Goal: Information Seeking & Learning: Learn about a topic

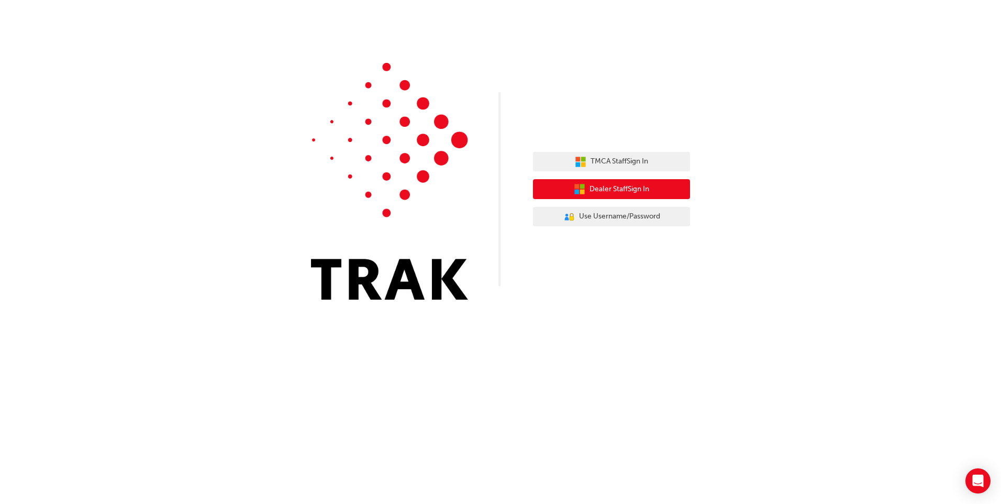
click at [637, 183] on button "Dealer Staff Sign In" at bounding box center [611, 189] width 157 height 20
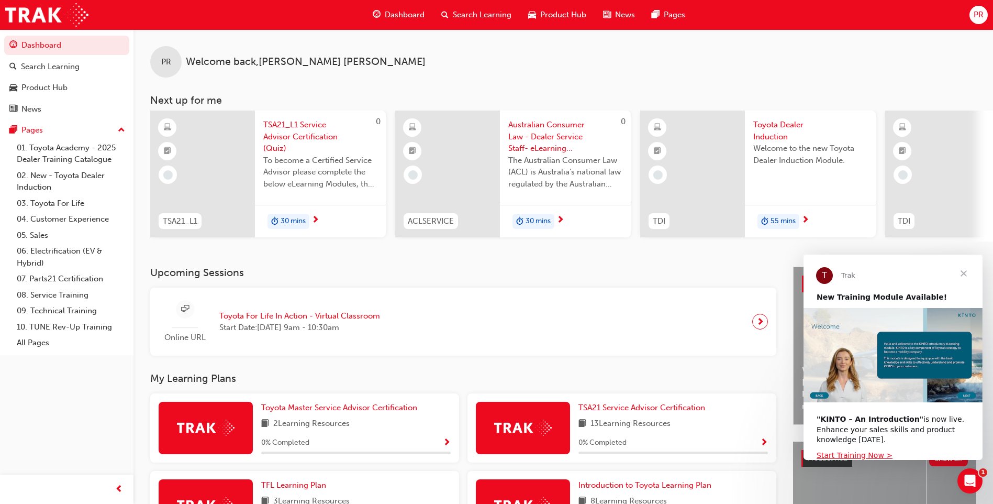
click at [782, 130] on span "Toyota Dealer Induction" at bounding box center [810, 131] width 114 height 24
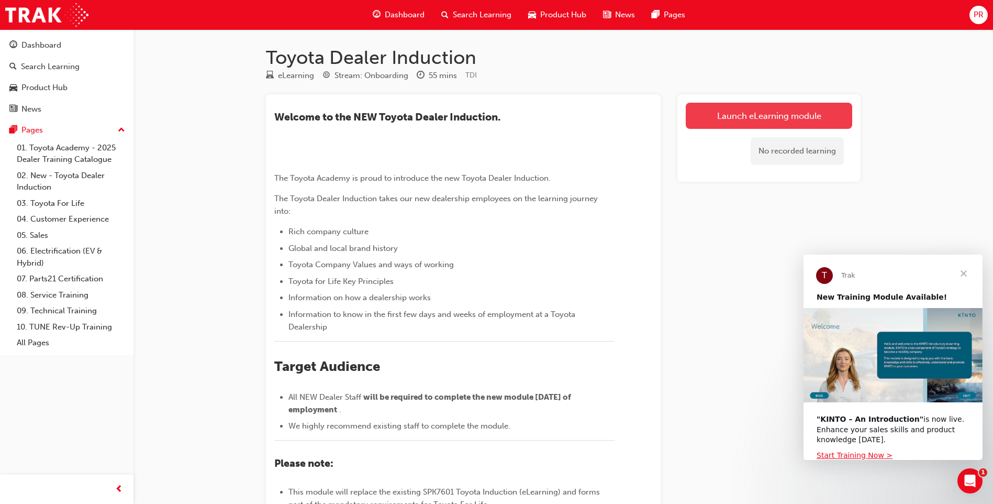
click at [738, 125] on link "Launch eLearning module" at bounding box center [769, 116] width 167 height 26
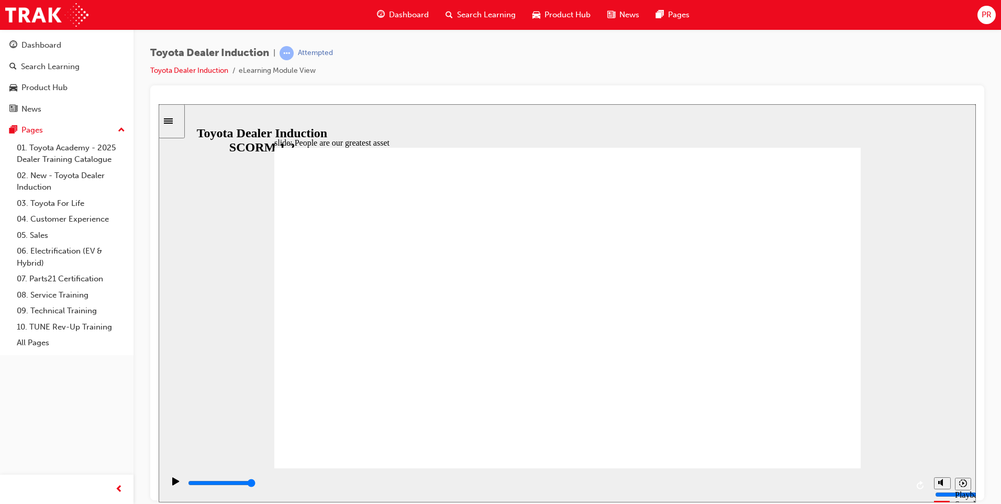
click at [212, 288] on div "slide: People are our greatest asset Rectangle 1 Rectangle 1 Multiply 1 Close W…" at bounding box center [567, 303] width 817 height 398
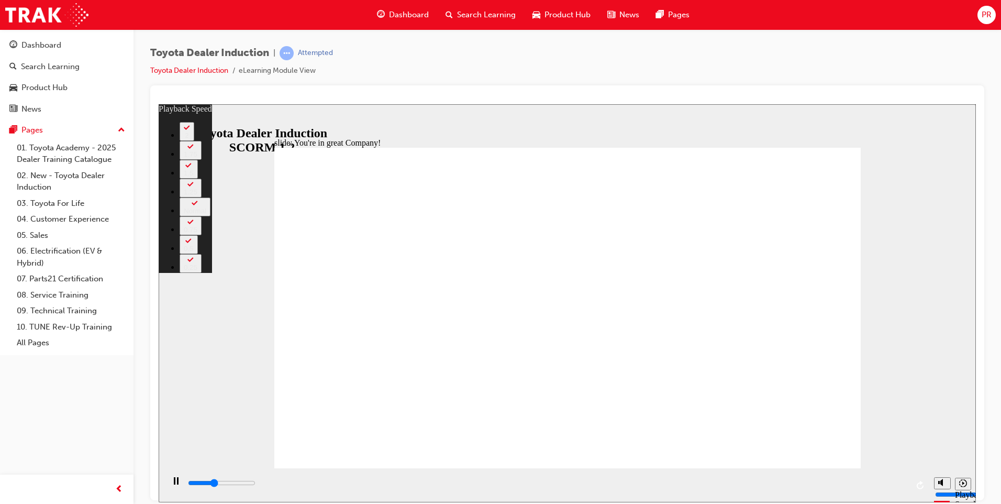
type input "2800"
type input "0"
type input "3100"
type input "1"
type input "3300"
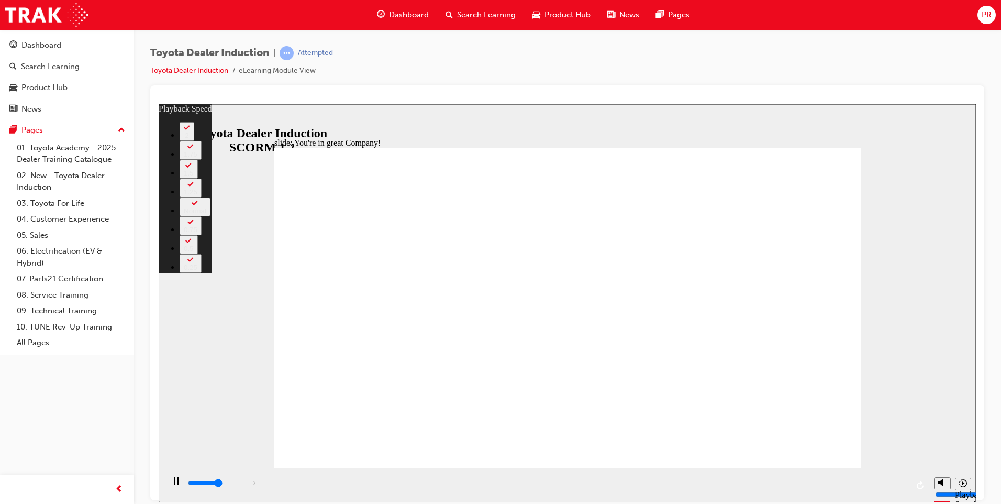
type input "1"
type input "3600"
type input "1"
type input "3900"
type input "1"
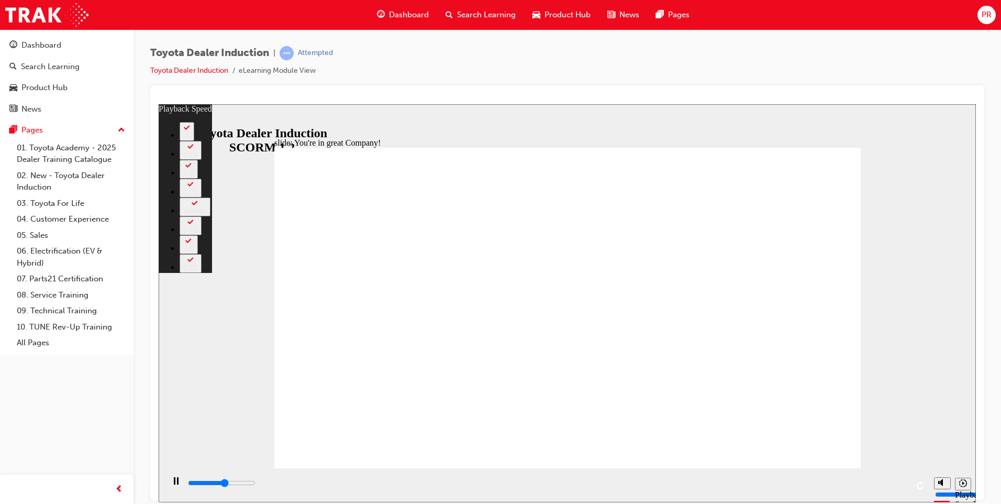
type input "4200"
type input "2"
type input "4400"
type input "2"
type input "4700"
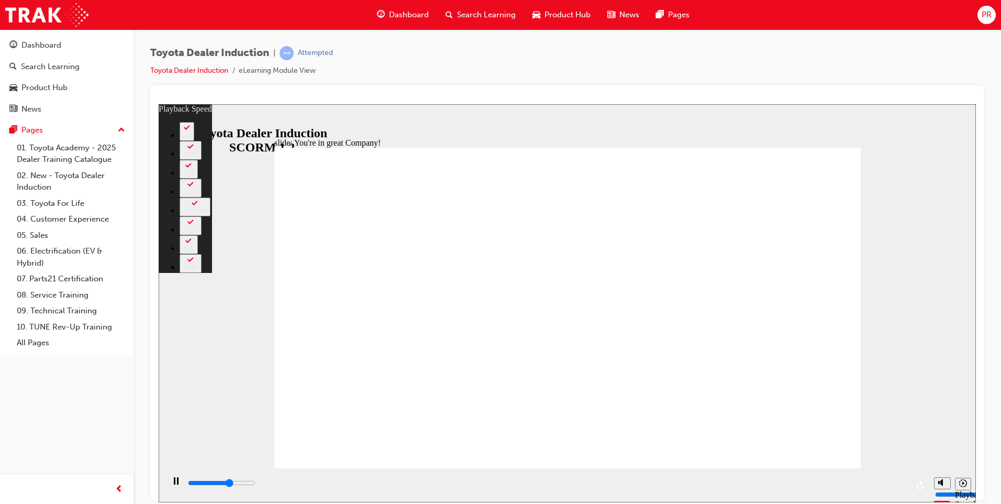
type input "2"
type input "5000"
type input "2"
type input "5200"
type input "3"
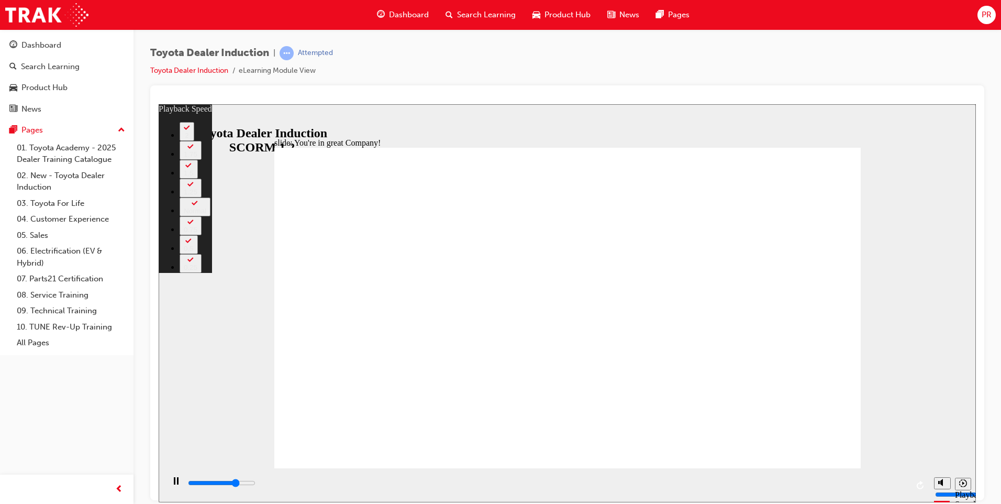
type input "5500"
type input "3"
type input "5800"
type input "3"
type input "6000"
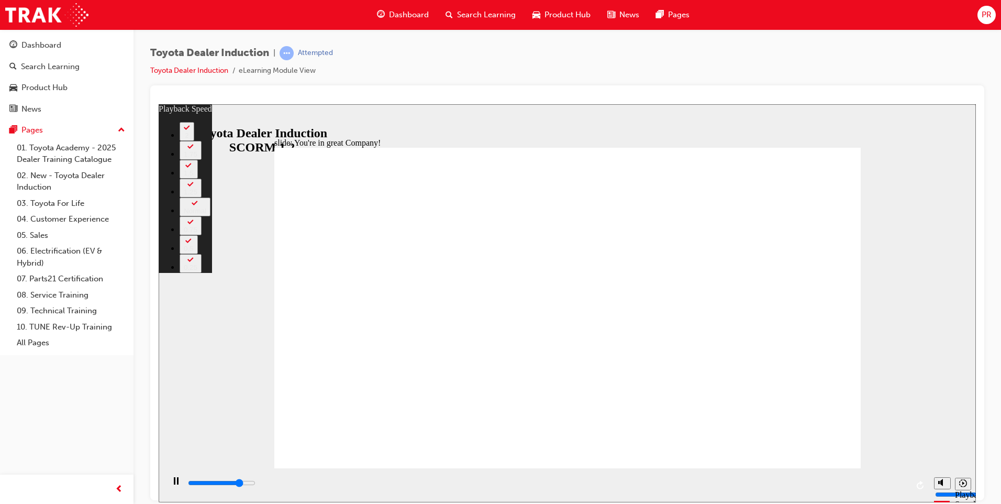
type input "3"
type input "6300"
type input "4"
type input "6600"
type input "4"
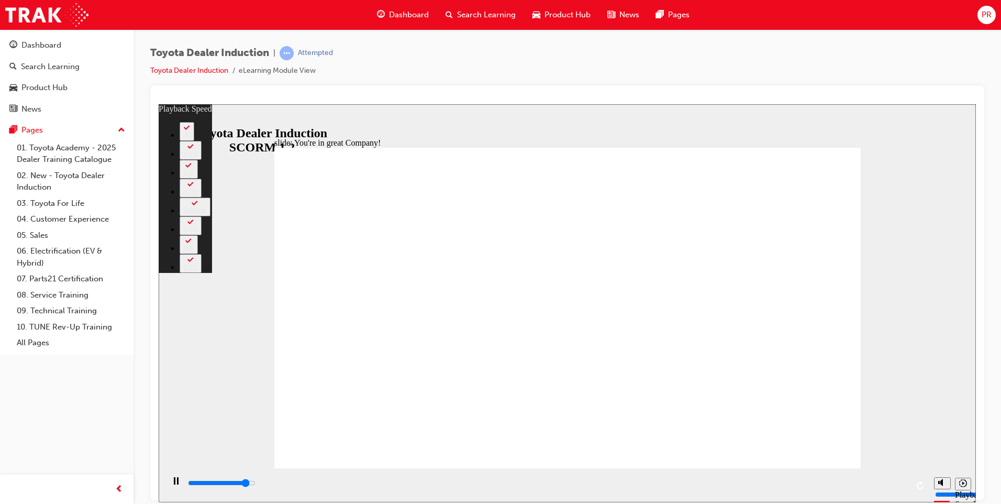
type input "6800"
type input "4"
type input "6800"
type input "4"
type input "7100"
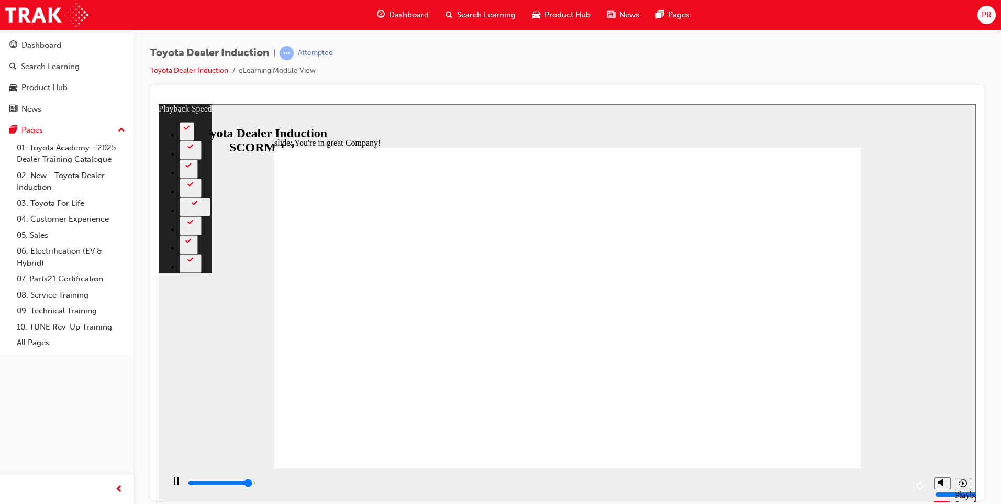
type input "5"
type input "7300"
type input "5"
type input "7500"
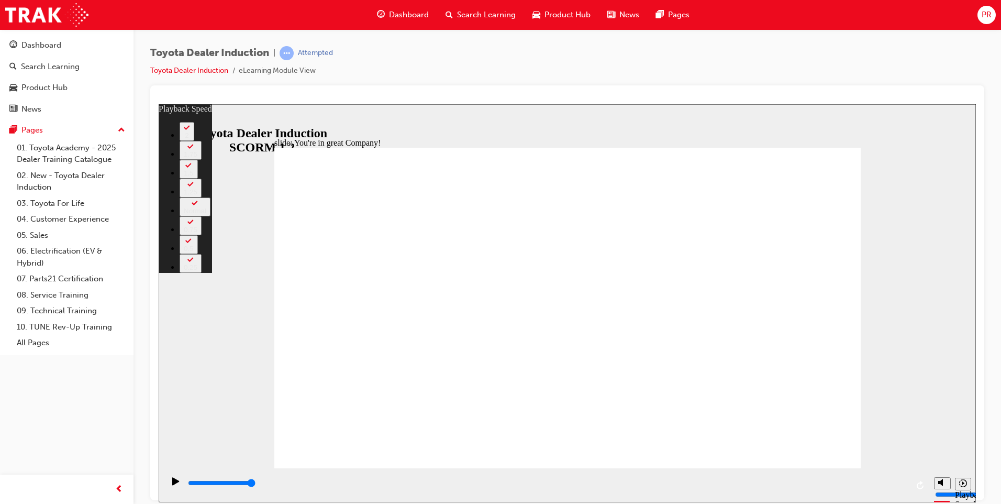
type input "156"
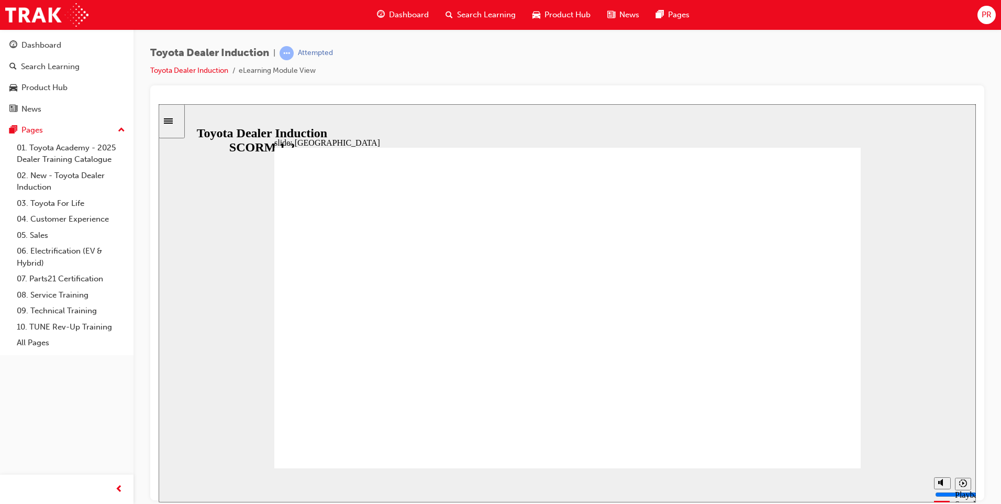
drag, startPoint x: 416, startPoint y: 406, endPoint x: 436, endPoint y: 407, distance: 19.9
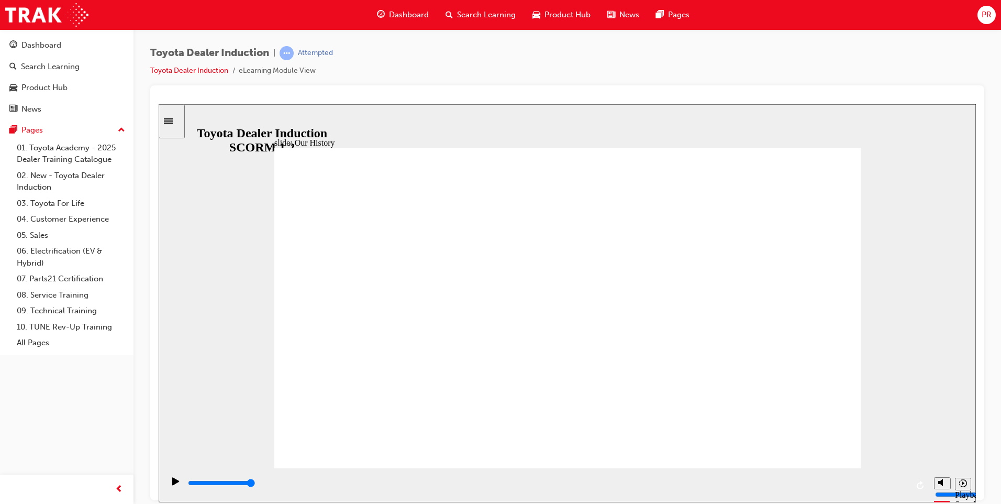
drag, startPoint x: 413, startPoint y: 403, endPoint x: 420, endPoint y: 405, distance: 7.3
drag, startPoint x: 429, startPoint y: 350, endPoint x: 572, endPoint y: 363, distance: 143.5
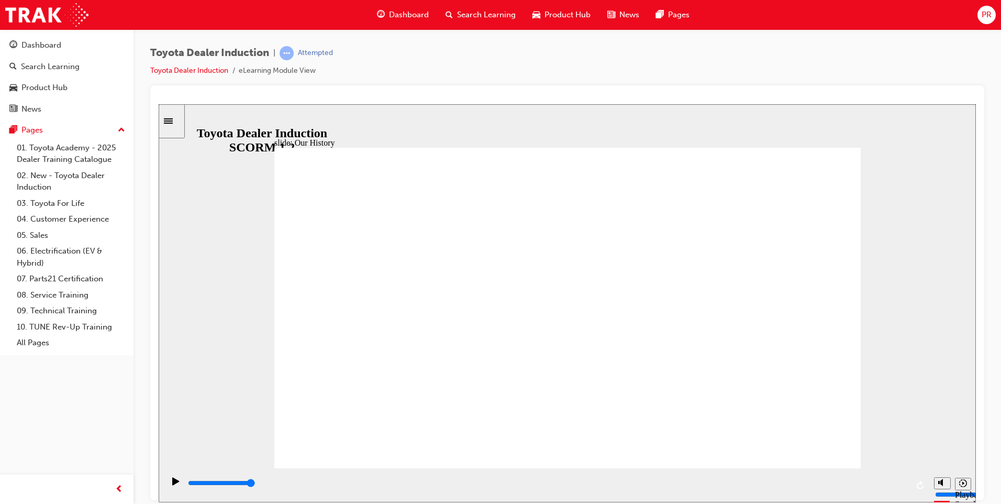
drag, startPoint x: 538, startPoint y: 408, endPoint x: 670, endPoint y: 415, distance: 131.6
drag, startPoint x: 730, startPoint y: 406, endPoint x: 422, endPoint y: 361, distance: 311.2
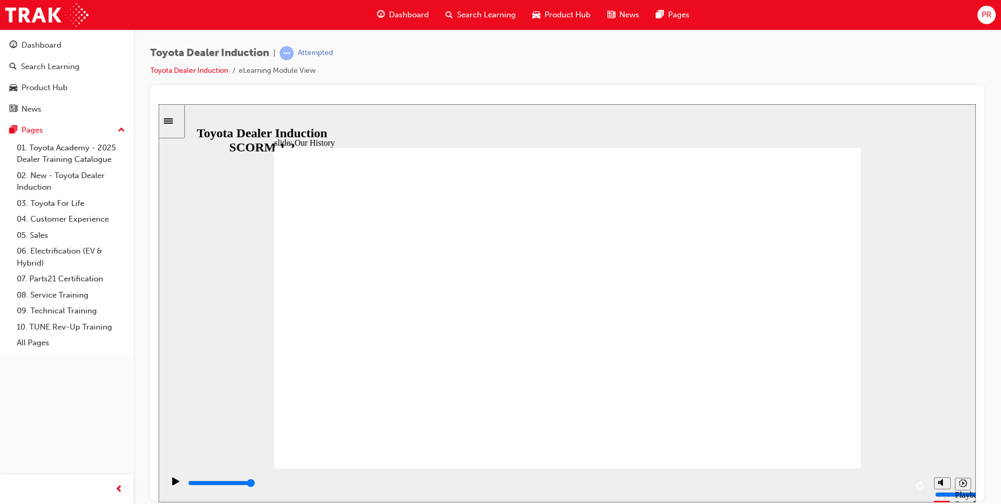
drag, startPoint x: 401, startPoint y: 397, endPoint x: 561, endPoint y: 414, distance: 161.2
drag, startPoint x: 454, startPoint y: 406, endPoint x: 492, endPoint y: 406, distance: 37.7
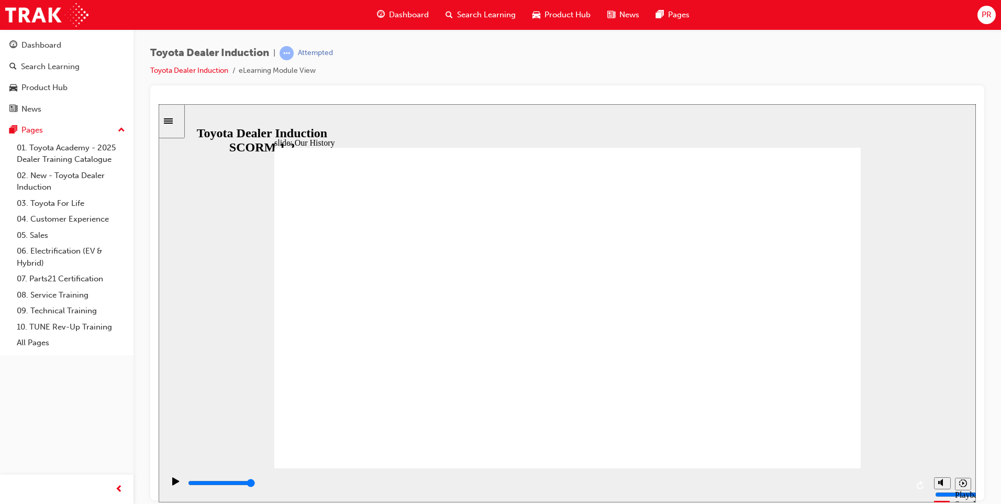
drag, startPoint x: 629, startPoint y: 393, endPoint x: 661, endPoint y: 394, distance: 32.0
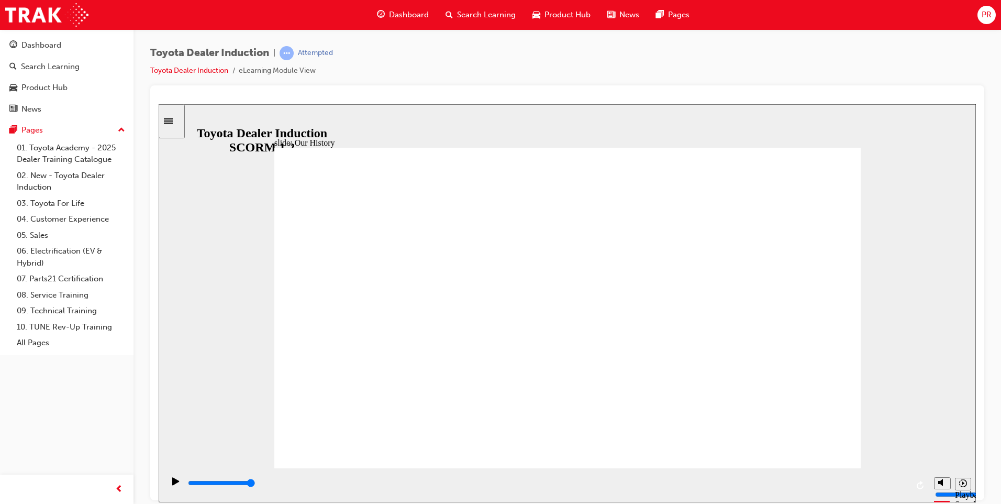
drag, startPoint x: 481, startPoint y: 430, endPoint x: 571, endPoint y: 436, distance: 90.2
drag, startPoint x: 592, startPoint y: 433, endPoint x: 429, endPoint y: 422, distance: 162.7
drag, startPoint x: 403, startPoint y: 404, endPoint x: 492, endPoint y: 416, distance: 90.3
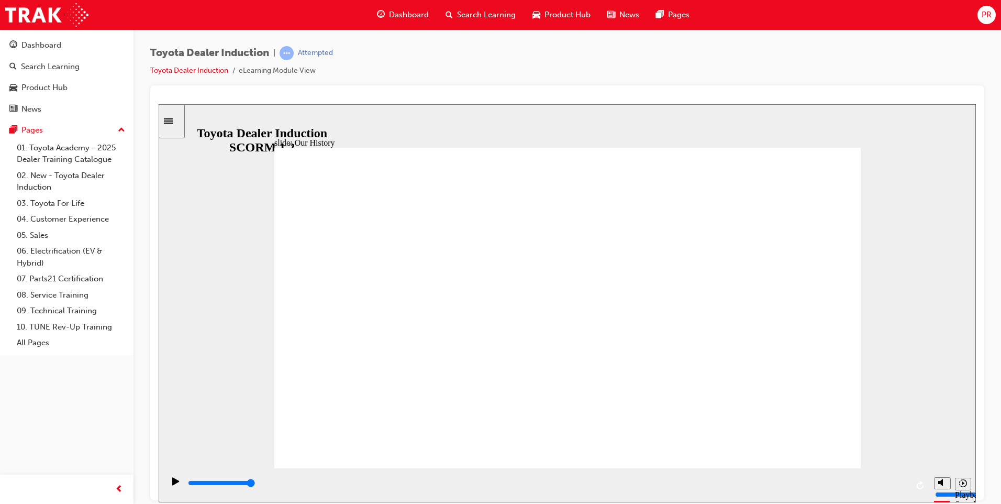
drag, startPoint x: 431, startPoint y: 342, endPoint x: 658, endPoint y: 366, distance: 227.5
drag, startPoint x: 602, startPoint y: 342, endPoint x: 795, endPoint y: 367, distance: 195.2
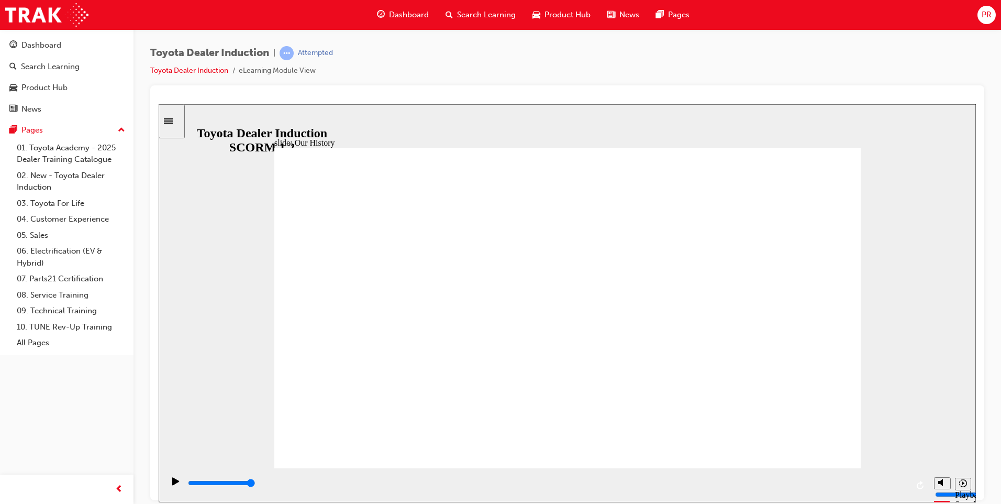
drag, startPoint x: 562, startPoint y: 400, endPoint x: 663, endPoint y: 406, distance: 101.3
drag, startPoint x: 814, startPoint y: 164, endPoint x: 812, endPoint y: 173, distance: 9.6
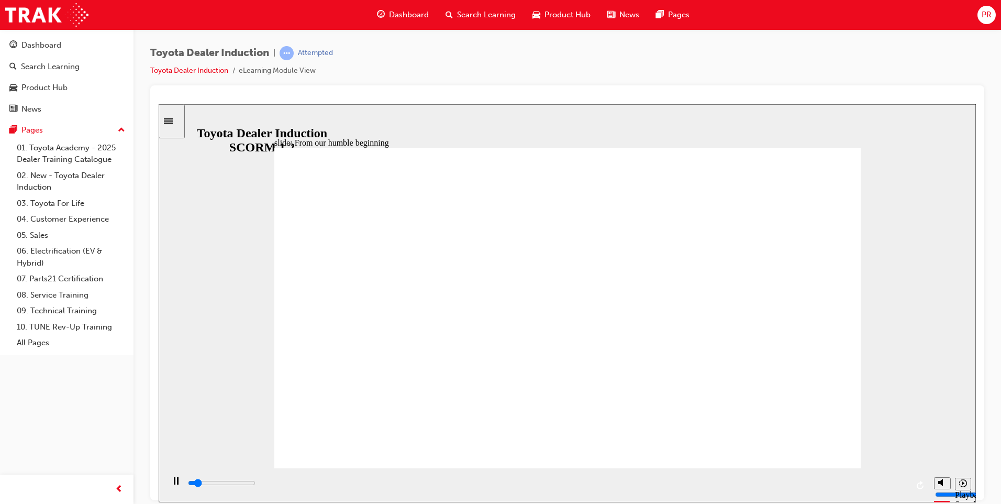
drag, startPoint x: 530, startPoint y: 307, endPoint x: 541, endPoint y: 309, distance: 11.6
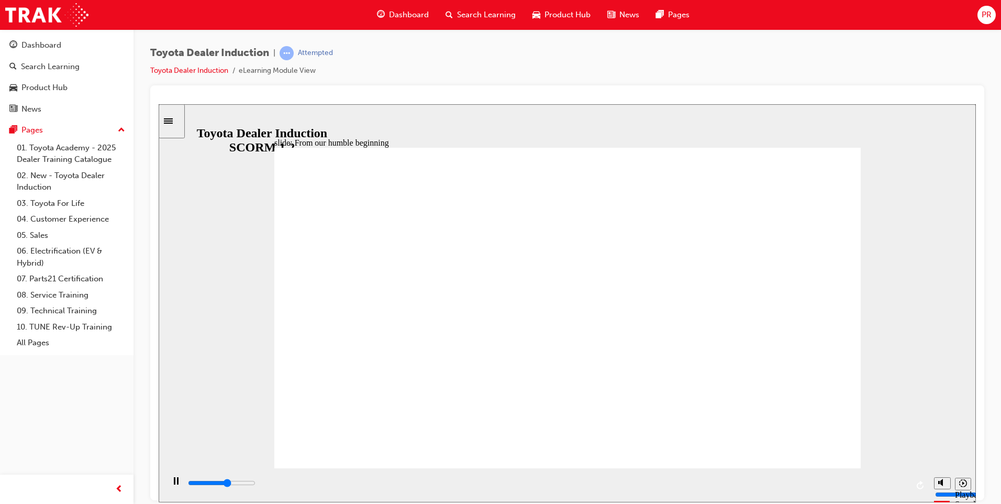
drag, startPoint x: 612, startPoint y: 340, endPoint x: 577, endPoint y: 344, distance: 34.8
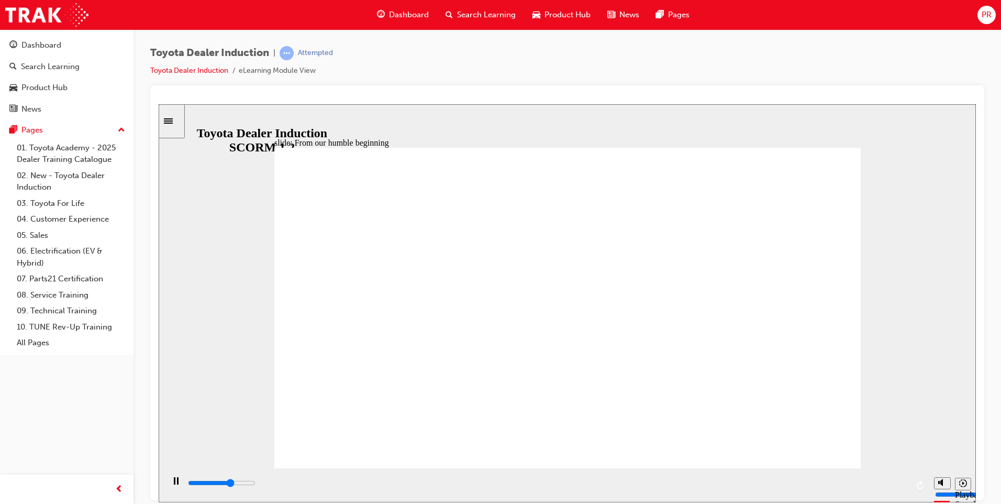
drag, startPoint x: 451, startPoint y: 346, endPoint x: 463, endPoint y: 344, distance: 12.2
drag, startPoint x: 709, startPoint y: 333, endPoint x: 764, endPoint y: 294, distance: 67.7
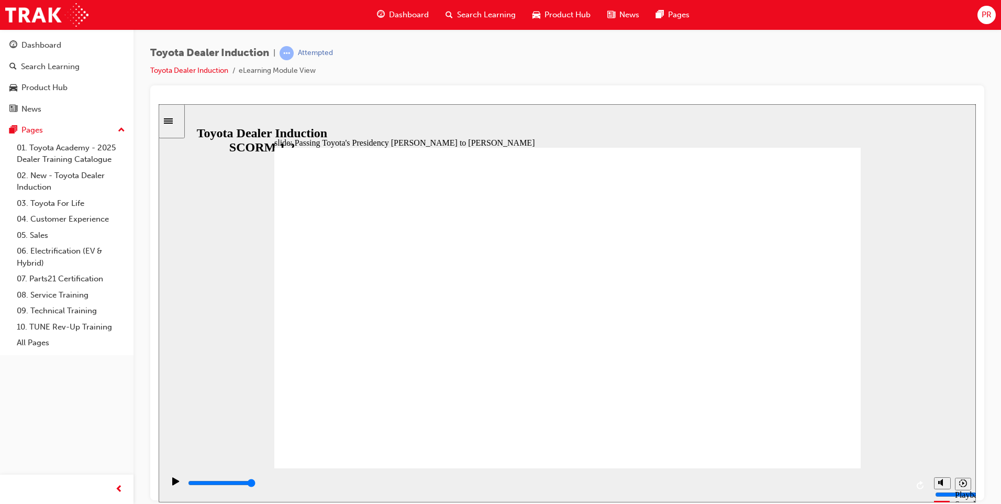
type input "5000"
radio input "true"
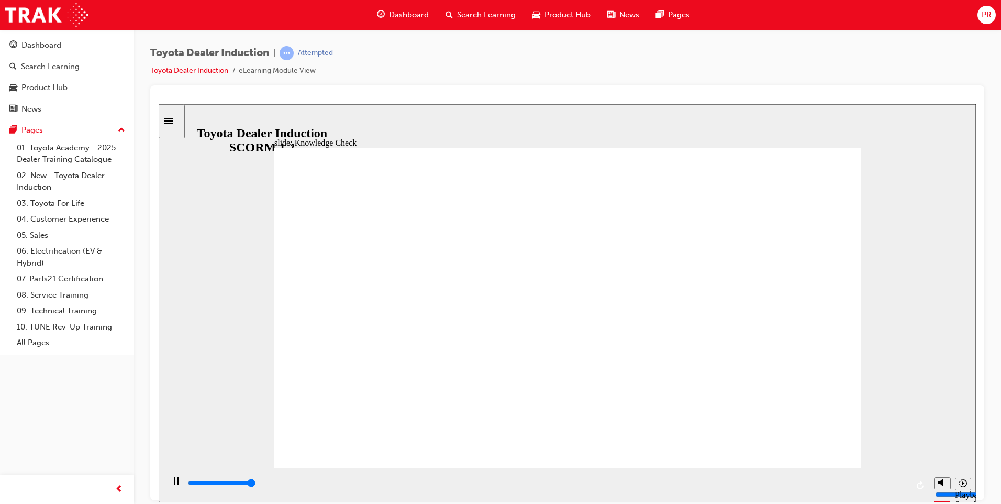
type input "5000"
radio input "true"
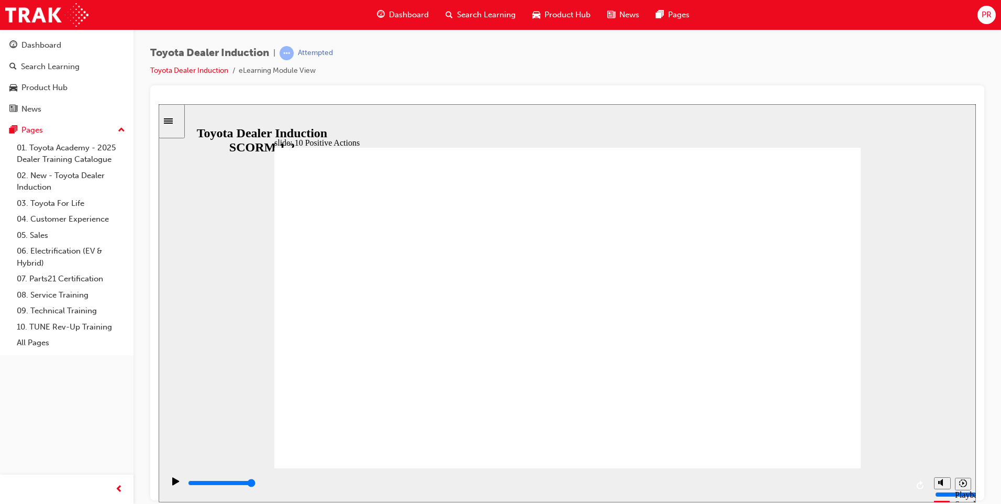
drag, startPoint x: 849, startPoint y: 141, endPoint x: 847, endPoint y: 147, distance: 6.8
click at [866, 142] on div "slide: 10 Positive Actions Multiply 1 We believe in the natural ability of peop…" at bounding box center [567, 303] width 817 height 398
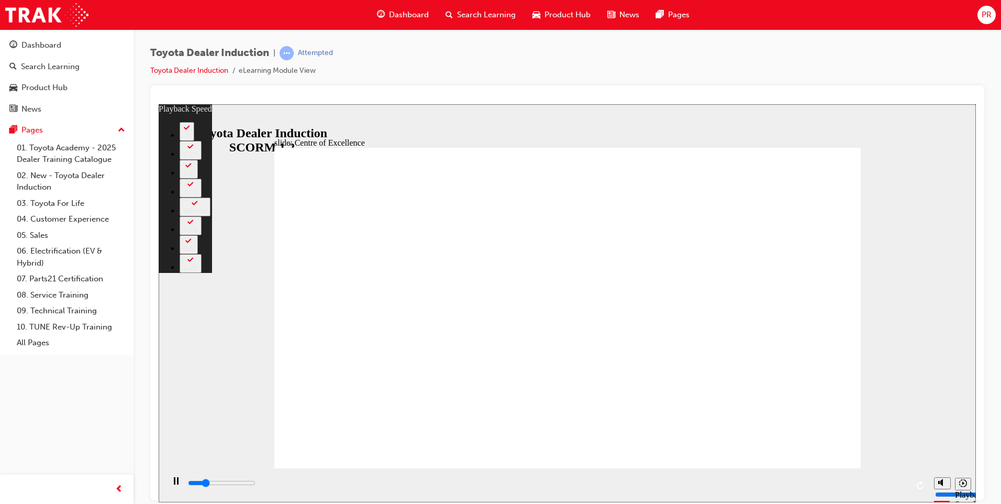
type input "3600"
type input "0"
type input "3800"
type input "0"
type input "4100"
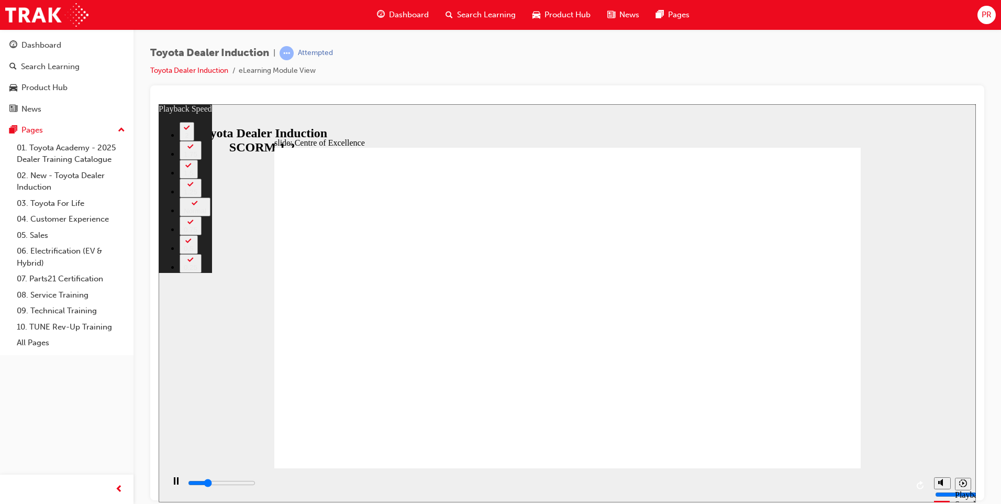
type input "1"
type input "4300"
type input "1"
type input "4600"
type input "1"
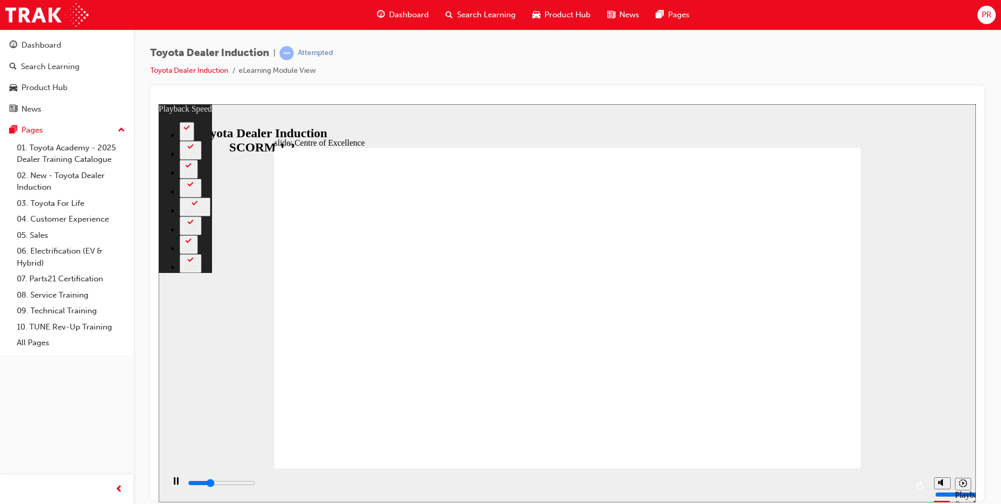
type input "4900"
type input "1"
type input "5100"
type input "2"
type input "5400"
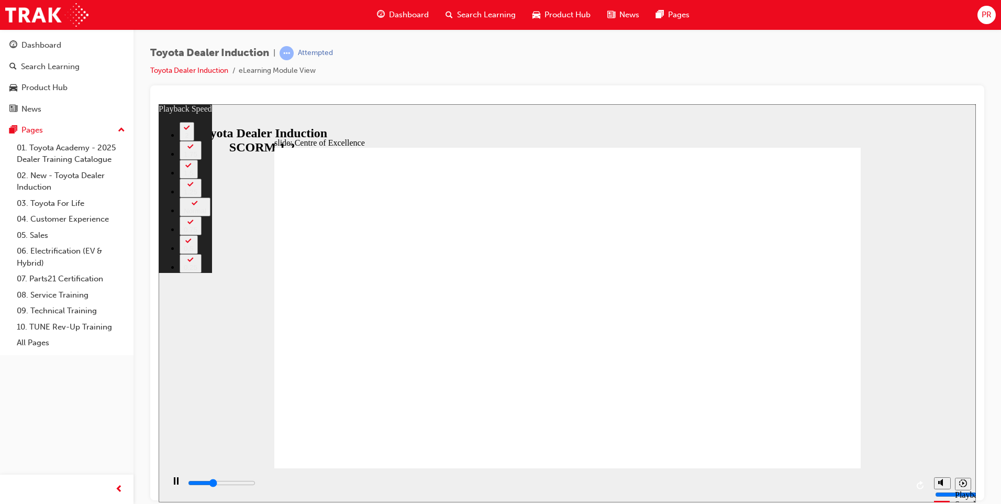
type input "2"
type input "5700"
type input "2"
type input "5900"
type input "2"
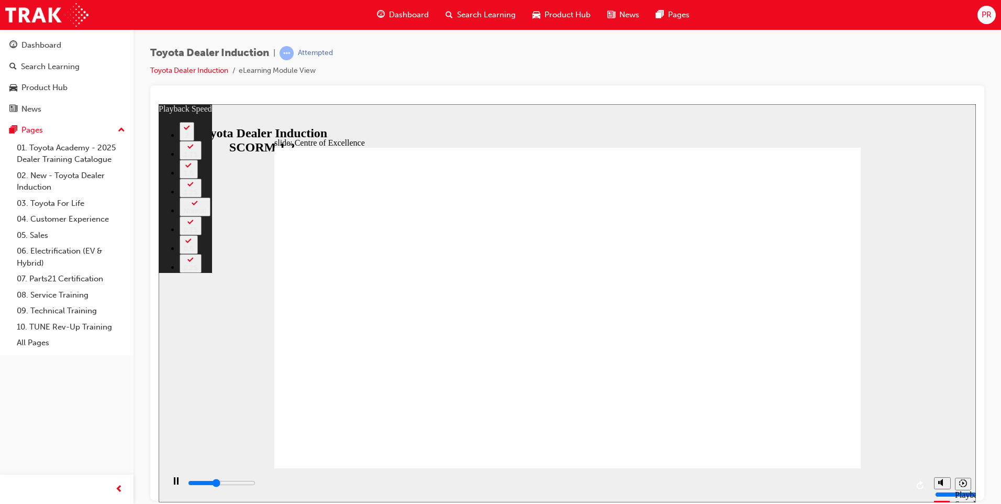
type input "6200"
type input "3"
type input "6500"
type input "3"
type input "6700"
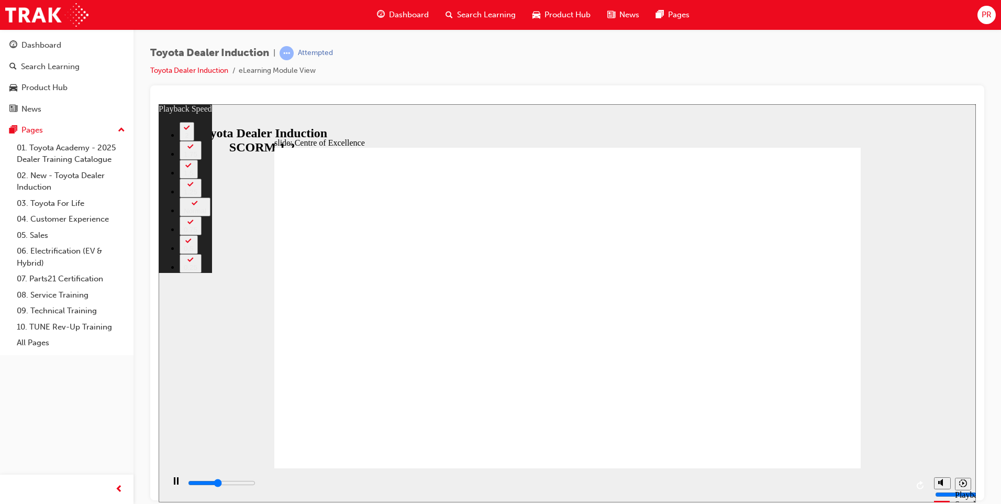
type input "3"
type input "7000"
type input "3"
type input "7200"
type input "240"
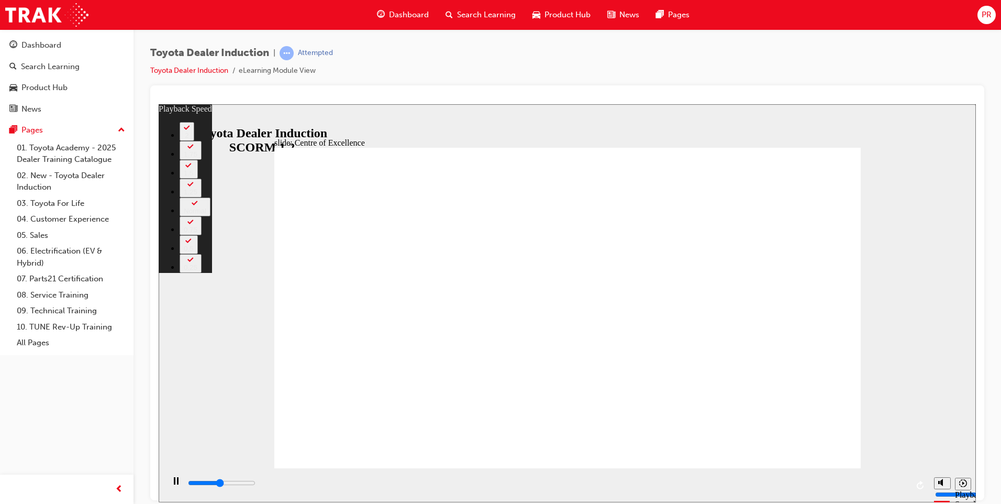
type input "7200"
type input "240"
type input "7300"
type input "240"
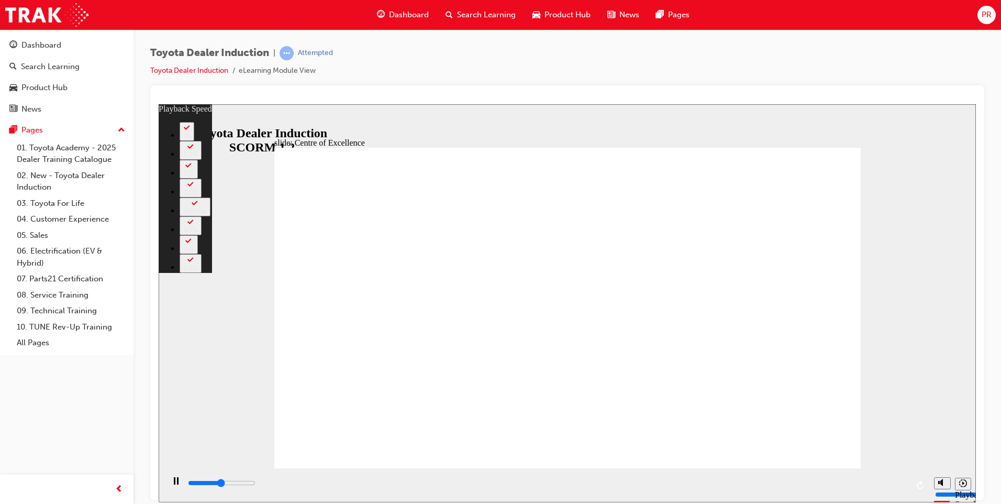
type input "7600"
type input "240"
type input "7800"
type input "240"
type input "8100"
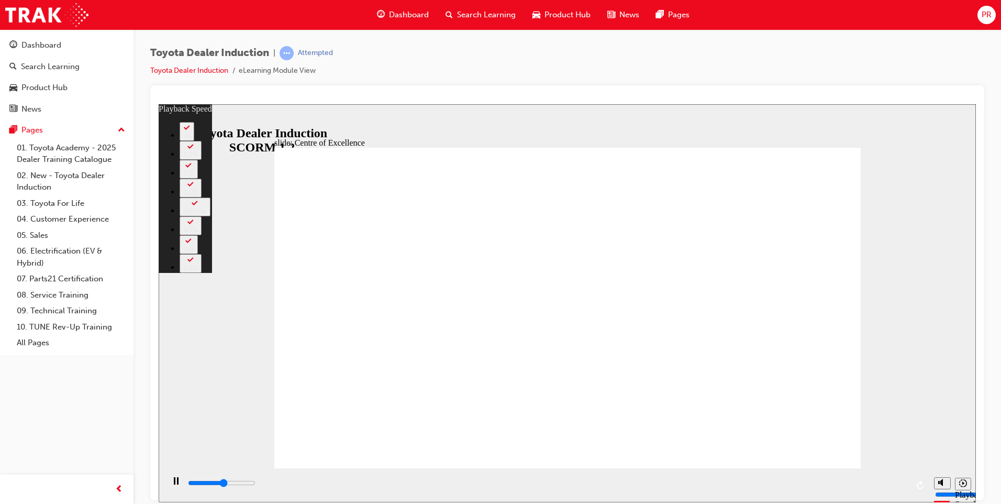
type input "240"
type input "8400"
type input "241"
type input "8600"
type input "241"
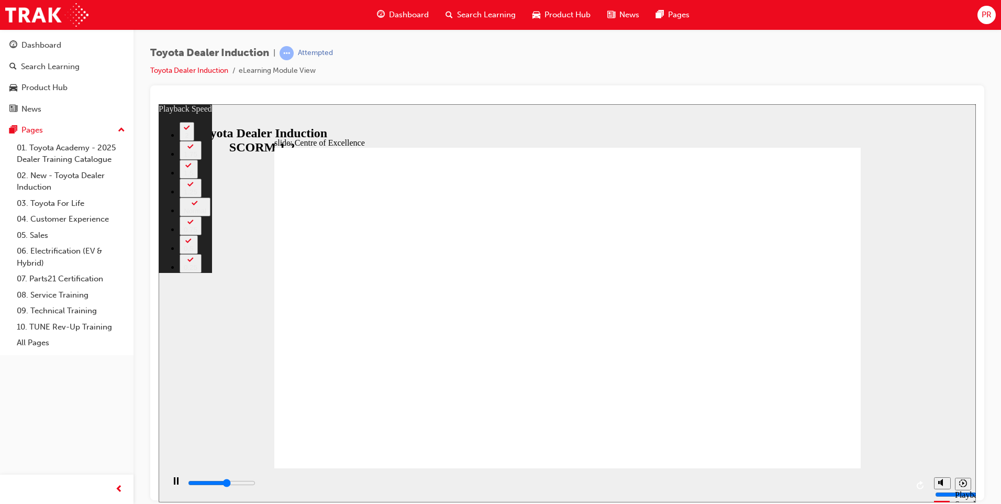
type input "8900"
type input "241"
type input "9200"
type input "241"
type input "9400"
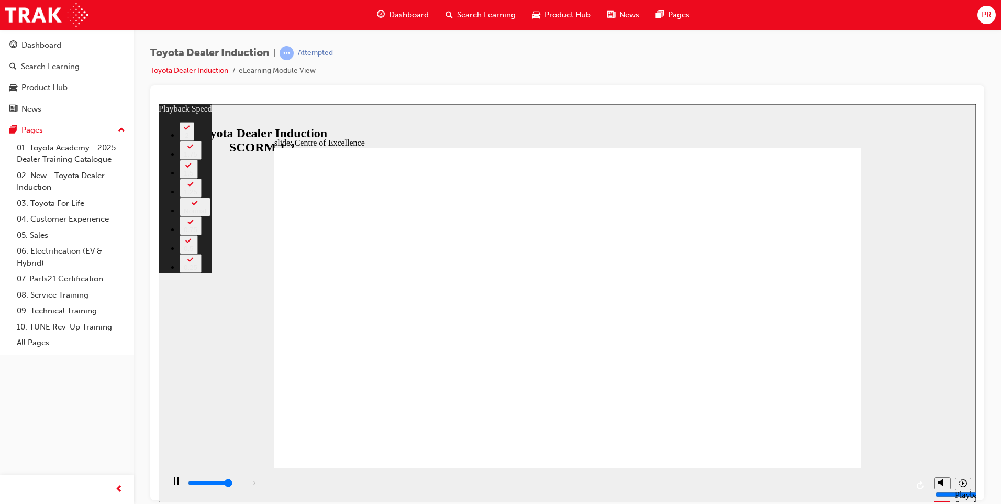
type input "242"
type input "9700"
type input "242"
type input "10000"
type input "242"
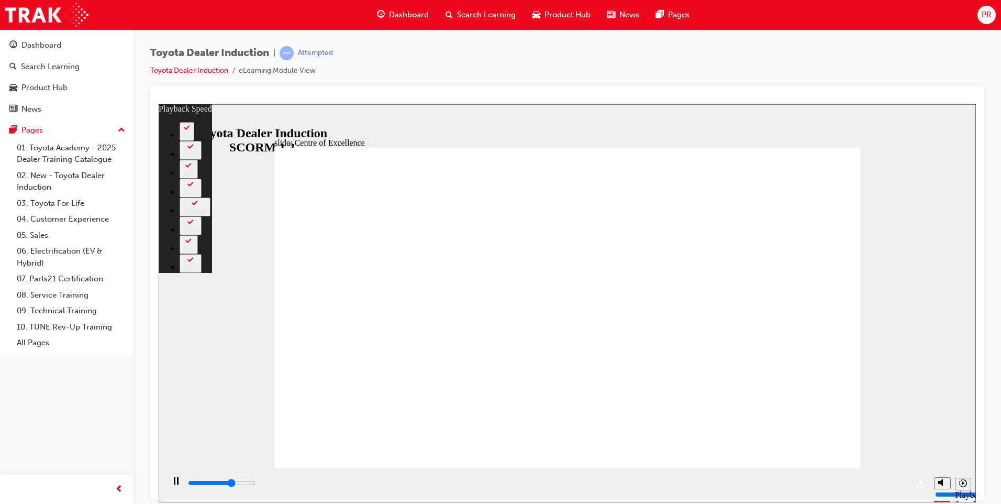
type input "10200"
type input "243"
type input "10500"
type input "243"
type input "10700"
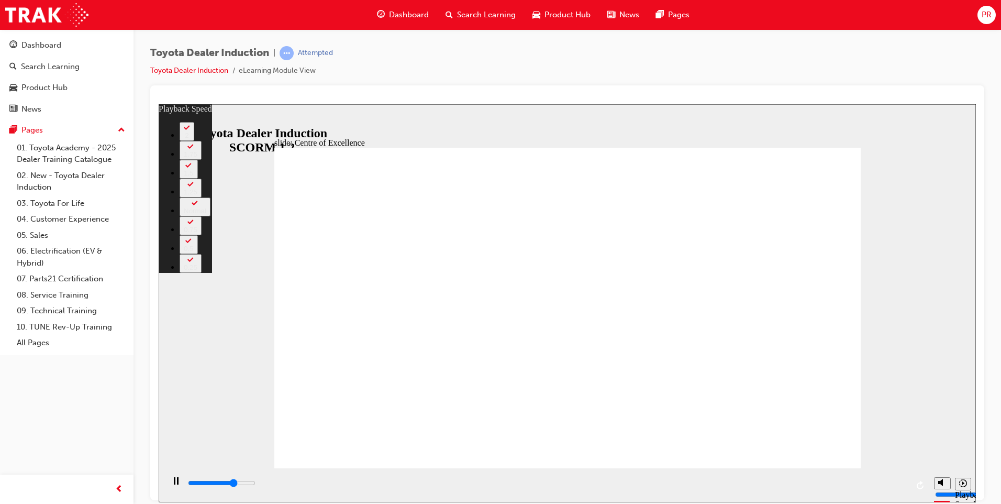
type input "243"
type input "11000"
type input "243"
type input "11100"
type input "243"
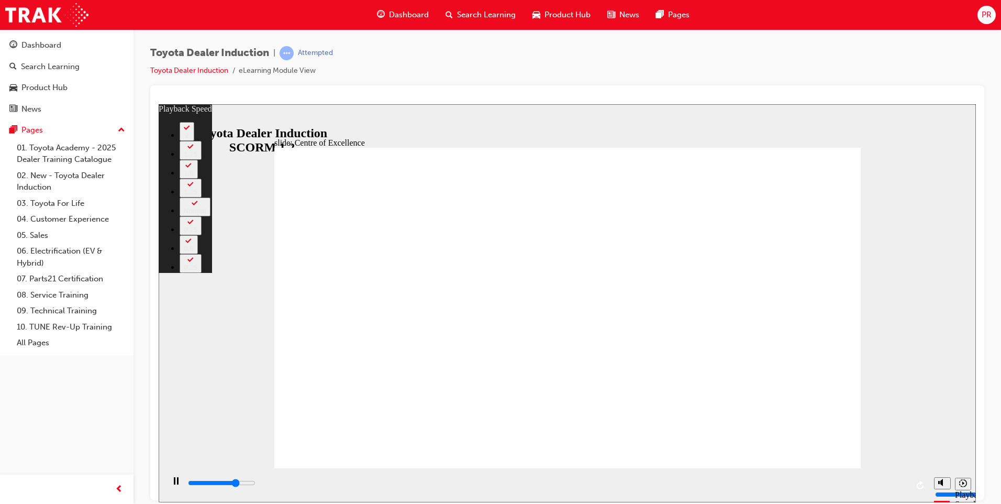
type input "11300"
type input "244"
type input "11500"
type input "244"
type input "11800"
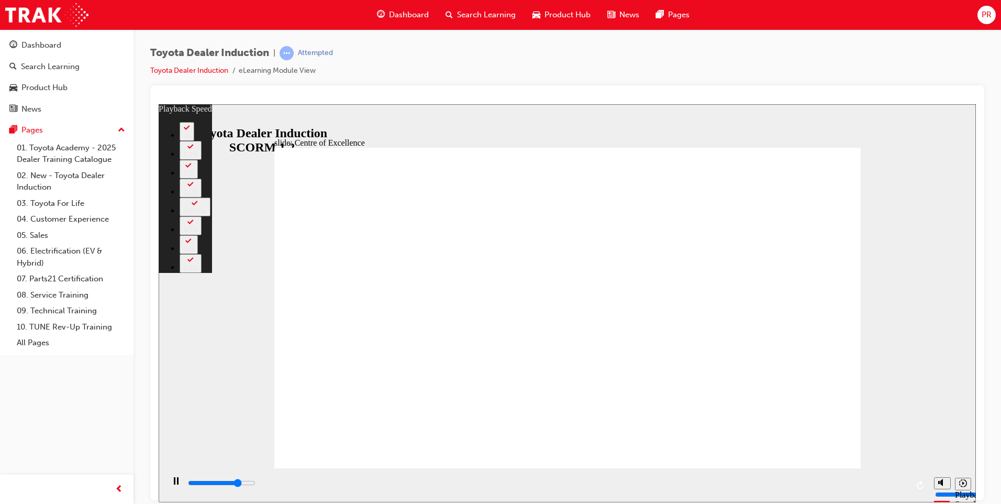
type input "244"
type input "12100"
type input "244"
type input "12300"
type input "245"
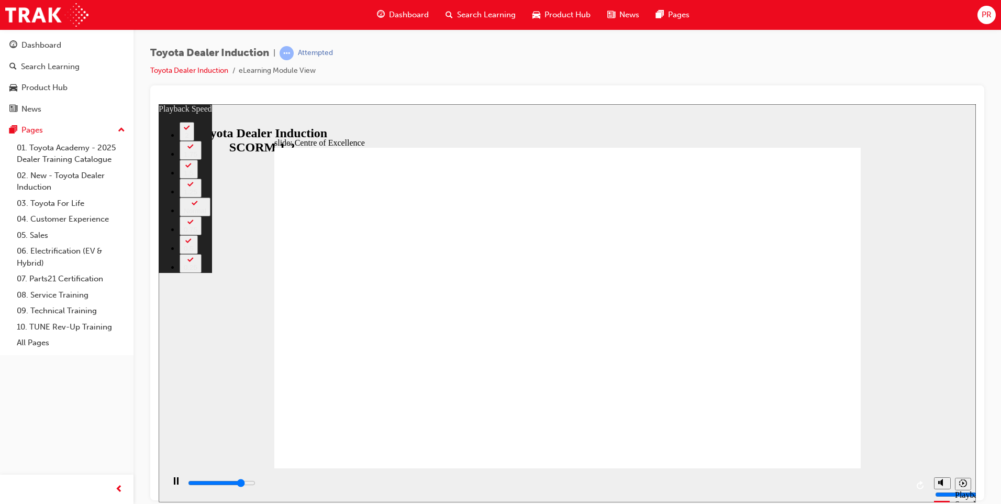
type input "12600"
type input "245"
type input "12900"
type input "245"
type input "13100"
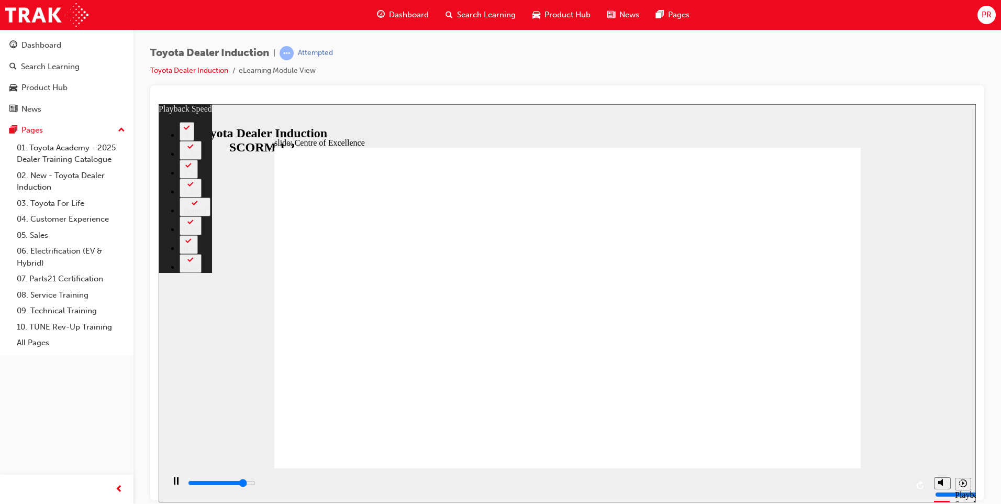
type input "245"
type input "13400"
type input "246"
type input "13700"
type input "246"
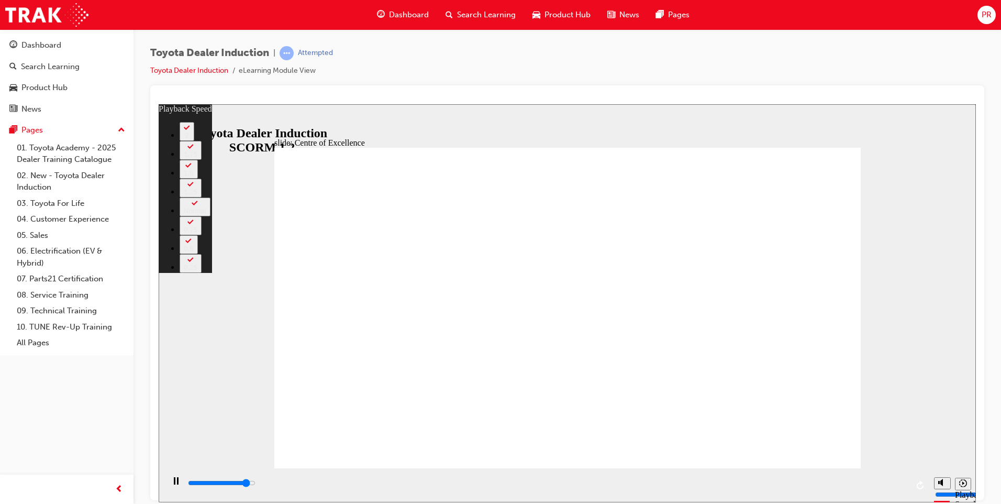
type input "13900"
type input "246"
type input "14200"
type input "246"
type input "14500"
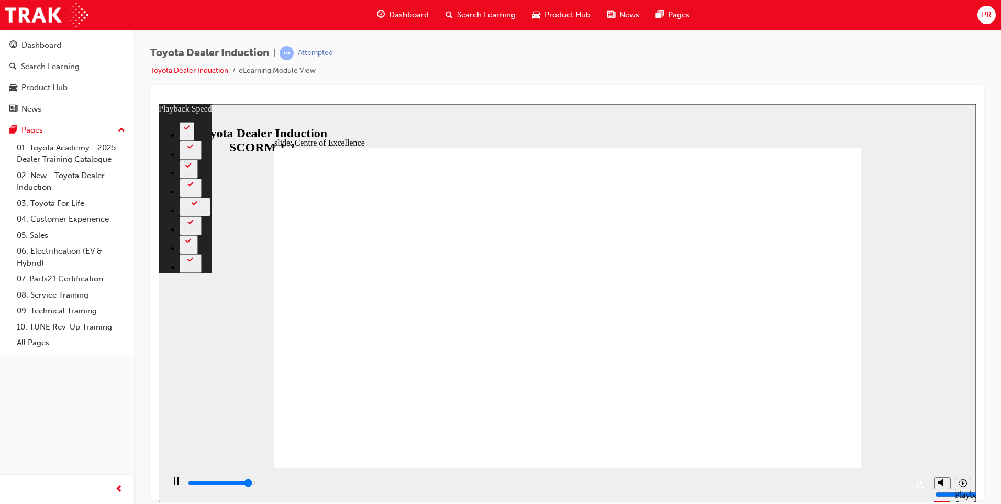
type input "247"
type input "14700"
type input "247"
type input "15000"
type input "247"
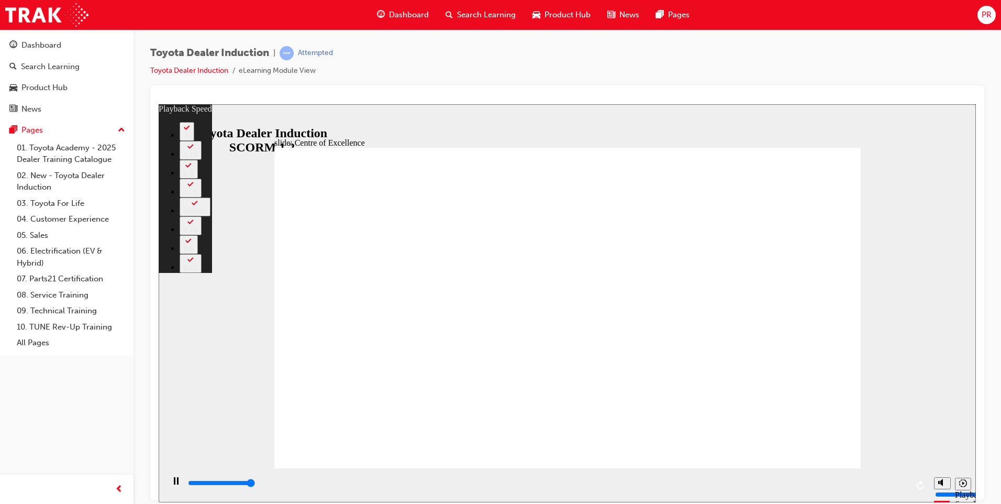
type input "15300"
type input "248"
type input "15300"
click at [913, 426] on div "slide: Centre of Excellence Rectangle 2 playback speed 2 1.75 1.5 1.25 Normal 0…" at bounding box center [567, 303] width 817 height 398
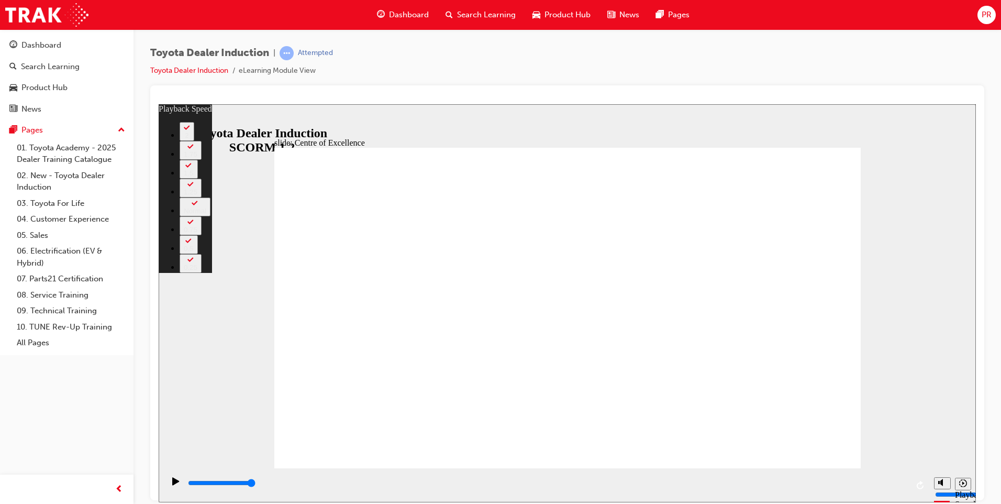
type input "248"
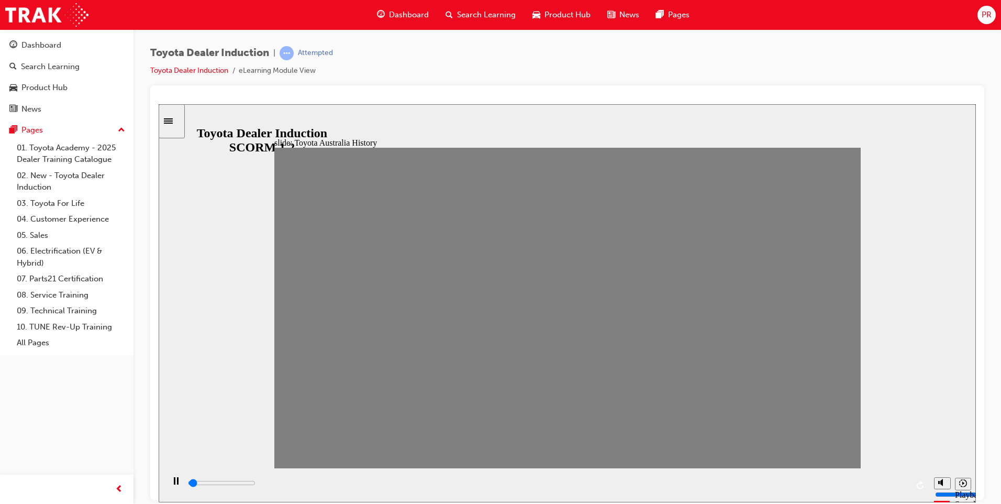
drag, startPoint x: 293, startPoint y: 311, endPoint x: 316, endPoint y: 319, distance: 24.5
drag, startPoint x: 315, startPoint y: 316, endPoint x: 342, endPoint y: 316, distance: 27.8
drag, startPoint x: 337, startPoint y: 310, endPoint x: 359, endPoint y: 320, distance: 23.9
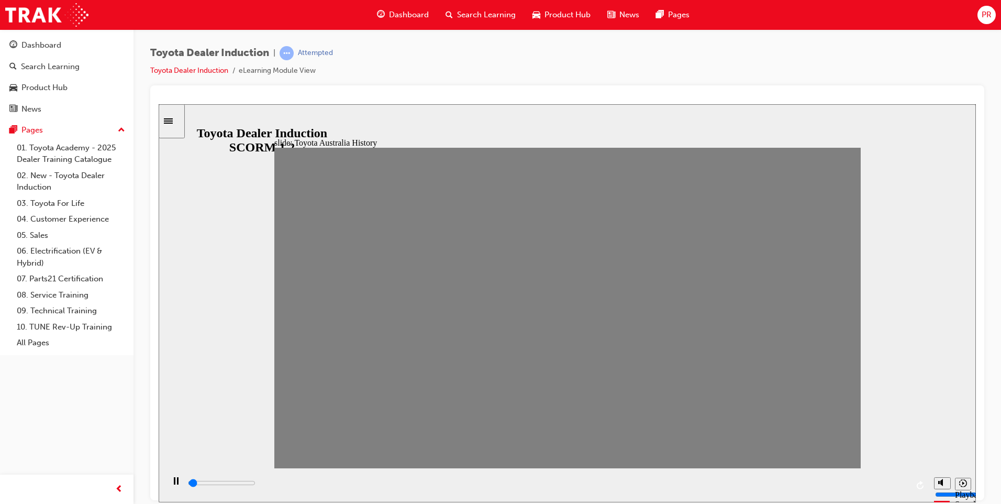
drag, startPoint x: 377, startPoint y: 317, endPoint x: 398, endPoint y: 324, distance: 22.5
drag, startPoint x: 399, startPoint y: 324, endPoint x: 418, endPoint y: 329, distance: 19.7
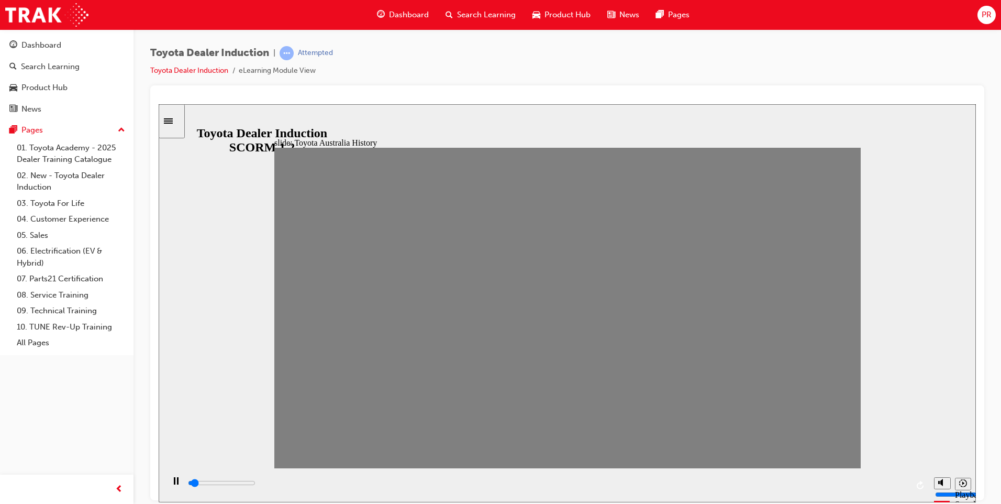
drag, startPoint x: 430, startPoint y: 312, endPoint x: 452, endPoint y: 317, distance: 22.6
drag, startPoint x: 453, startPoint y: 316, endPoint x: 487, endPoint y: 314, distance: 34.1
drag, startPoint x: 487, startPoint y: 314, endPoint x: 506, endPoint y: 311, distance: 19.1
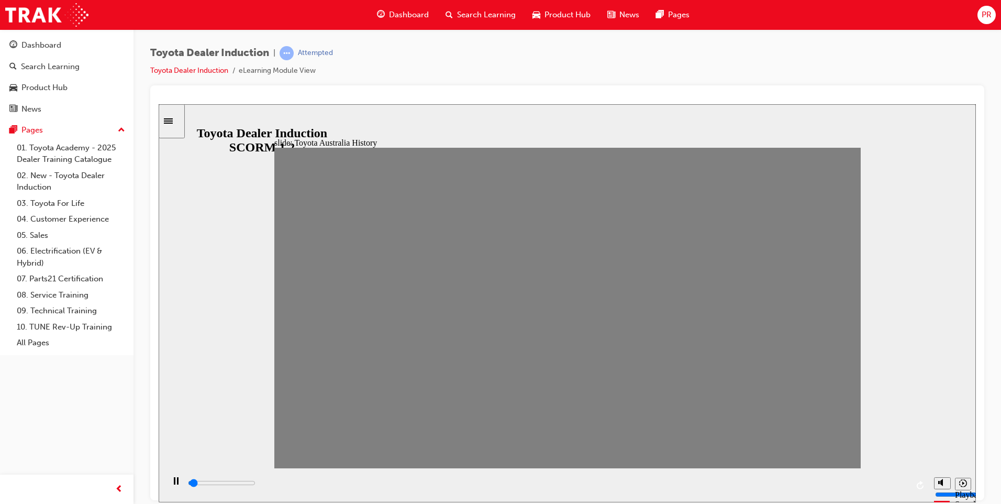
click at [937, 480] on div "misc controls" at bounding box center [942, 468] width 16 height 39
type input "7600"
click at [942, 480] on div "misc controls" at bounding box center [942, 468] width 16 height 39
drag, startPoint x: 941, startPoint y: 444, endPoint x: 929, endPoint y: 487, distance: 44.7
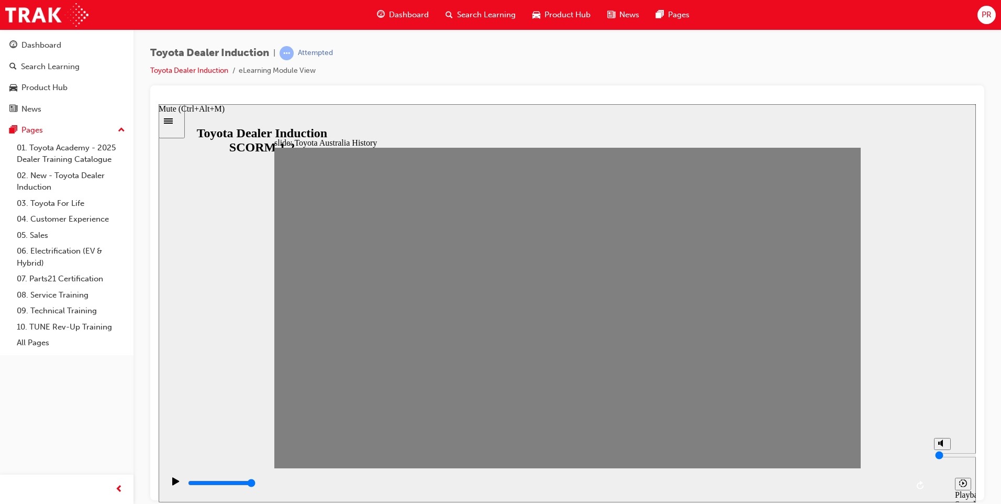
type input "0"
click at [935, 459] on input "volume" at bounding box center [969, 454] width 68 height 8
drag, startPoint x: 509, startPoint y: 318, endPoint x: 536, endPoint y: 317, distance: 27.2
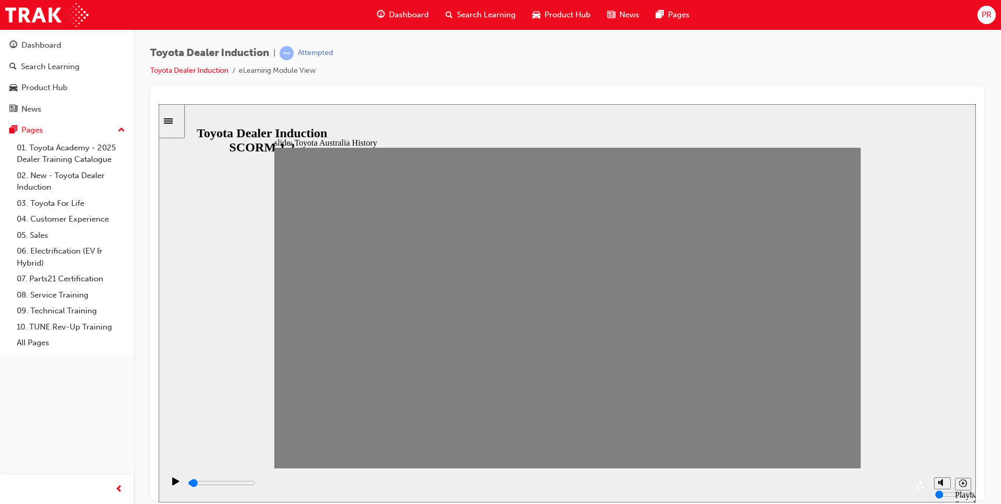
drag, startPoint x: 541, startPoint y: 308, endPoint x: 569, endPoint y: 319, distance: 29.6
drag, startPoint x: 559, startPoint y: 312, endPoint x: 589, endPoint y: 306, distance: 29.8
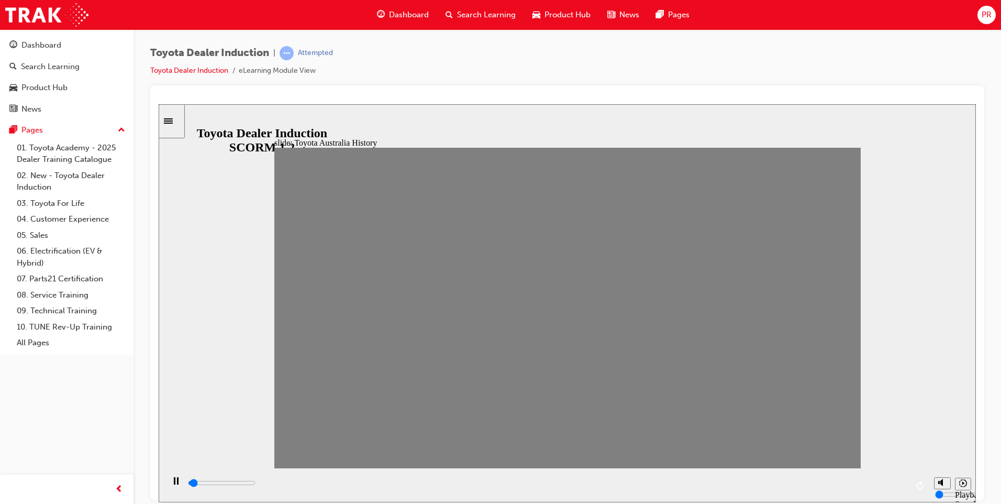
drag, startPoint x: 588, startPoint y: 312, endPoint x: 613, endPoint y: 308, distance: 24.8
drag, startPoint x: 613, startPoint y: 316, endPoint x: 640, endPoint y: 329, distance: 30.0
drag, startPoint x: 655, startPoint y: 311, endPoint x: 668, endPoint y: 315, distance: 13.7
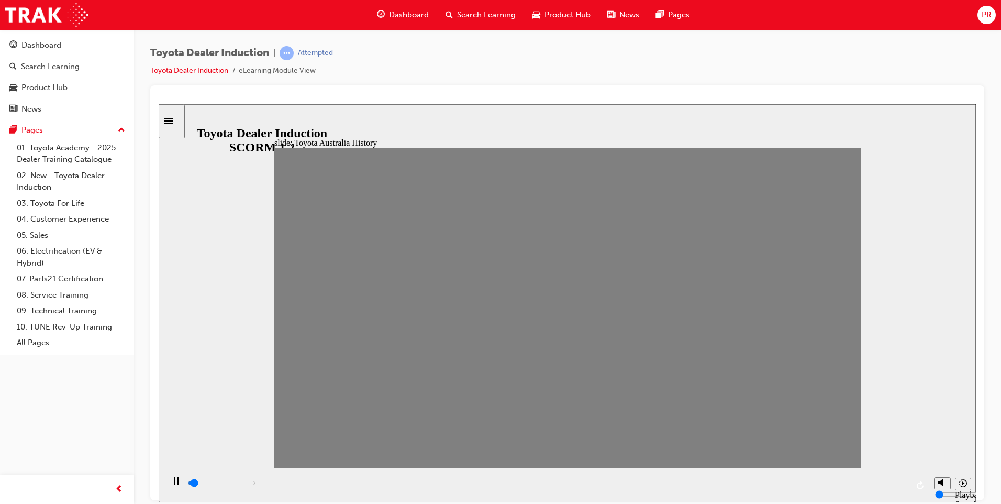
drag, startPoint x: 669, startPoint y: 320, endPoint x: 689, endPoint y: 325, distance: 20.4
drag, startPoint x: 701, startPoint y: 315, endPoint x: 718, endPoint y: 319, distance: 17.4
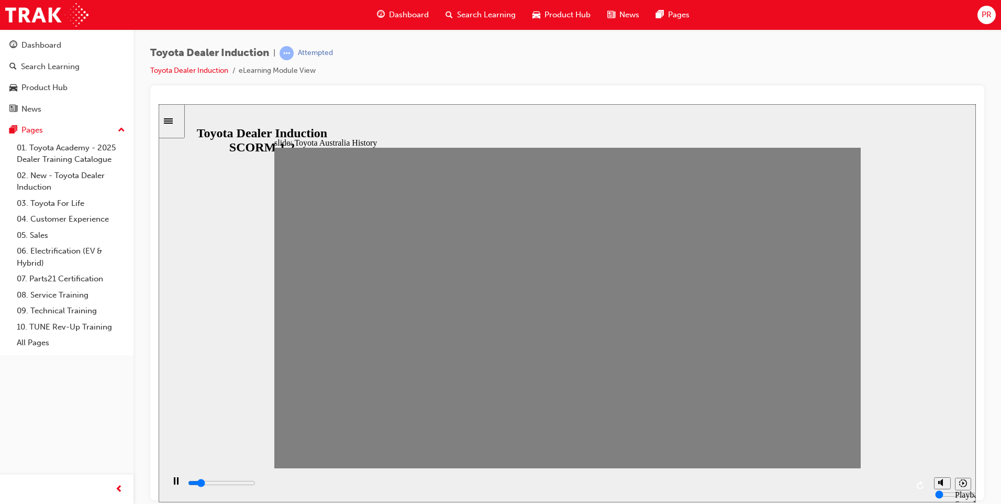
type input "100"
type input "15"
drag, startPoint x: 726, startPoint y: 320, endPoint x: 708, endPoint y: 325, distance: 18.4
type input "0"
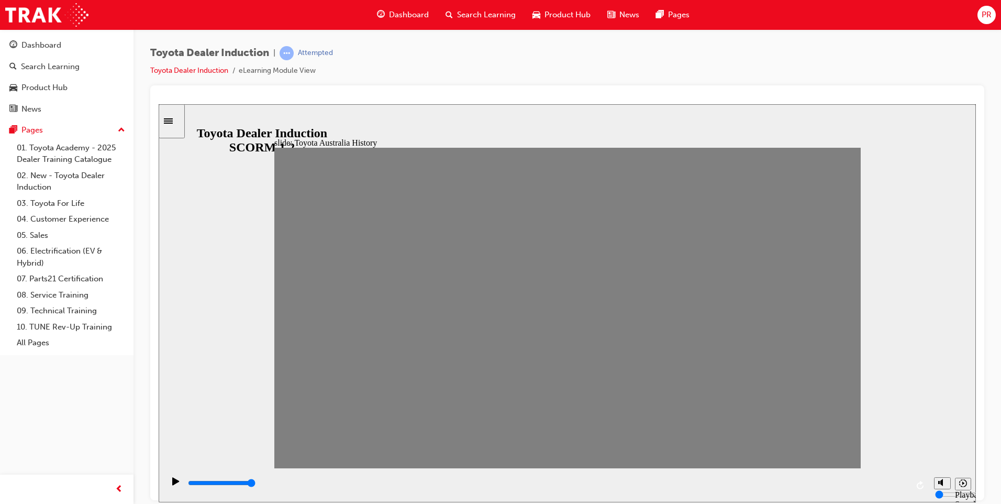
type input "16"
drag, startPoint x: 697, startPoint y: 314, endPoint x: 731, endPoint y: 310, distance: 33.7
drag, startPoint x: 727, startPoint y: 314, endPoint x: 758, endPoint y: 311, distance: 31.6
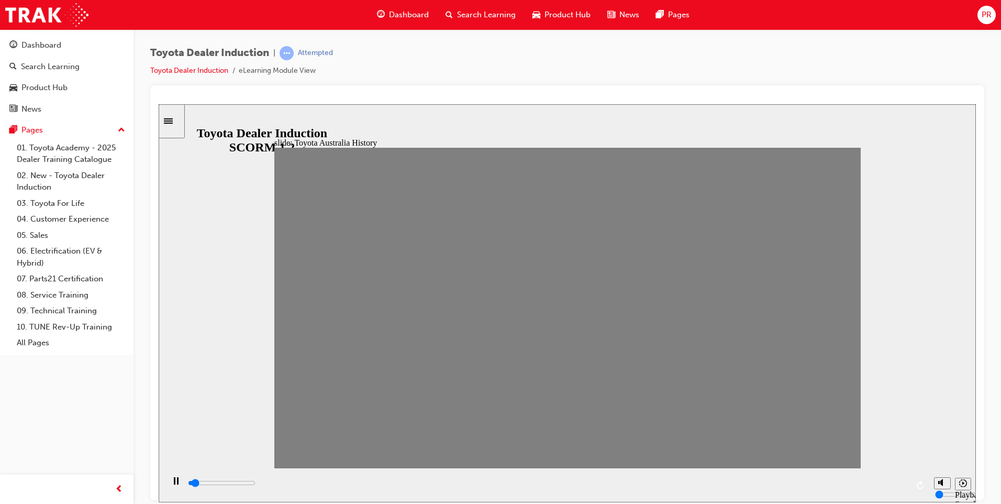
drag, startPoint x: 758, startPoint y: 312, endPoint x: 780, endPoint y: 310, distance: 21.5
drag, startPoint x: 780, startPoint y: 311, endPoint x: 810, endPoint y: 320, distance: 31.8
drag, startPoint x: 811, startPoint y: 320, endPoint x: 828, endPoint y: 328, distance: 18.8
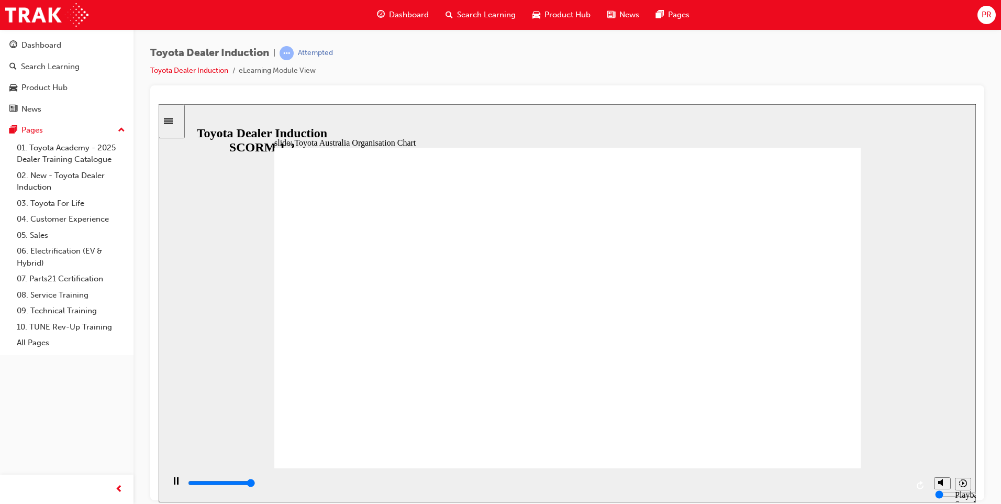
type input "5000"
radio input "true"
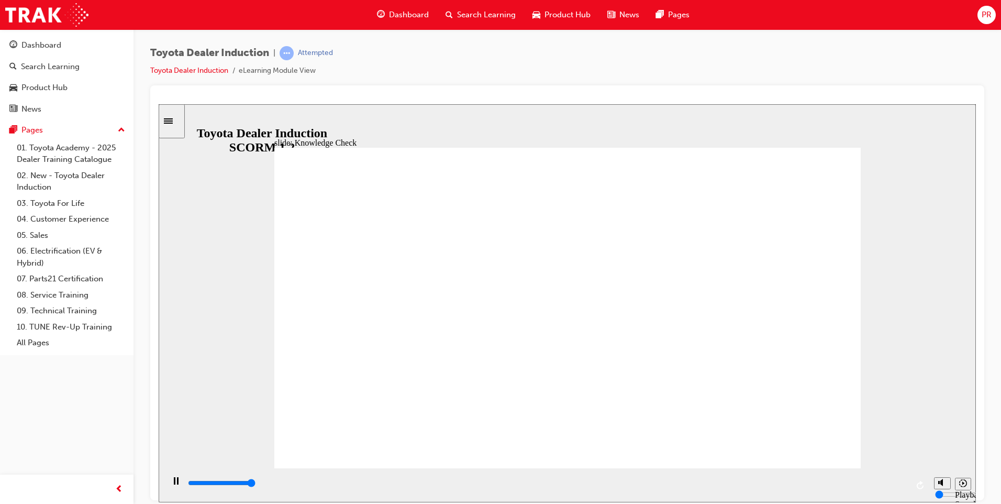
type input "5000"
radio input "true"
type input "5000"
radio input "true"
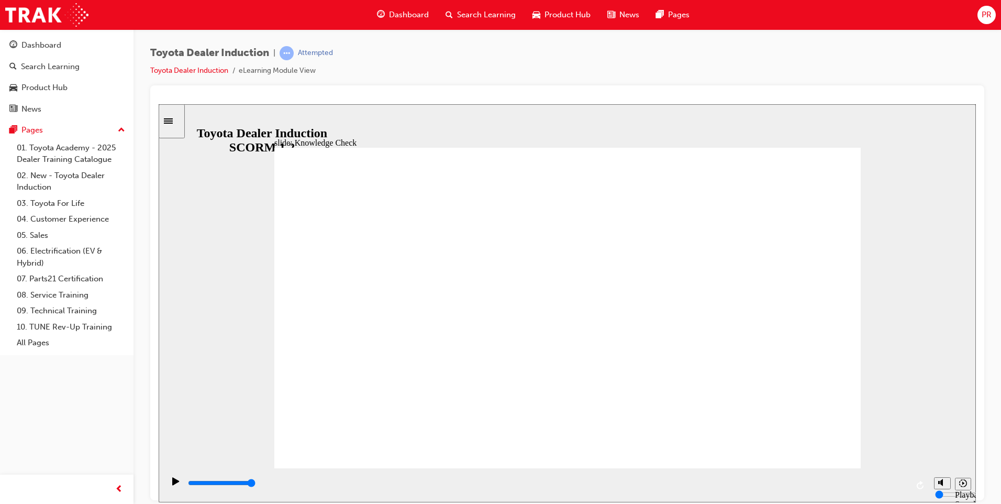
type input "9200"
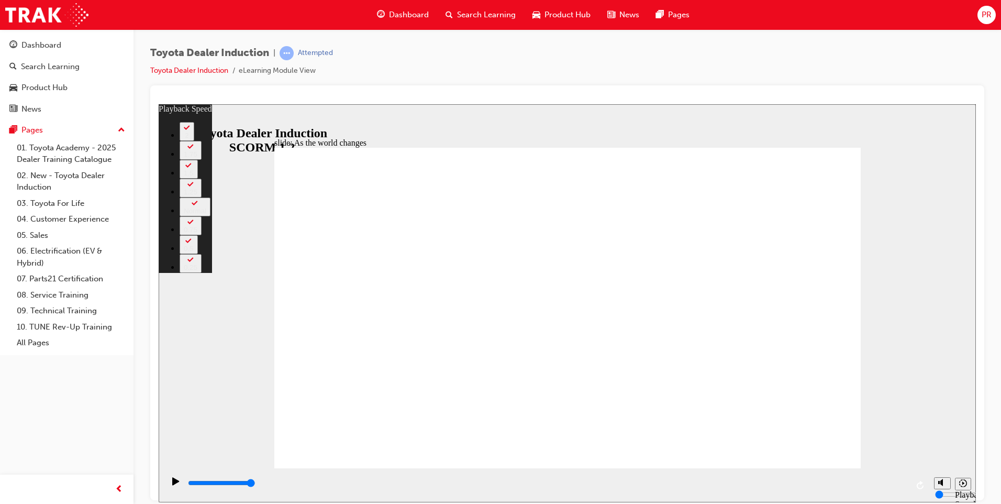
type input "128"
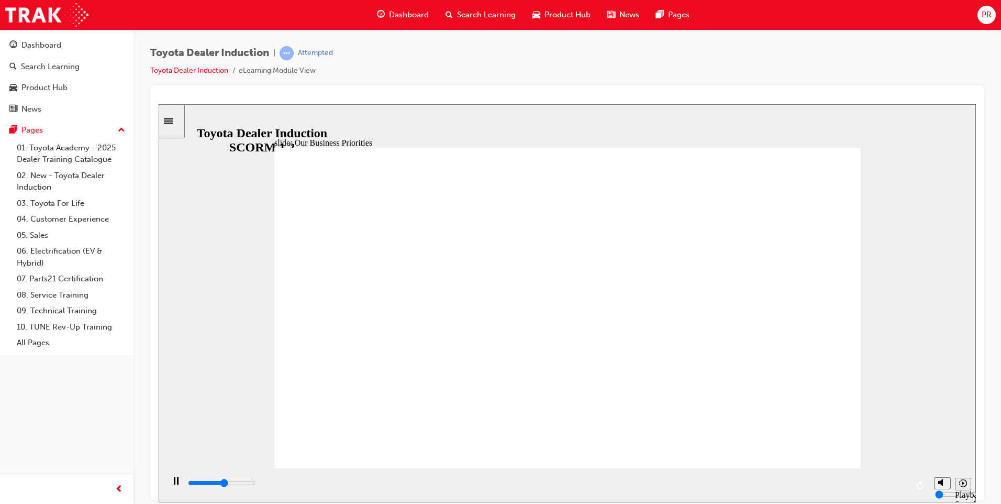
drag, startPoint x: 386, startPoint y: 271, endPoint x: 375, endPoint y: 289, distance: 21.2
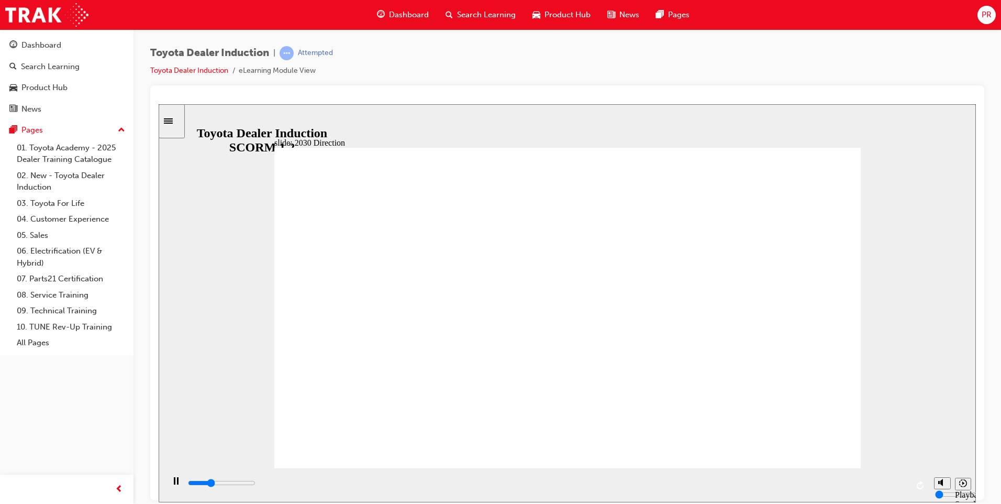
type input "30900"
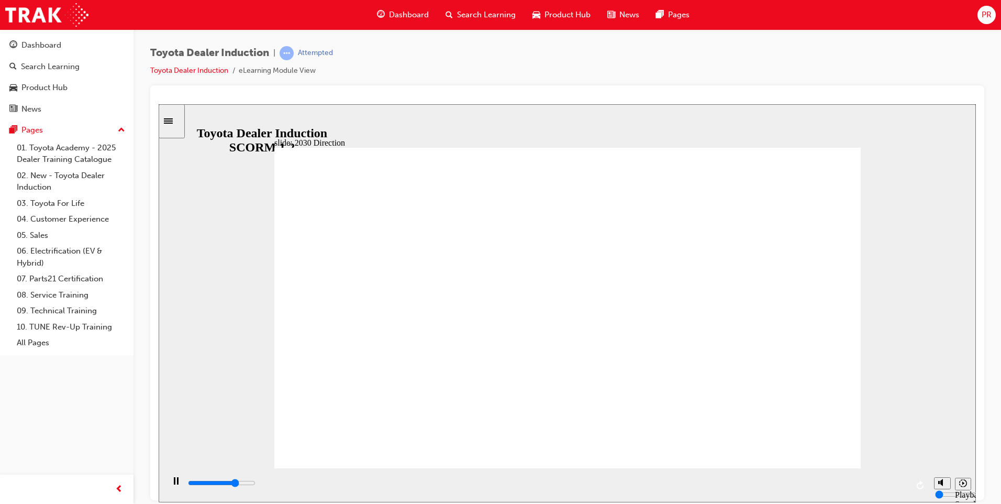
drag, startPoint x: 643, startPoint y: 387, endPoint x: 629, endPoint y: 374, distance: 19.3
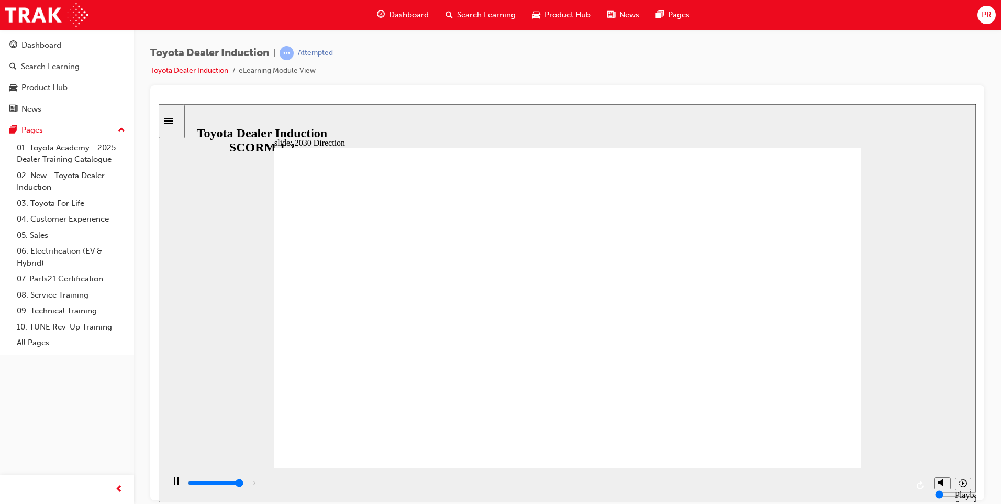
type input "5000"
type input "b"
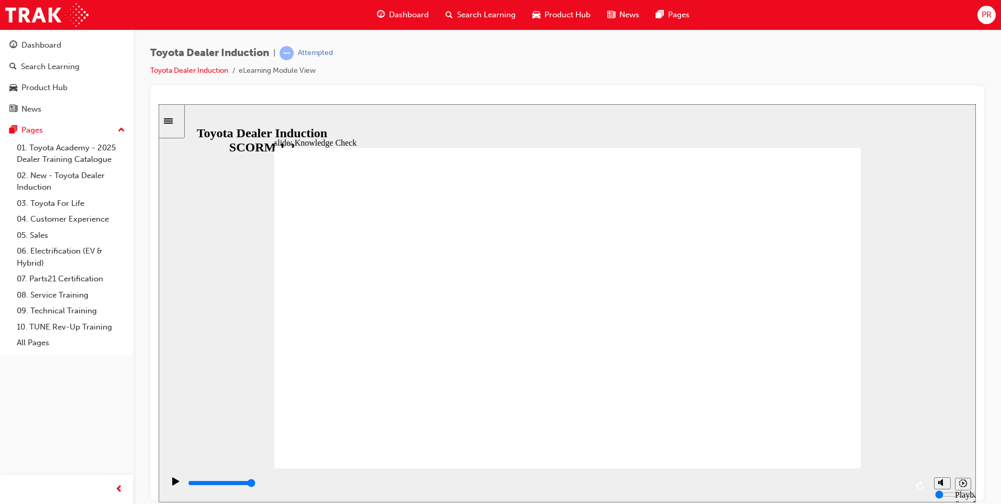
type input "b"
type input "bwe"
type input "bw"
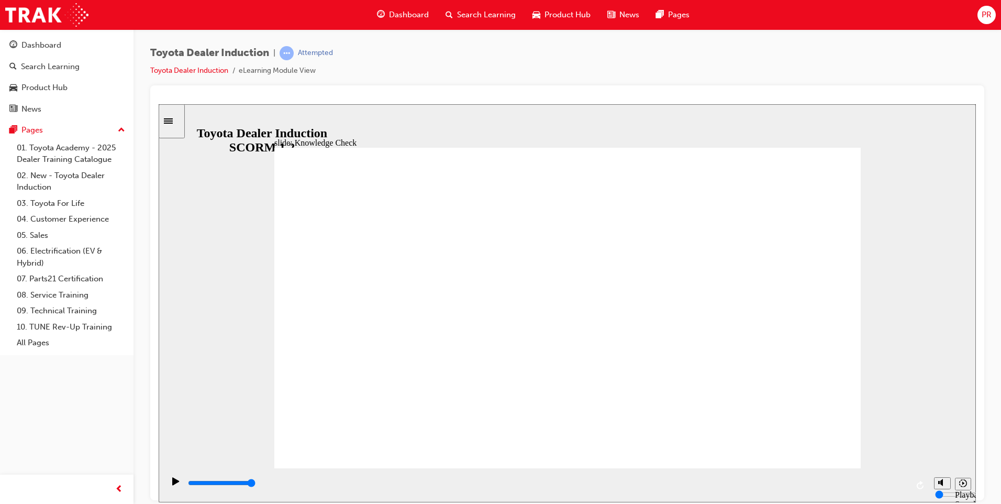
type input "b"
type input "be"
type input "bet"
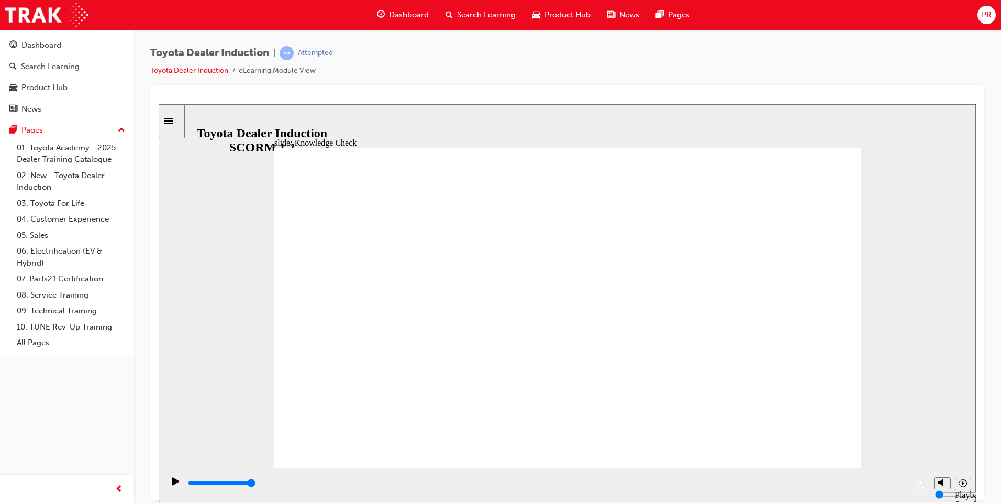
type input "bet"
type input "bett"
type input "bette"
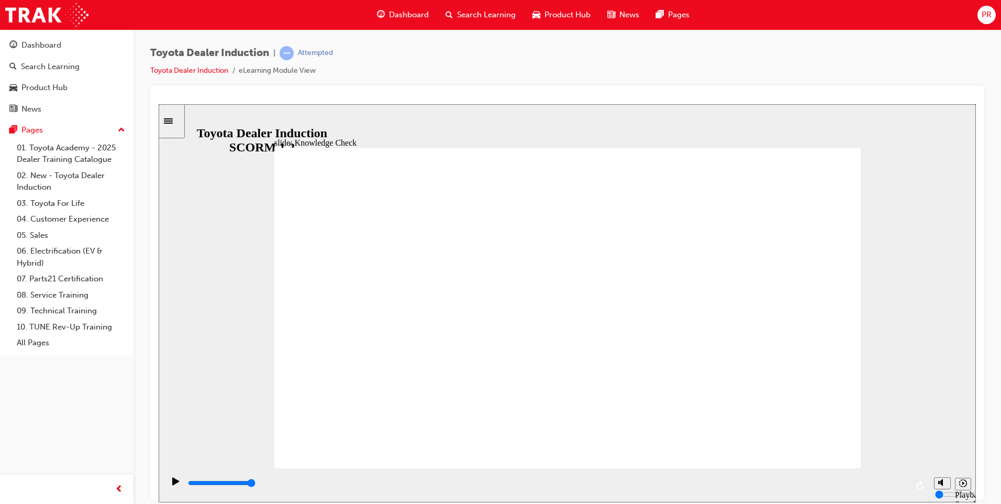
type input "better"
type input "better m"
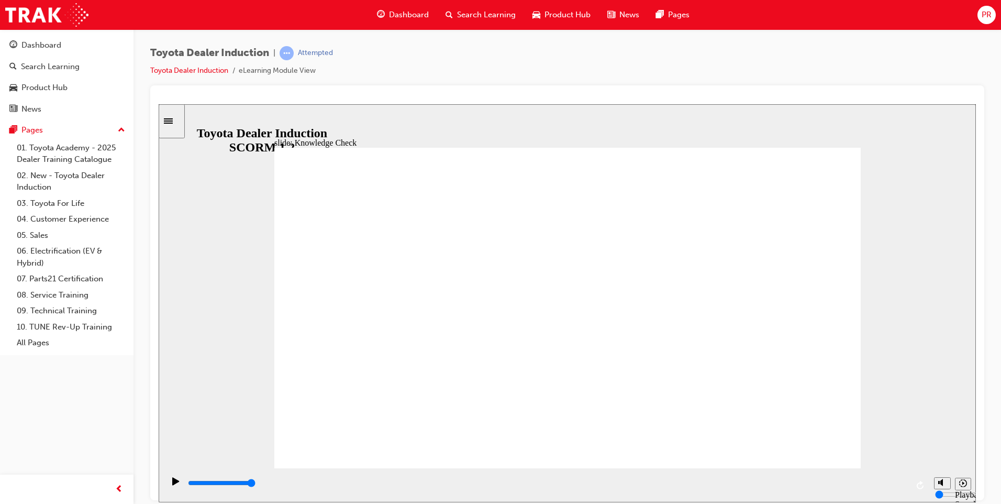
type input "better m"
type input "better mo"
type input "better mob"
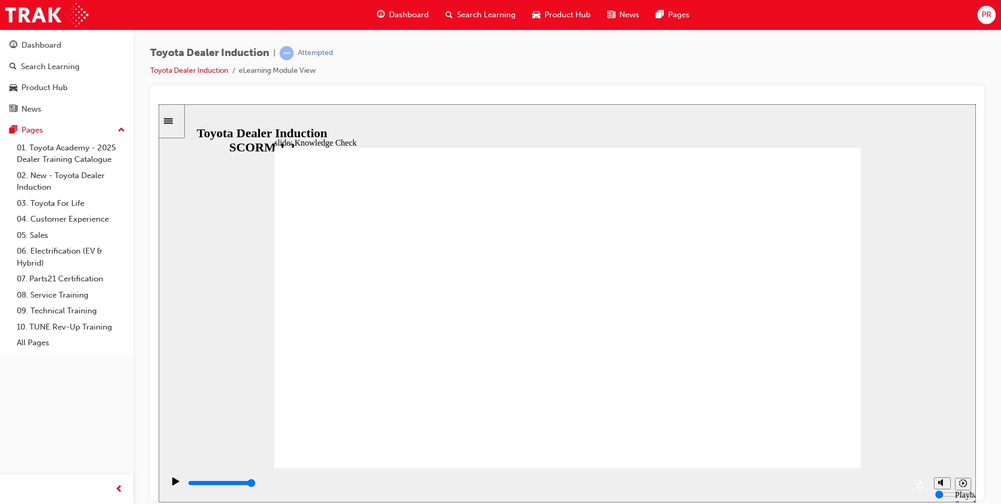
type input "better mobi"
type input "better mobil"
type input "better mobili"
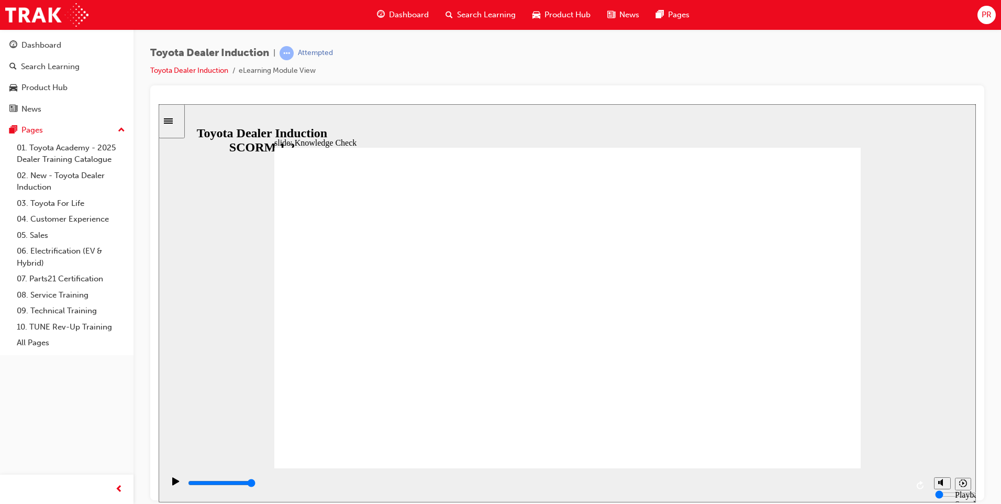
type input "better mobili"
type input "better mobilit"
type input "better mobility"
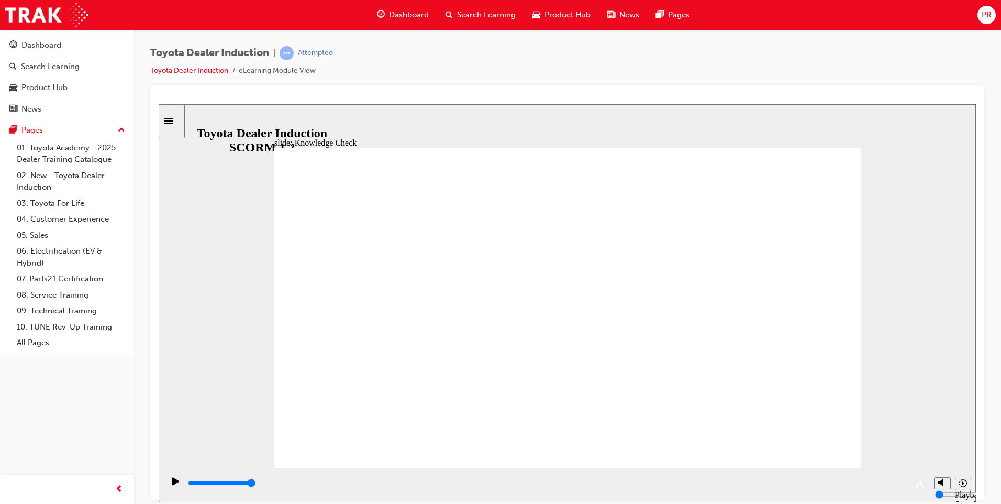
type input "better mobility"
type input "5000"
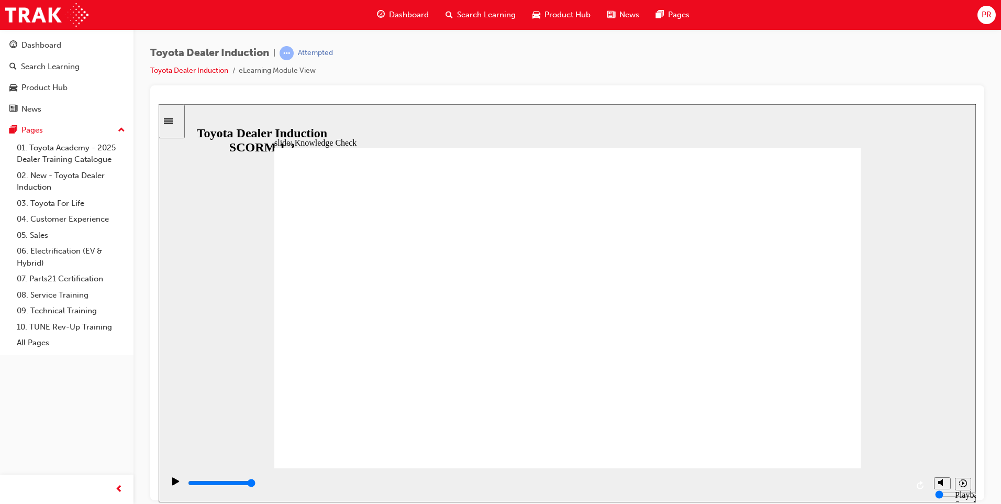
type input "m"
type input "mo"
type input "mov"
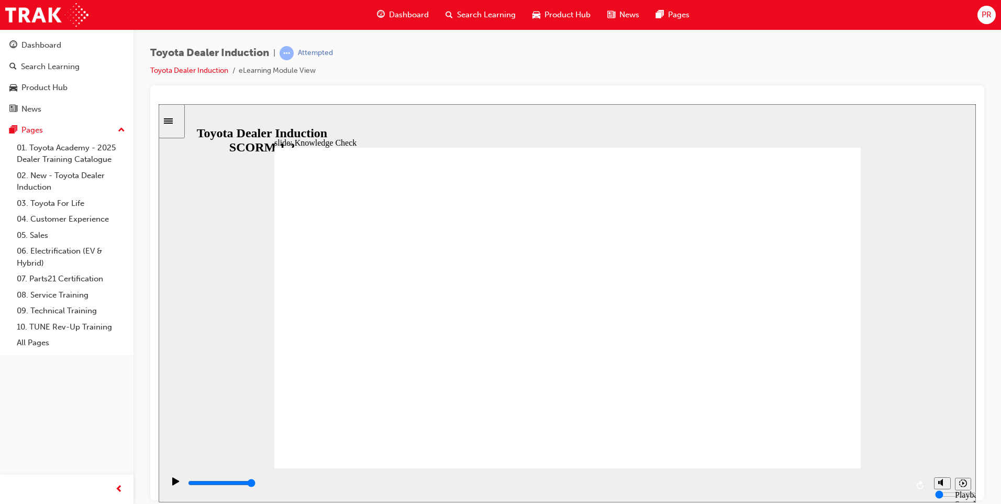
type input "mov"
type input "move"
type input "moved"
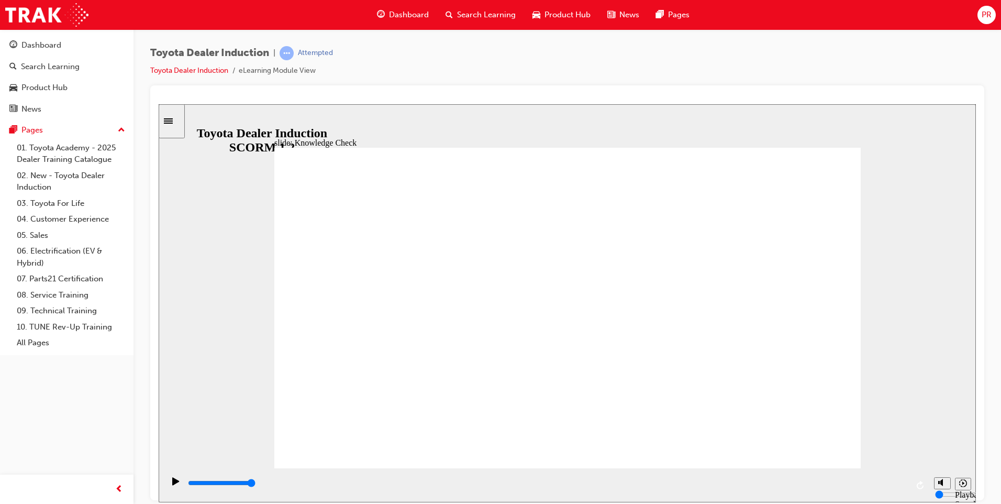
type input "moved"
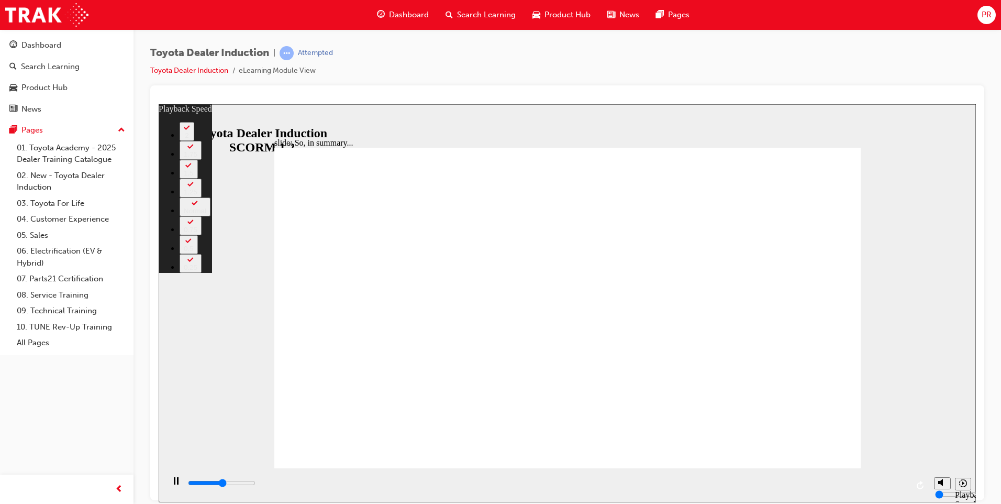
type input "3400"
type input "0"
type input "3600"
type input "0"
type input "3900"
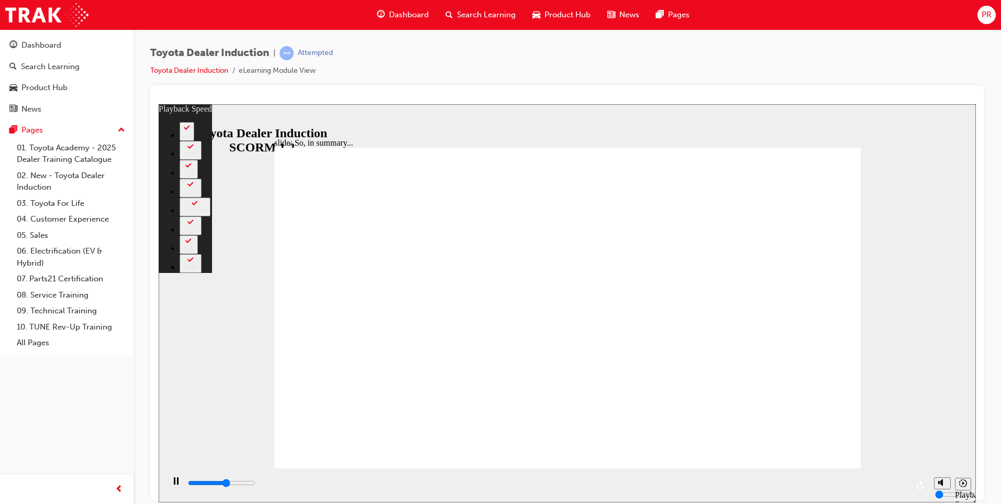
type input "1"
type input "4100"
type input "1"
type input "4400"
type input "1"
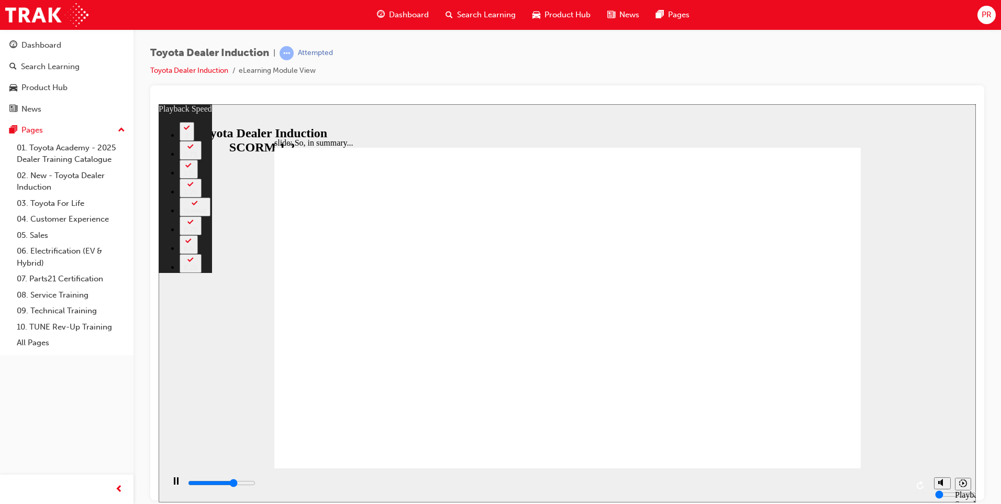
type input "4600"
type input "1"
type input "4700"
type input "1"
type input "4900"
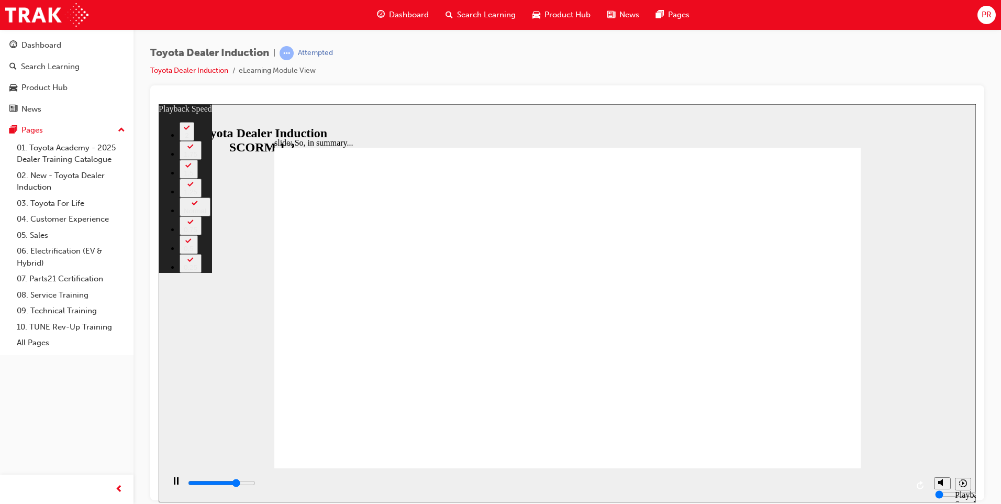
type input "2"
type input "5100"
type input "2"
type input "5200"
type input "2"
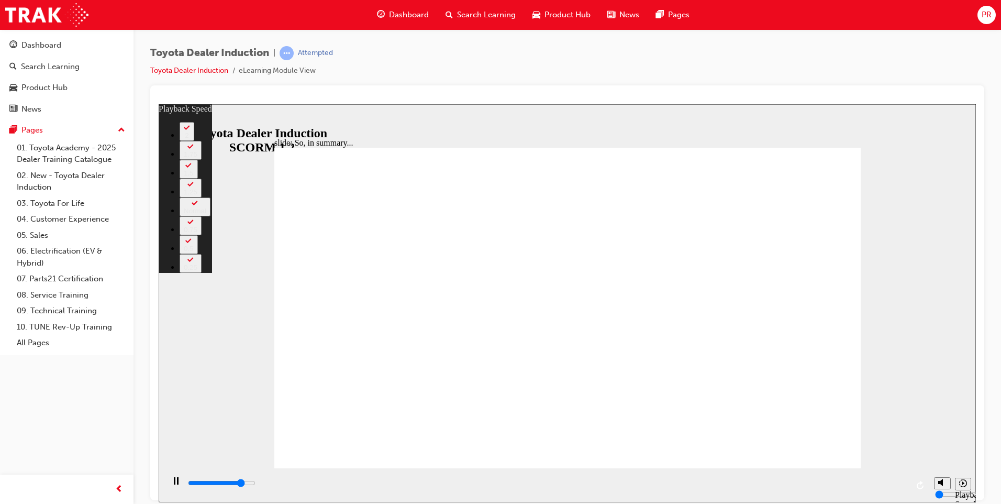
type input "5400"
type input "2"
type input "5400"
type input "2"
type input "5700"
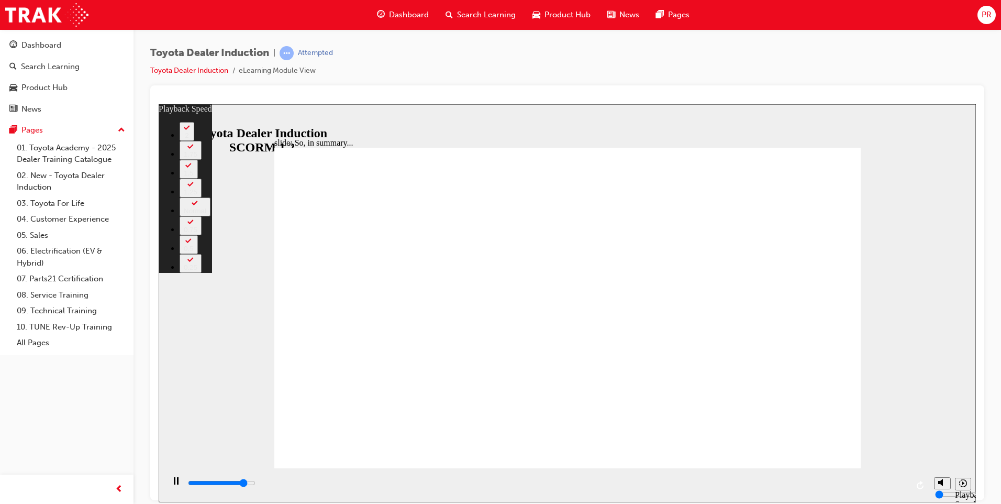
type input "2"
type input "6000"
type input "3"
type input "6200"
type input "3"
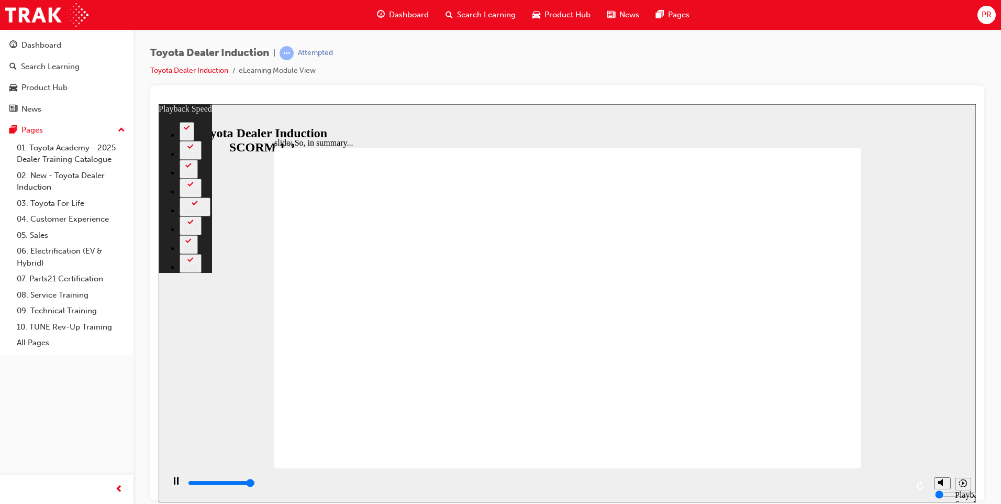
type input "6500"
type input "3"
type input "6500"
type input "4"
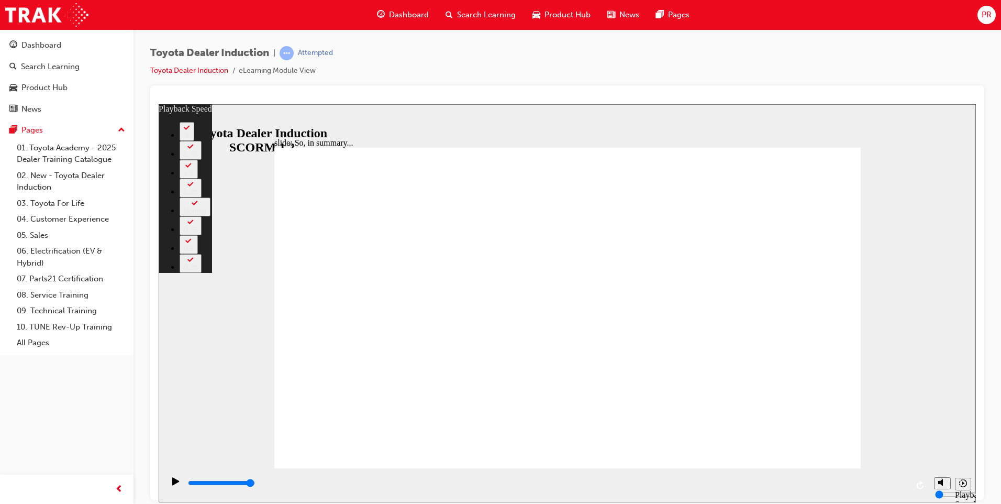
type input "0"
type input "4"
type input "0"
type input "4"
type input "0"
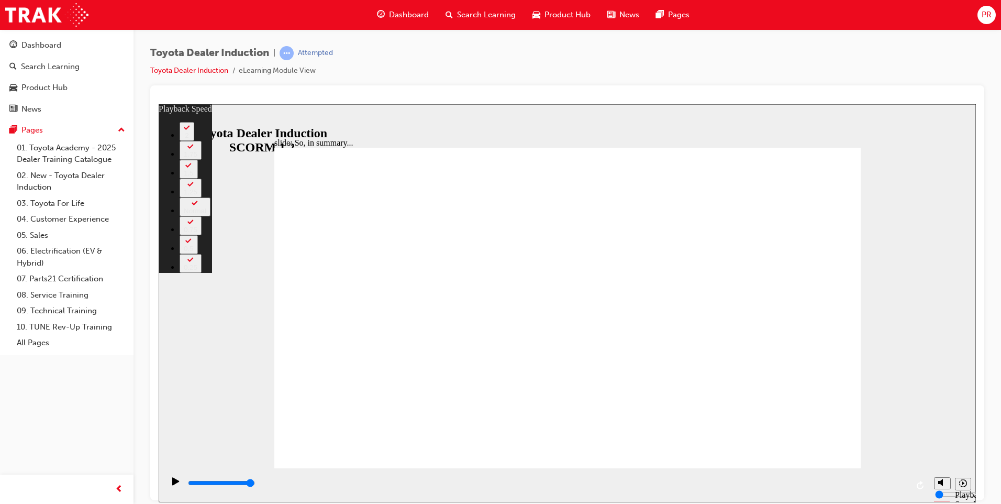
type input "4"
type input "0"
type input "1"
type input "4"
type input "1"
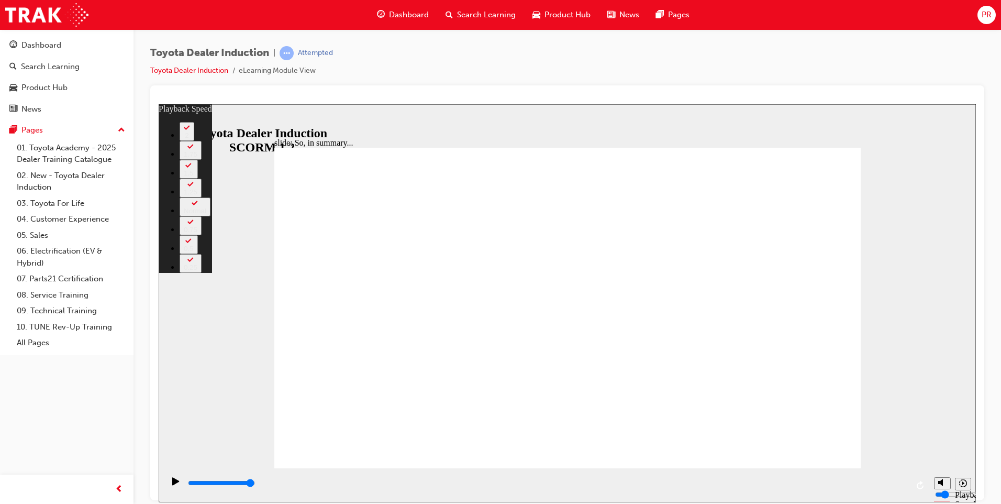
type input "2"
type input "4"
type input "2"
type input "4"
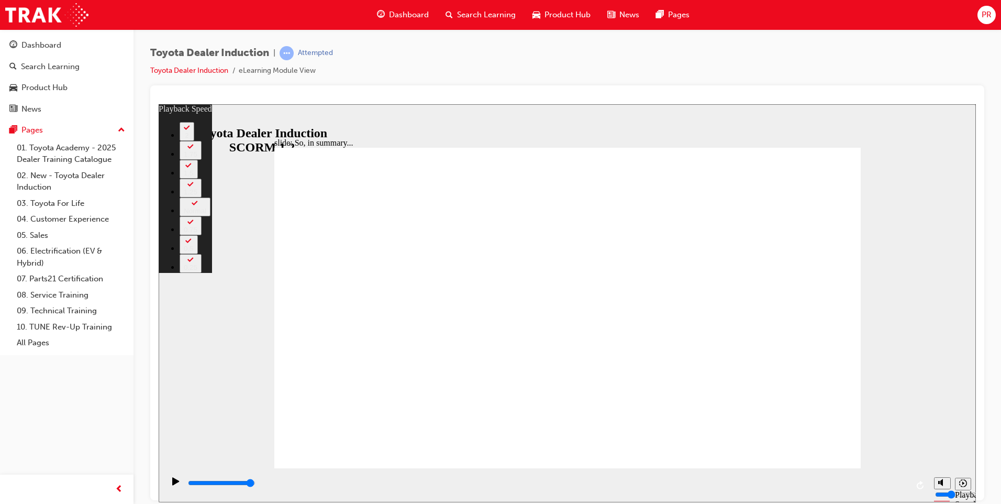
type input "2"
type input "3"
type input "4"
type input "3"
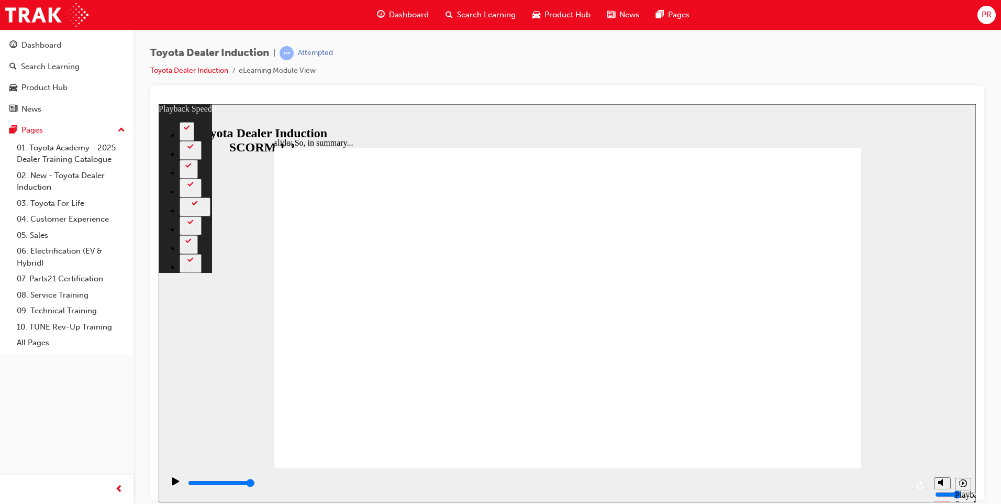
type input "4"
type input "3"
type input "4"
type input "3"
type input "4"
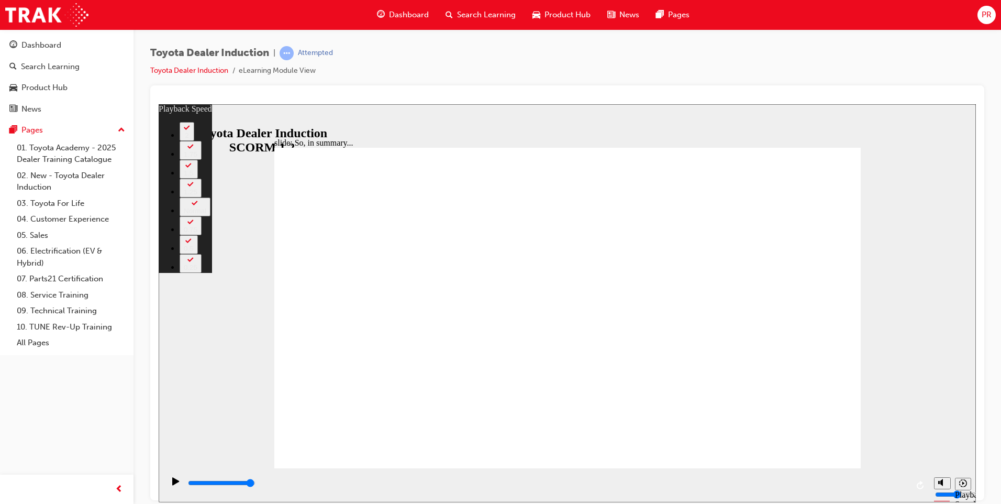
type input "3"
type input "4"
type input "3"
type input "4"
type input "3"
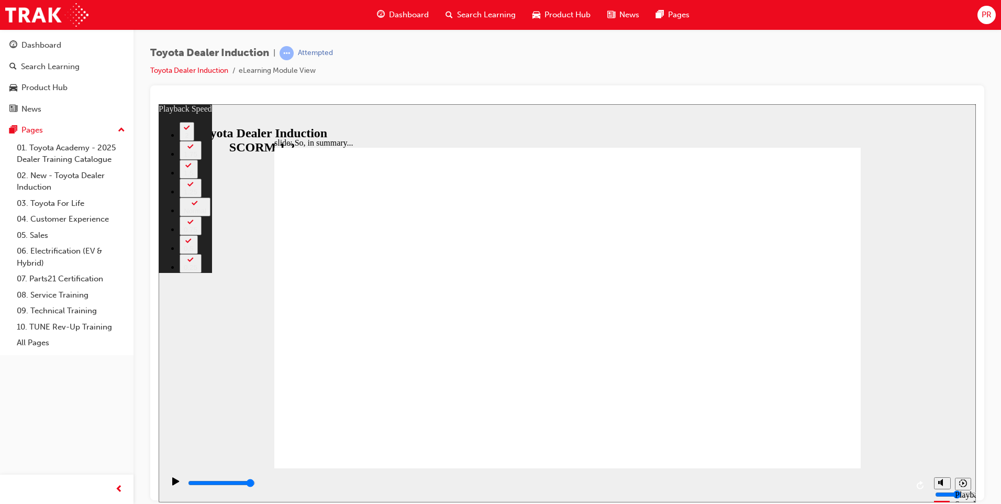
drag, startPoint x: 773, startPoint y: 442, endPoint x: 774, endPoint y: 432, distance: 10.1
type input "5"
type input "4"
type input "5"
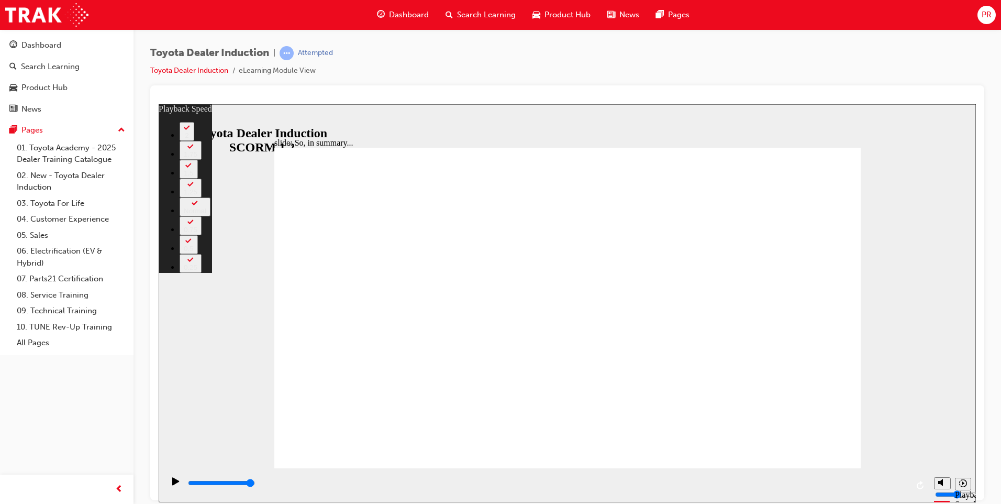
type input "4"
type input "5"
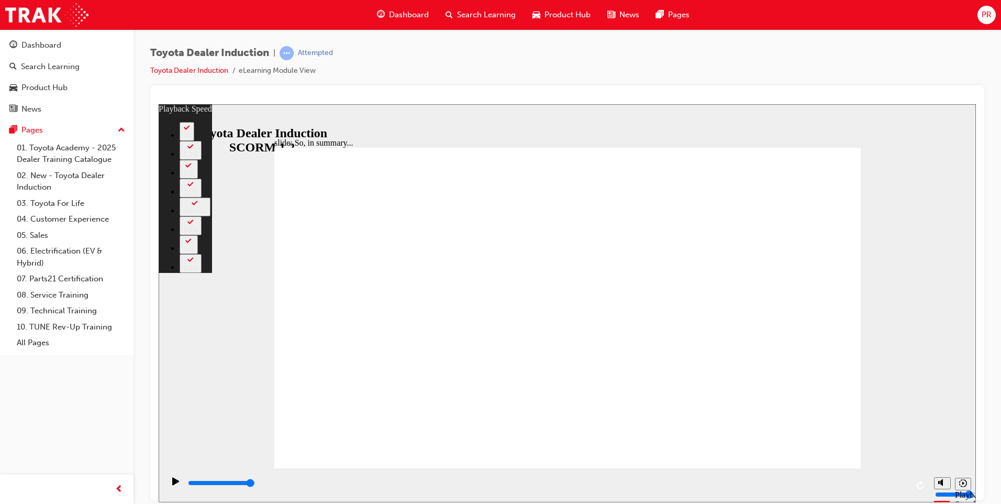
type input "6"
type input "5"
type input "6"
type input "7"
type input "6"
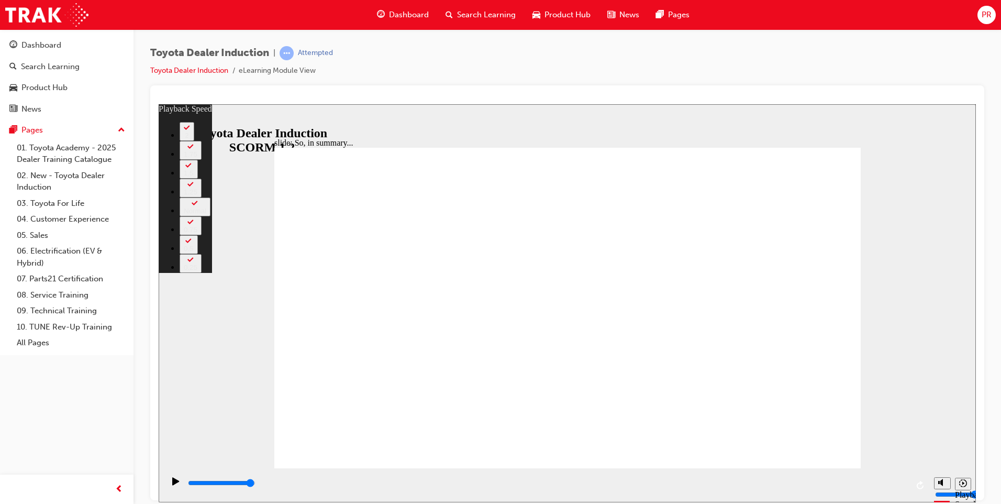
type input "7"
type input "8"
type input "6"
type input "8"
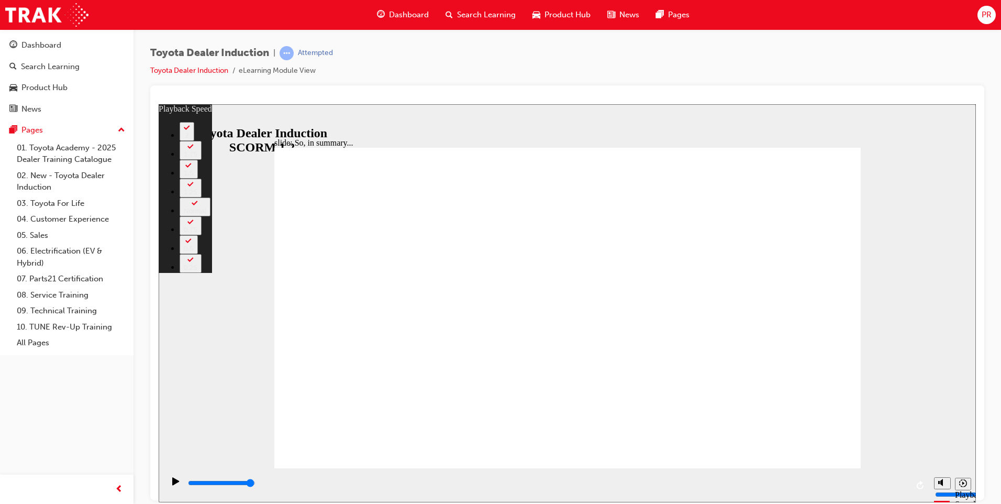
type input "6"
type input "8"
type input "6"
type input "8"
type input "6"
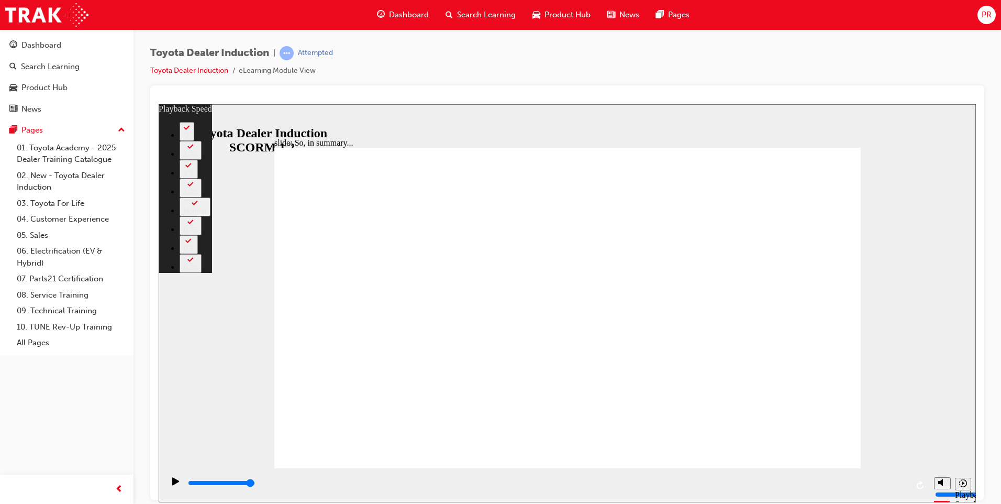
type input "8"
type input "6"
type input "8"
type input "6"
type input "8"
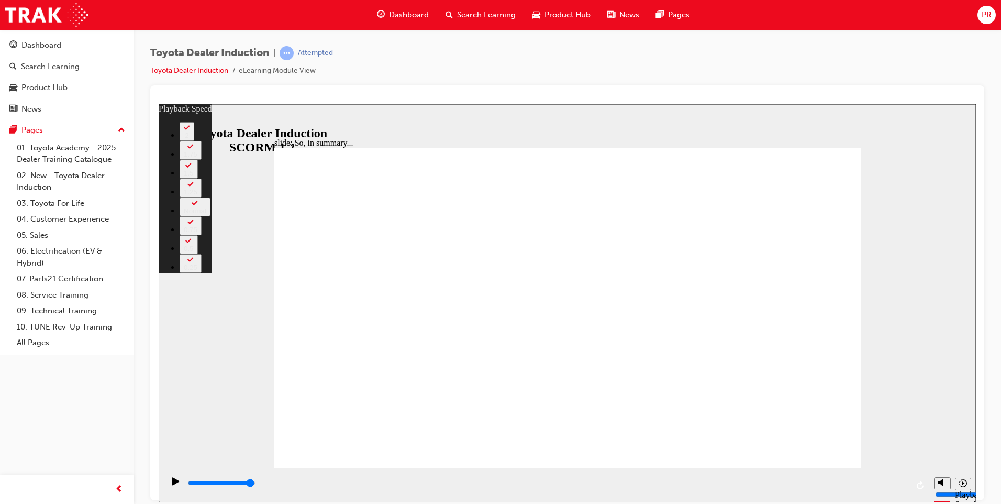
type input "6"
type input "8"
type input "6"
type input "8"
type input "6"
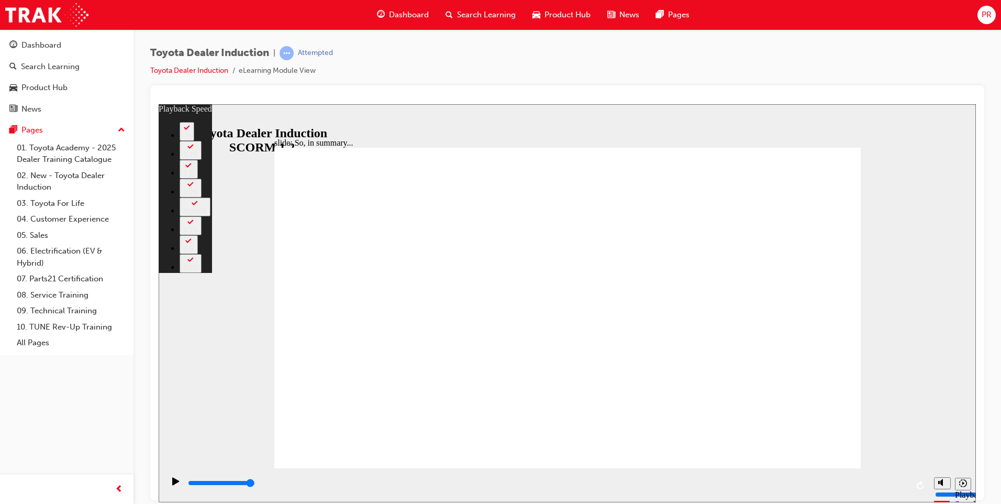
type input "9"
type input "6"
type input "9"
type input "6"
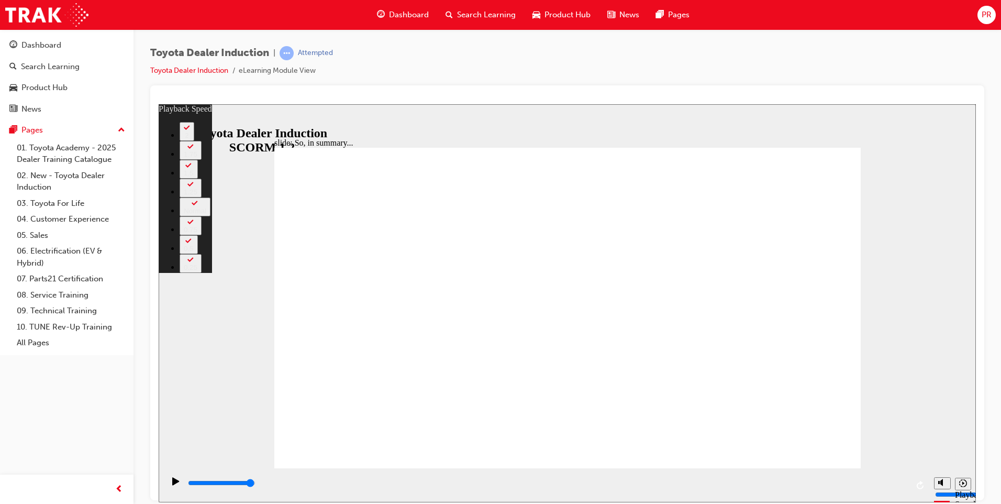
type input "9"
type input "10"
type input "6"
type input "10"
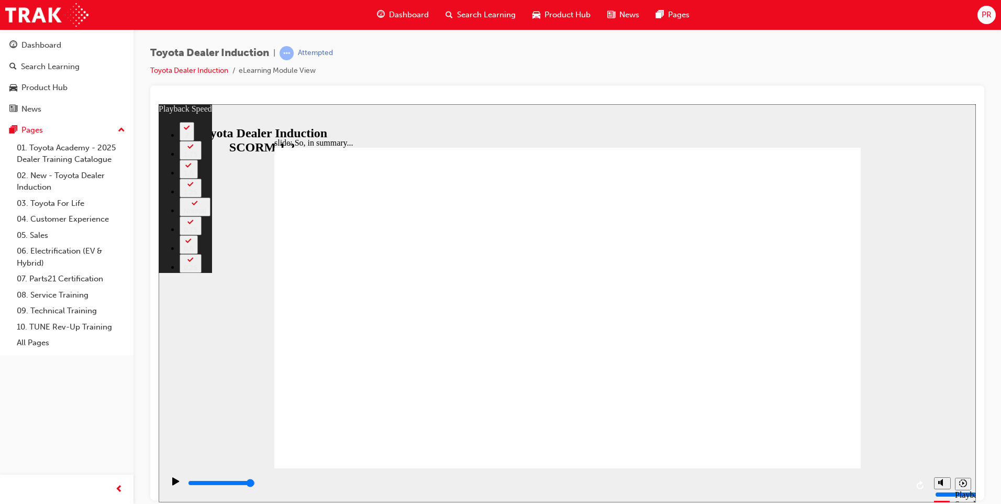
type input "6"
type input "10"
drag, startPoint x: 768, startPoint y: 430, endPoint x: 770, endPoint y: 412, distance: 18.4
click at [877, 400] on div "slide: So, in summary... Rectangle 3 playback speed 2 1.75 1.5 1.25 Normal 0.75…" at bounding box center [567, 303] width 817 height 398
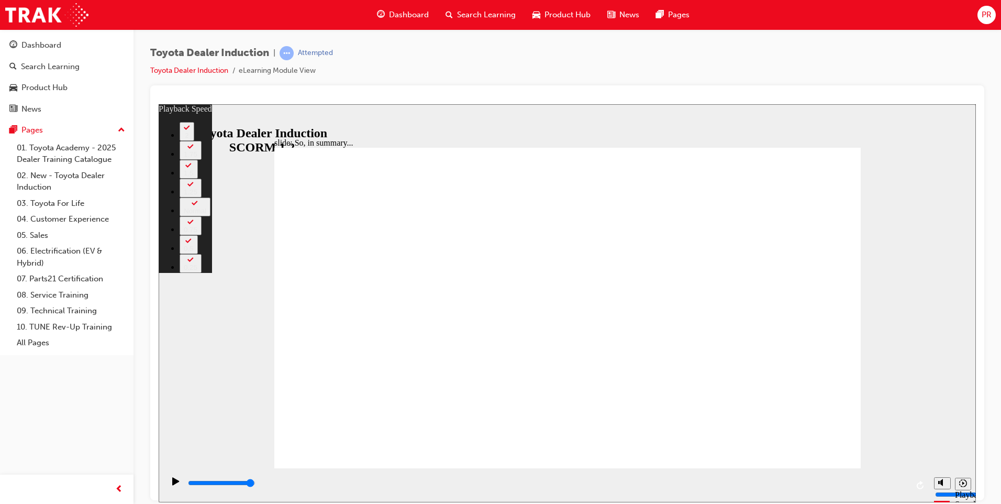
type input "128"
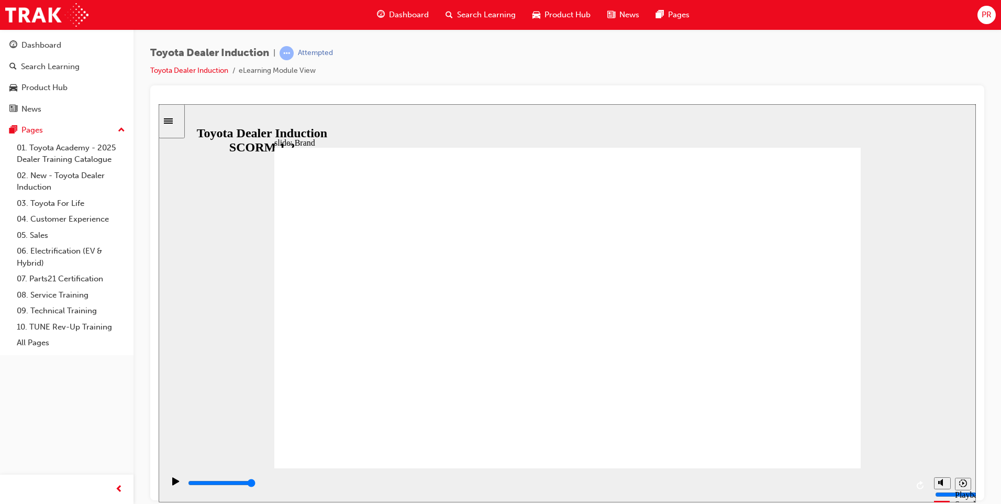
click at [943, 479] on div "misc controls" at bounding box center [942, 468] width 16 height 39
type input "10700"
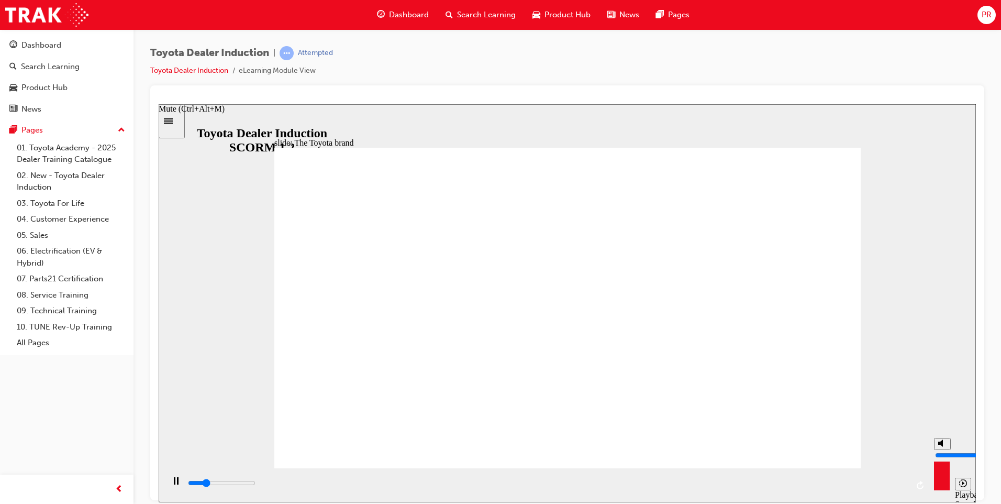
type input "0"
type input "10800"
type input "0"
click at [941, 459] on input "volume" at bounding box center [969, 454] width 68 height 8
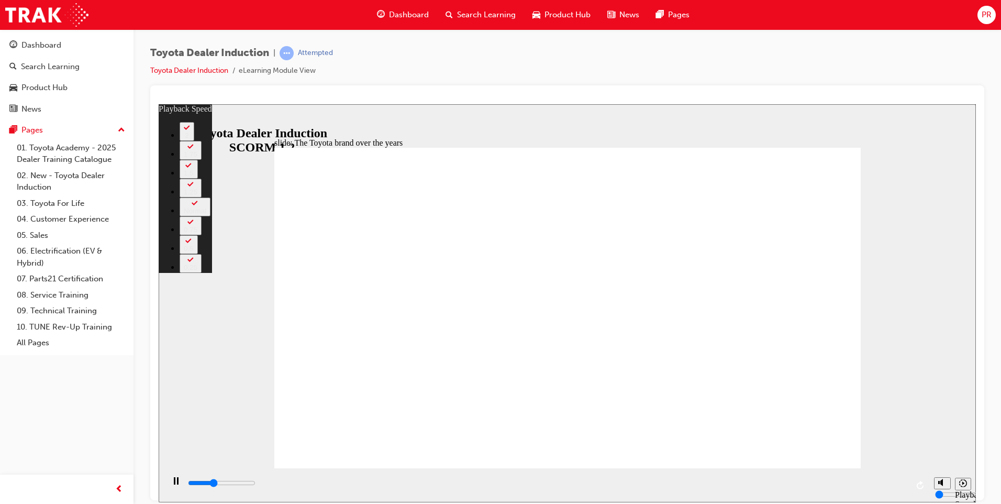
type input "3100"
type input "0"
type input "3400"
type input "1"
type input "3600"
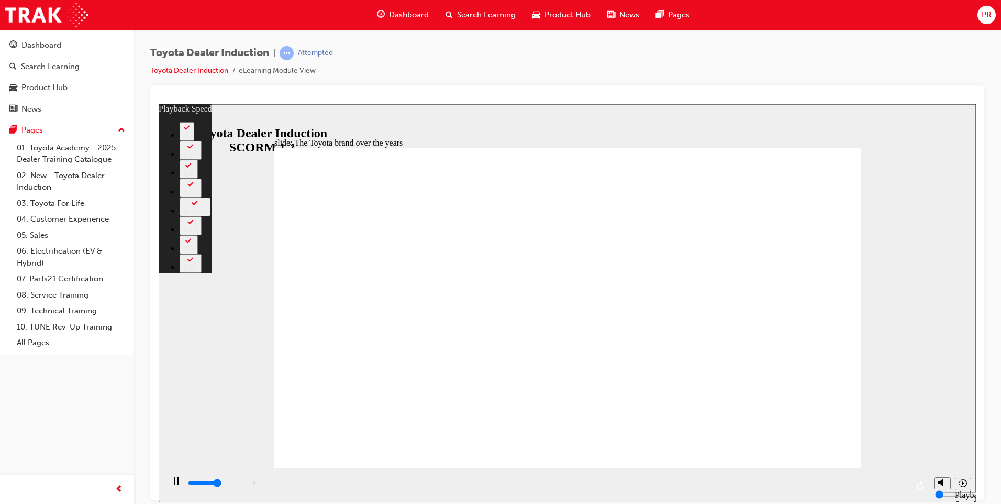
type input "1"
type input "3900"
type input "1"
type input "4200"
type input "1"
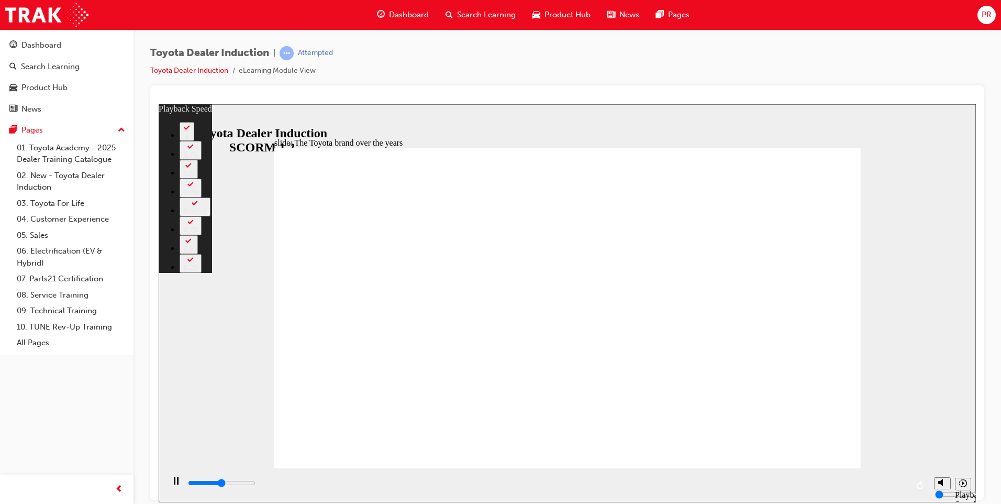
type input "4200"
type input "1"
type input "4400"
type input "2"
type input "4600"
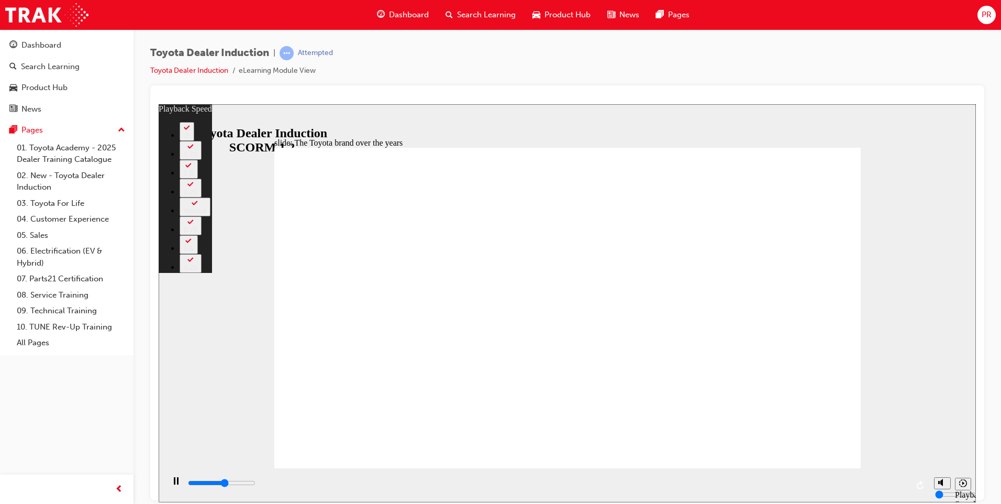
type input "2"
type input "4700"
type input "2"
type input "5000"
type input "2"
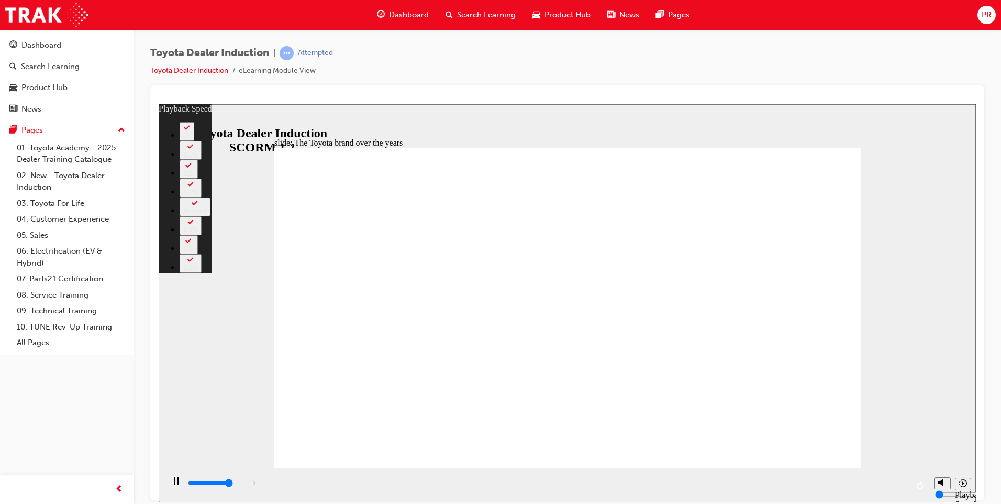
type input "5200"
type input "2"
type input "5500"
type input "3"
type input "5500"
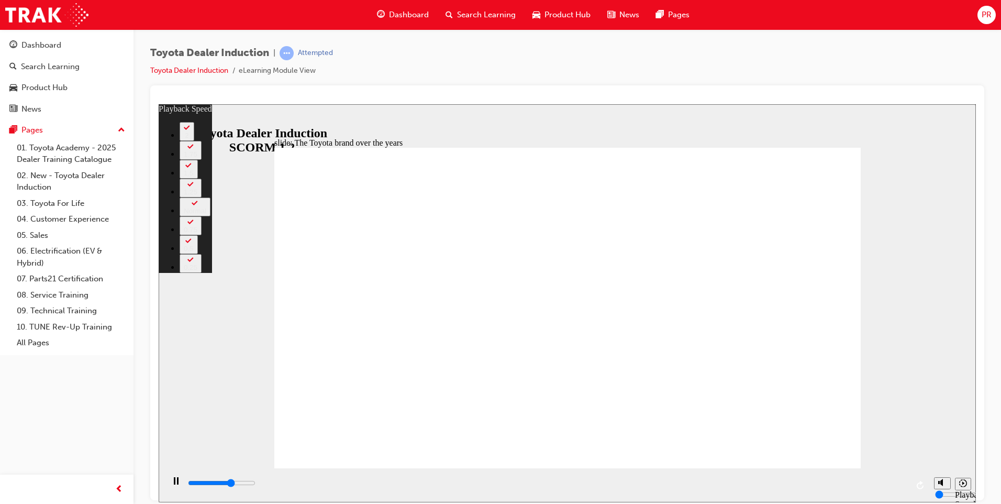
type input "3"
type input "5700"
type input "3"
type input "5800"
type input "3"
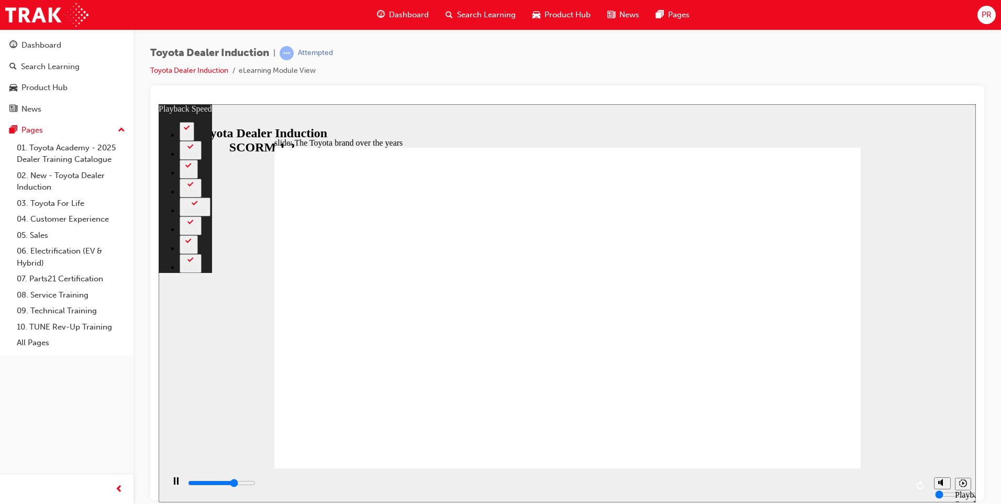
type input "6000"
type input "3"
type input "6300"
type input "3"
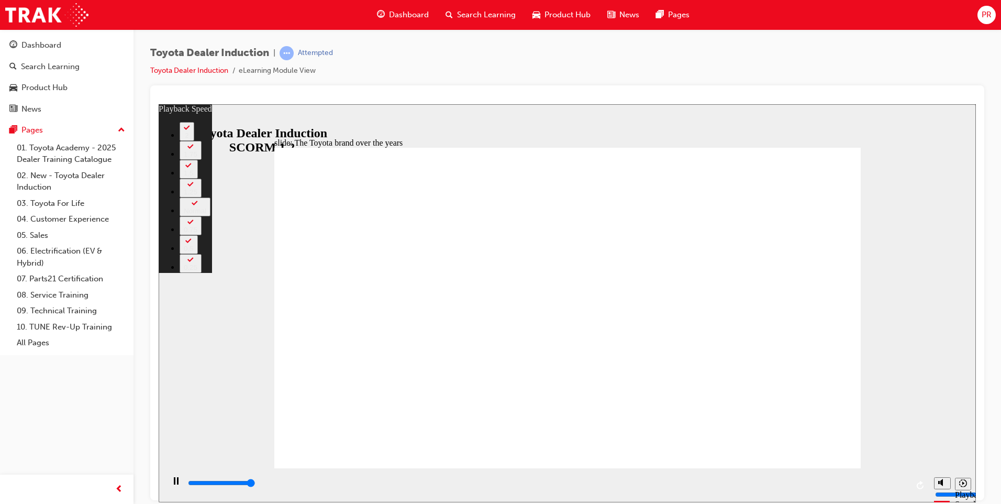
drag, startPoint x: 776, startPoint y: 441, endPoint x: 769, endPoint y: 391, distance: 51.2
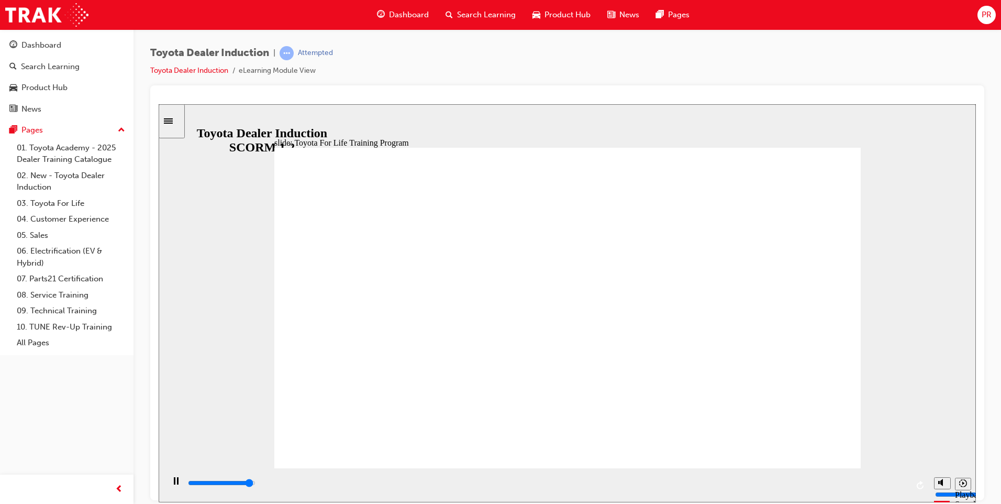
drag, startPoint x: 822, startPoint y: 181, endPoint x: 804, endPoint y: 175, distance: 18.4
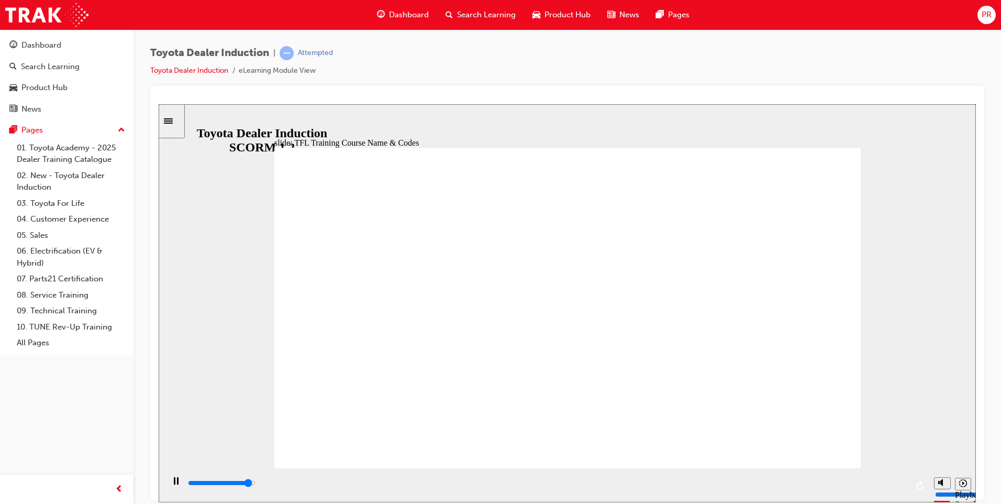
drag, startPoint x: 353, startPoint y: 202, endPoint x: 368, endPoint y: 229, distance: 31.2
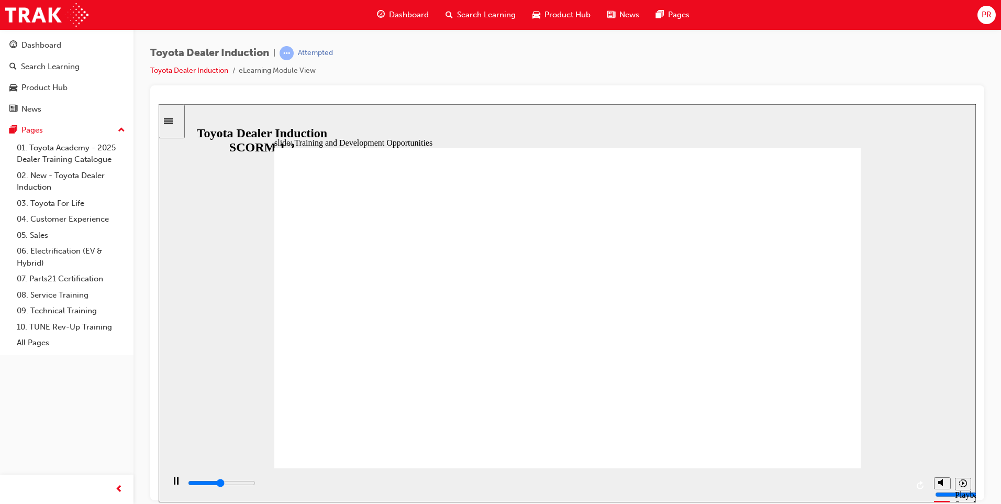
drag, startPoint x: 592, startPoint y: 365, endPoint x: 475, endPoint y: 419, distance: 128.4
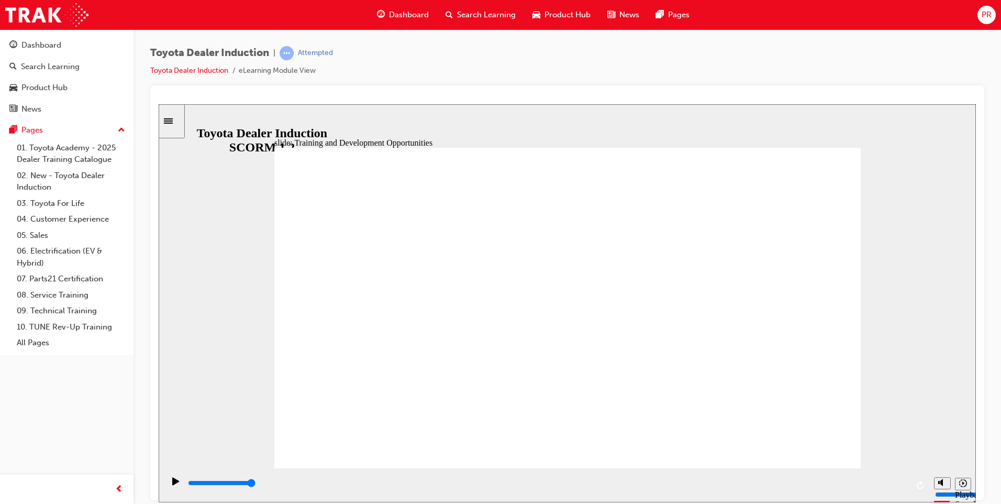
drag, startPoint x: 828, startPoint y: 217, endPoint x: 786, endPoint y: 230, distance: 44.0
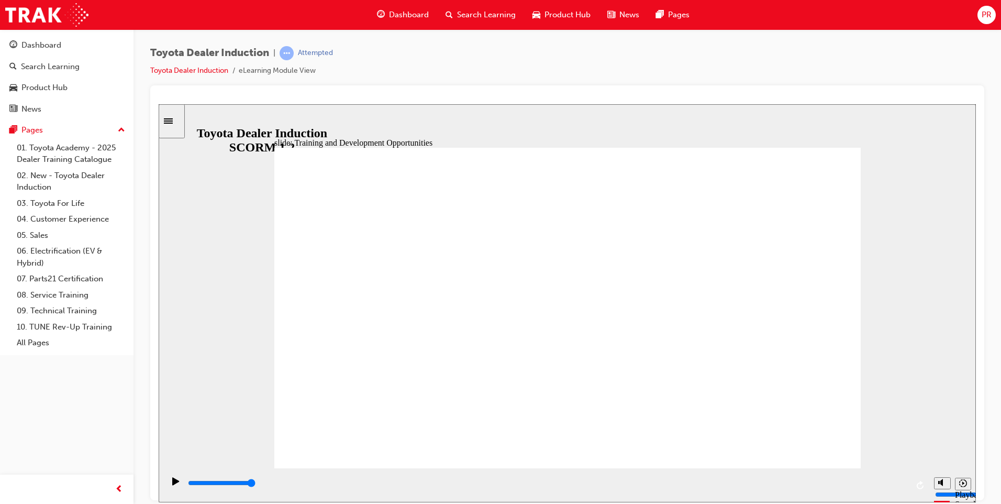
drag, startPoint x: 599, startPoint y: 261, endPoint x: 614, endPoint y: 274, distance: 19.7
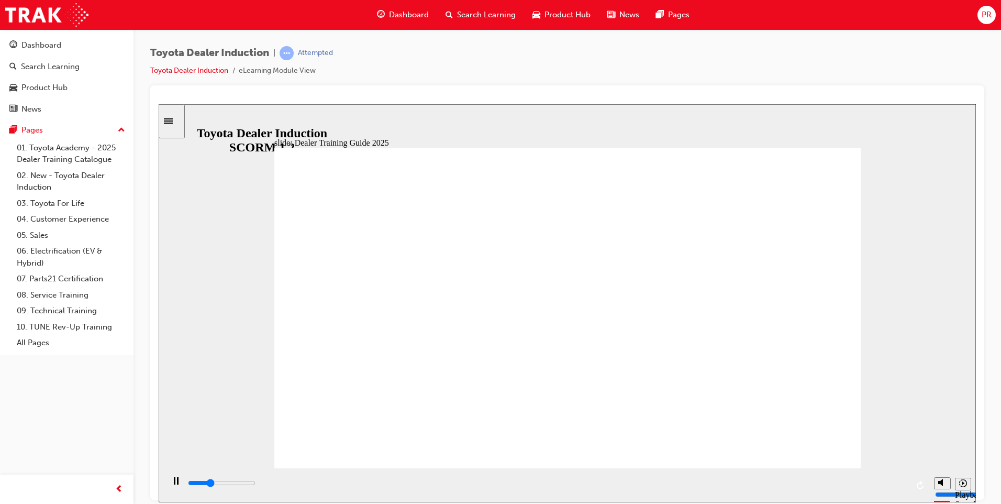
drag, startPoint x: 785, startPoint y: 285, endPoint x: 763, endPoint y: 291, distance: 22.6
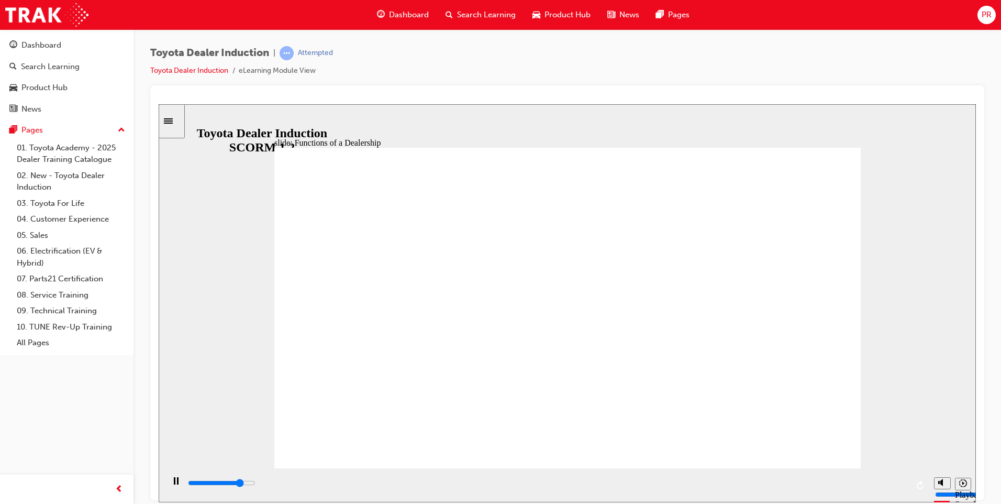
drag, startPoint x: 795, startPoint y: 426, endPoint x: 797, endPoint y: 434, distance: 7.5
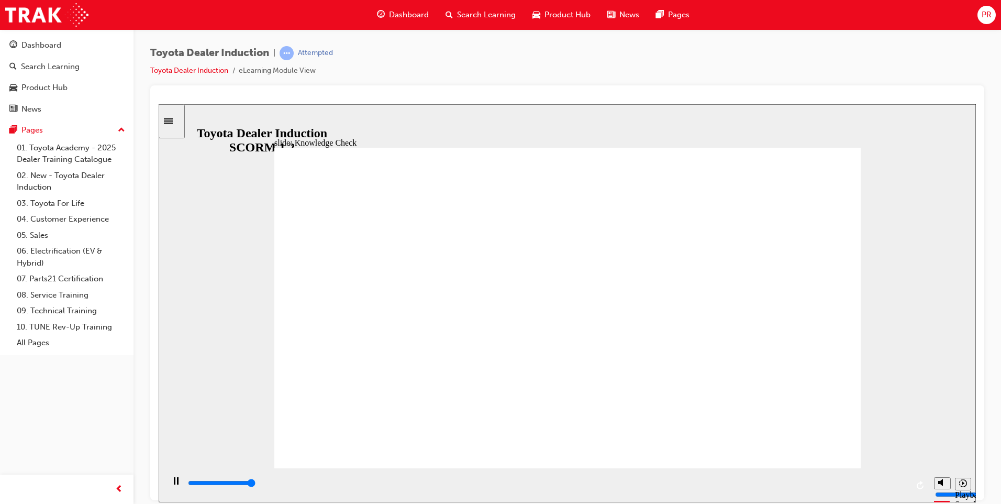
type input "5000"
radio input "true"
type input "5000"
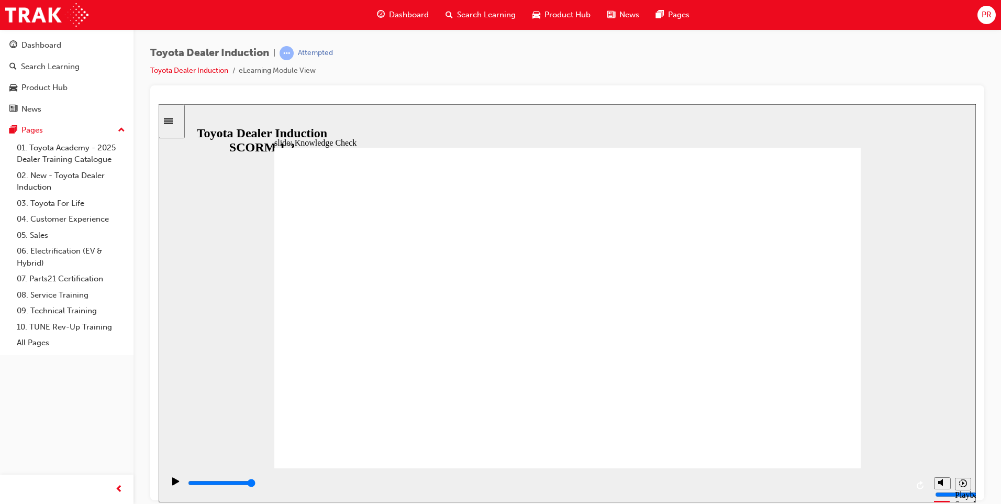
radio input "false"
radio input "true"
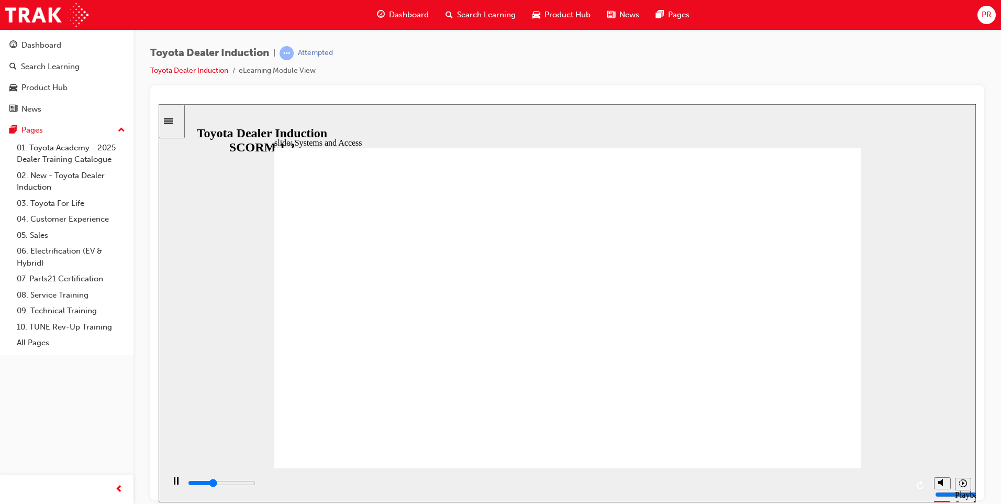
click at [826, 132] on div "slide: Systems and Access Multiply 1 Rectangle 3 Group 1 Rectangle 1 Toyota Sou…" at bounding box center [567, 303] width 817 height 398
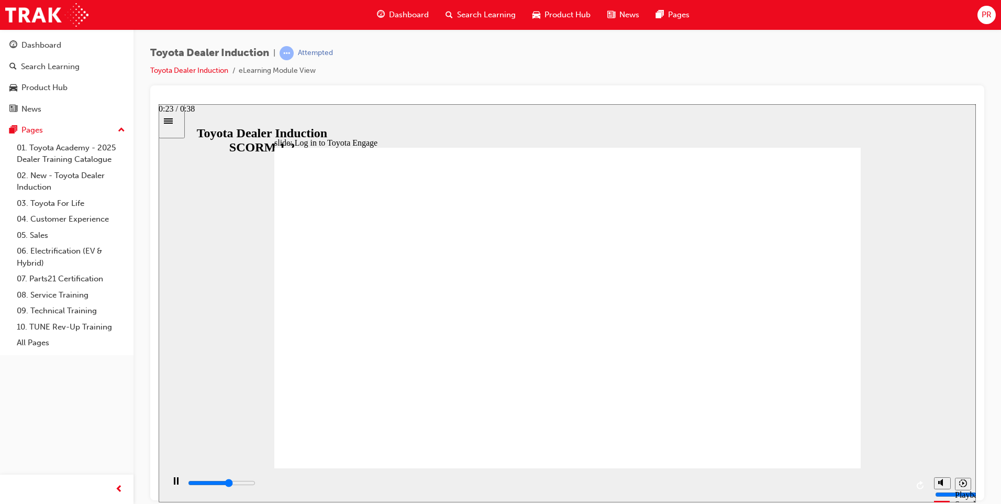
click at [632, 482] on div "playback controls" at bounding box center [547, 483] width 721 height 12
drag, startPoint x: 700, startPoint y: 243, endPoint x: 681, endPoint y: 249, distance: 20.2
click at [635, 489] on div "playback controls" at bounding box center [547, 483] width 721 height 12
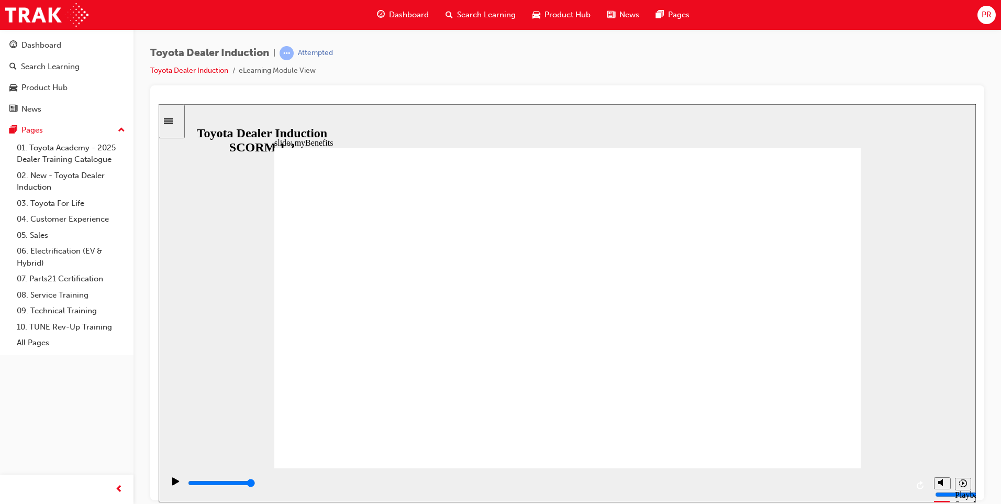
click at [256, 484] on input "slide progress" at bounding box center [222, 482] width 68 height 8
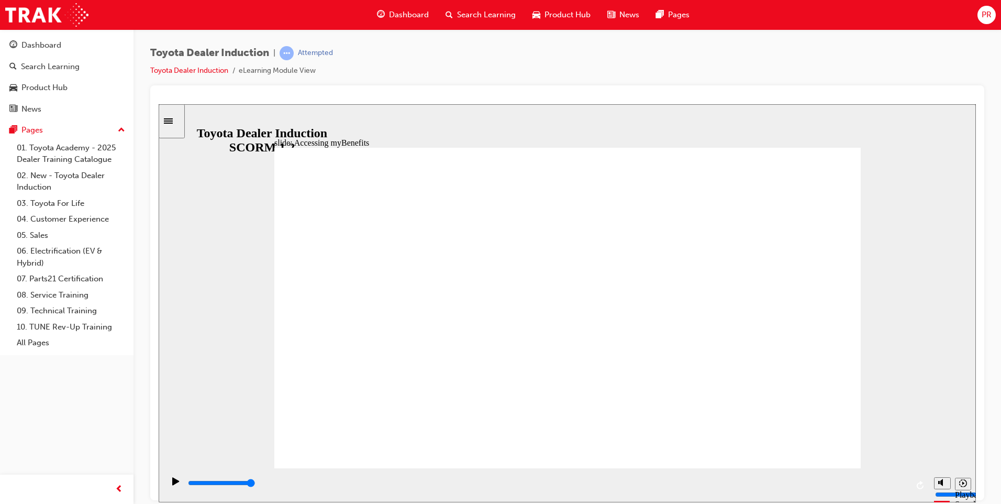
type input "3200"
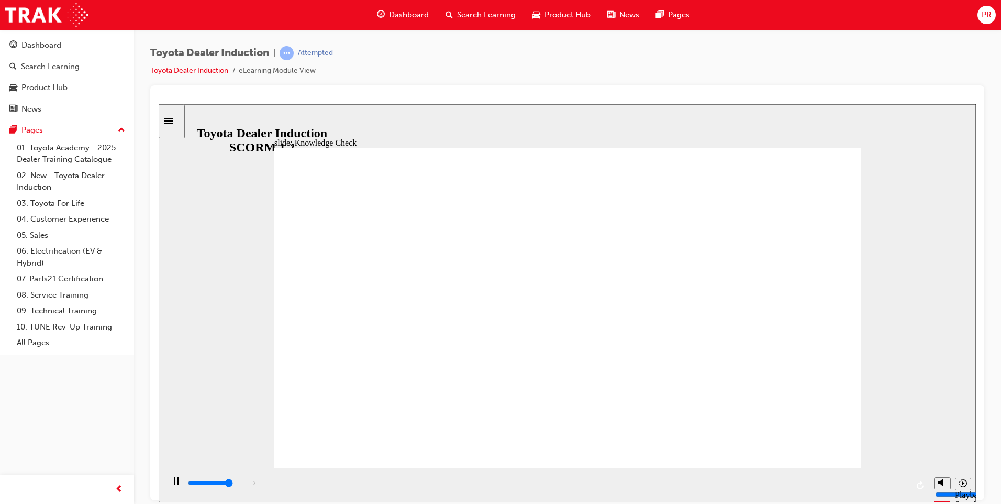
type input "t"
type input "3300"
type input "to"
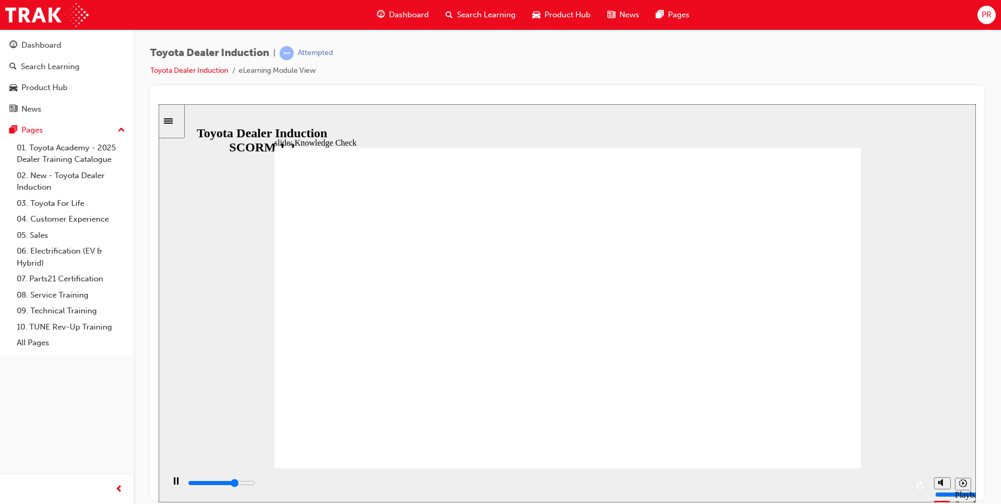
type input "3600"
type input "toy"
type input "3700"
type input "toy"
type input "4100"
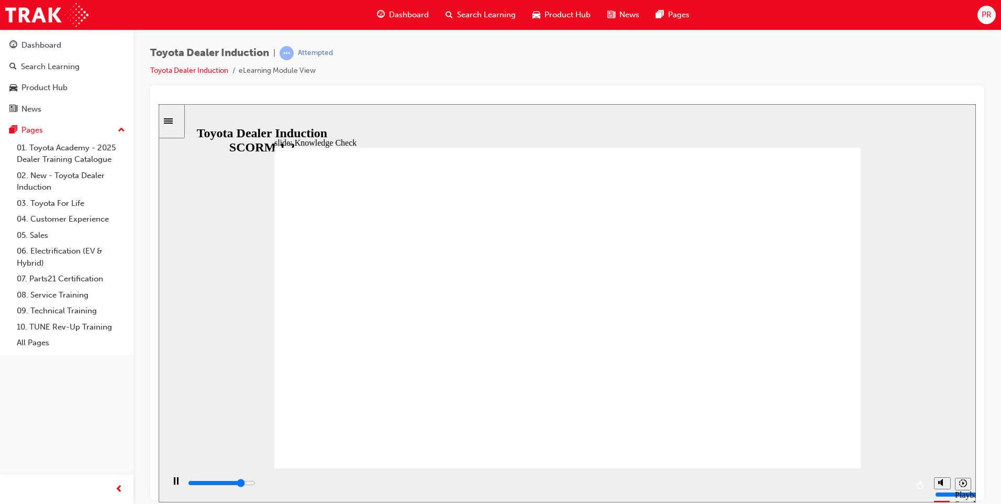
type input "toyo"
type input "4300"
type input "toyot"
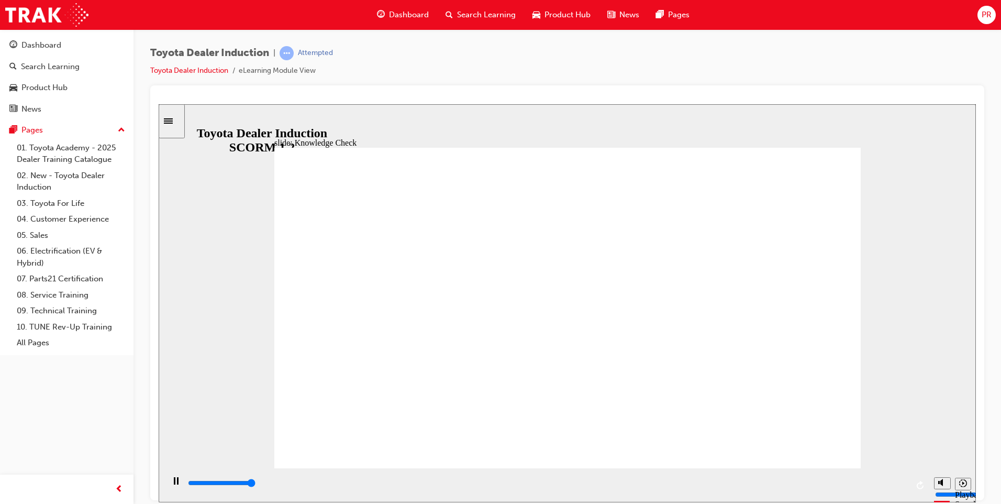
type input "5000"
type input "toyota"
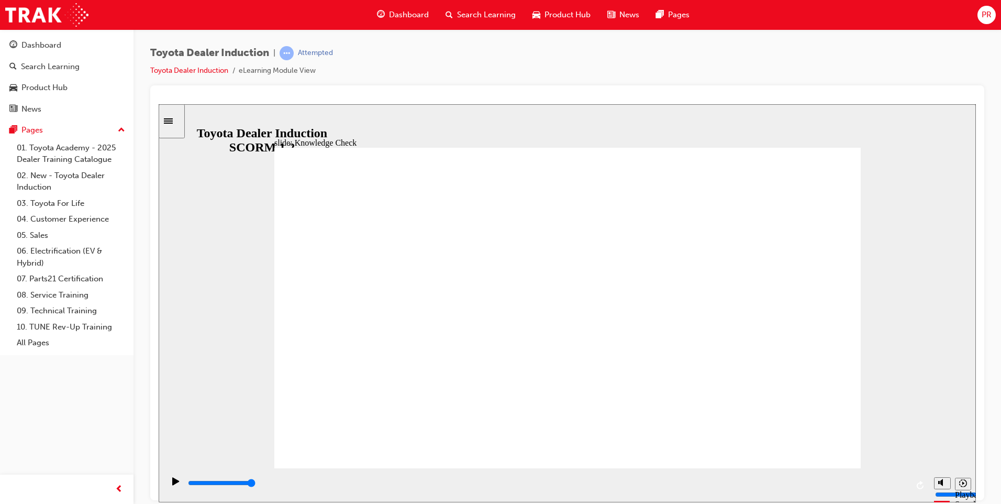
type input "toyota e"
type input "toyota en"
type input "toyota eng"
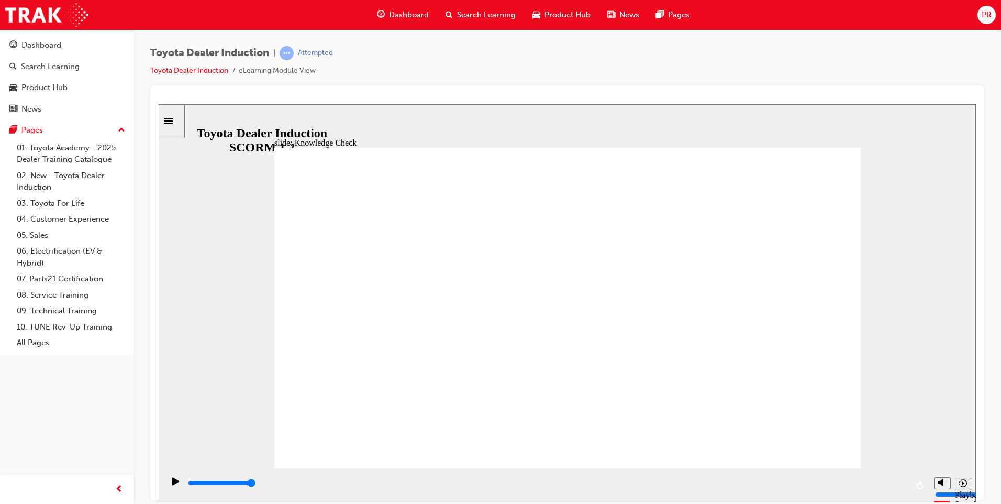
type input "toyota eng"
type input "toyota enga"
type input "toyota engag"
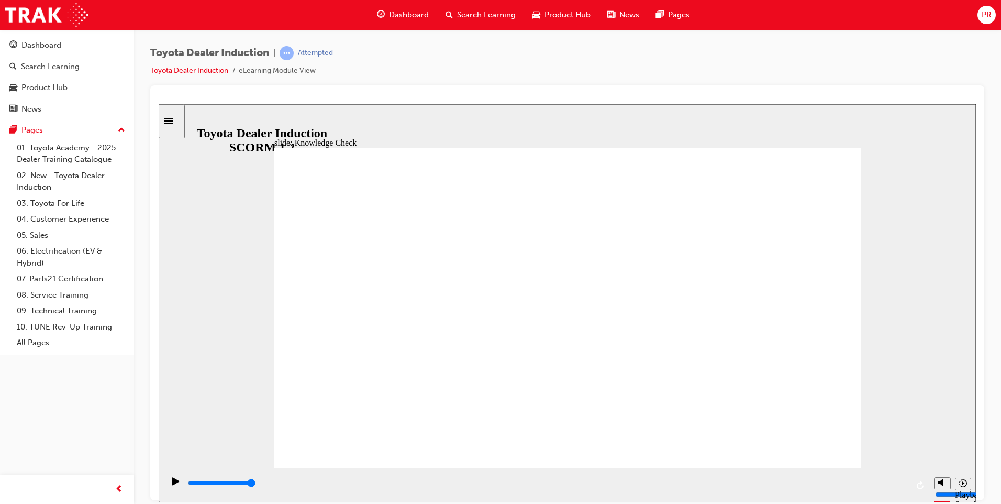
type input "toyota engage"
type input "toyota engage a"
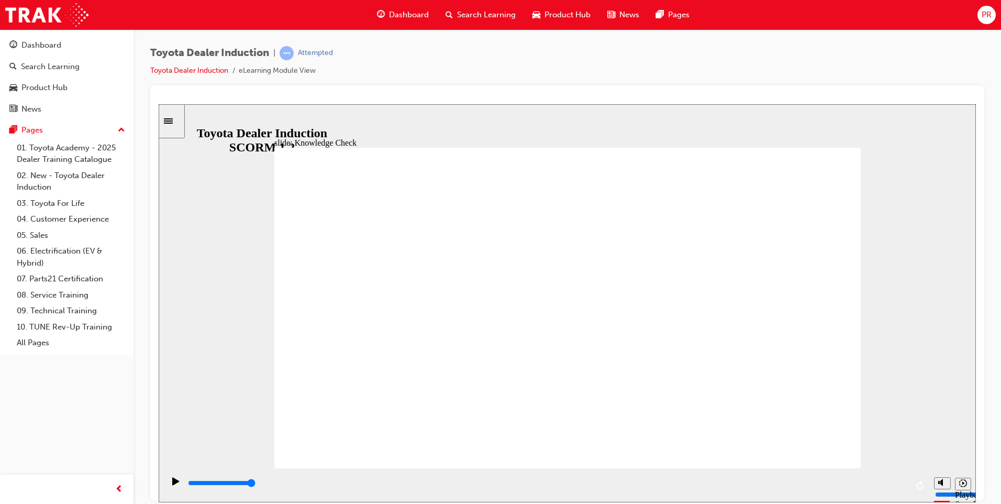
type input "toyota engage a"
type input "toyota engage ap"
type input "toyota engage app"
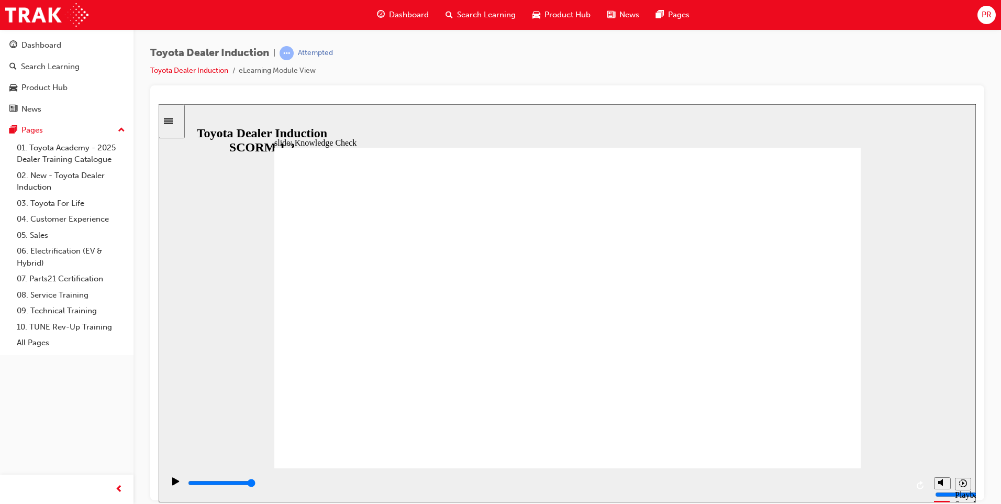
type input "toyota engage app"
type input "3300"
